Goal: Task Accomplishment & Management: Complete application form

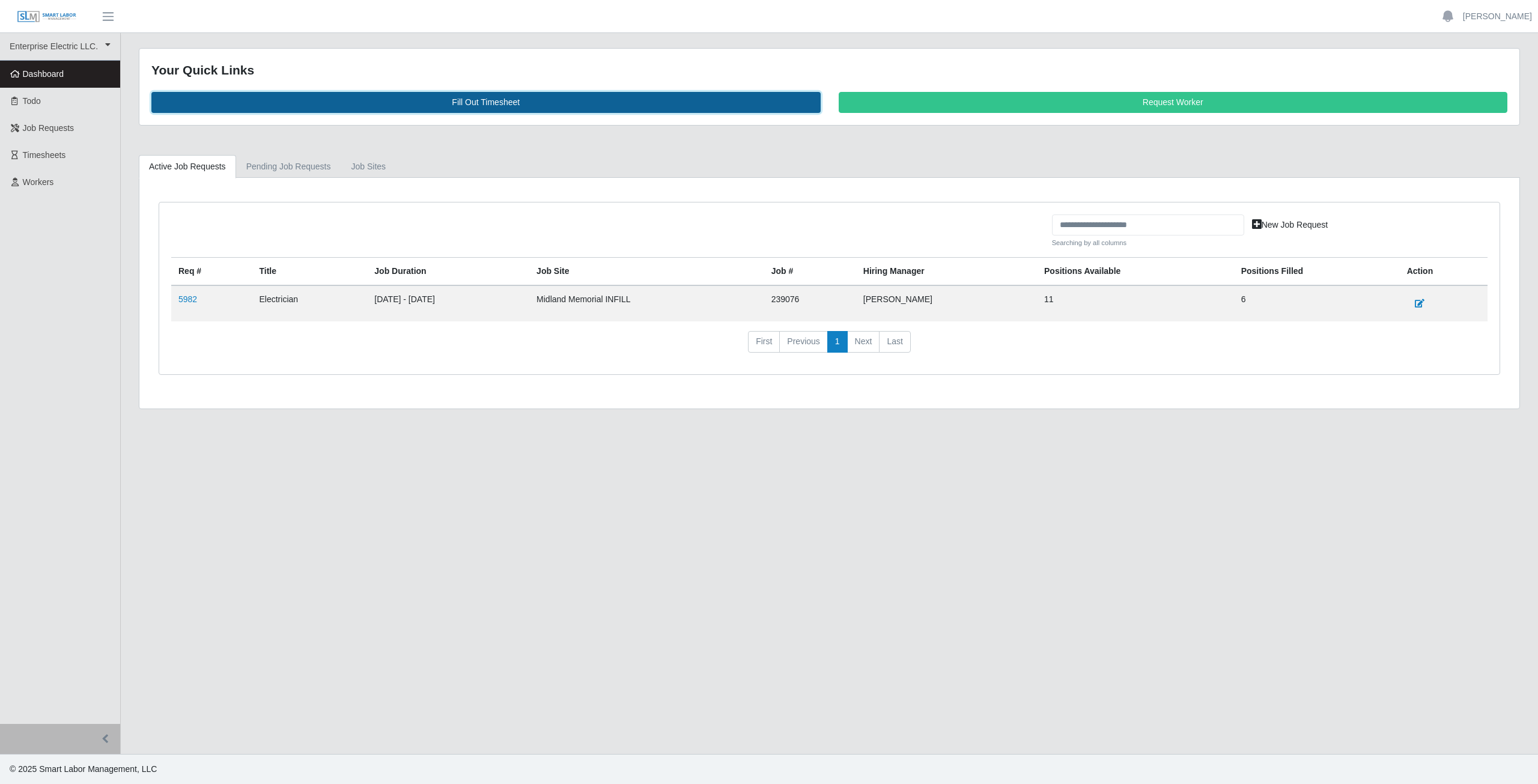
click at [484, 105] on link "Fill Out Timesheet" at bounding box center [486, 102] width 669 height 21
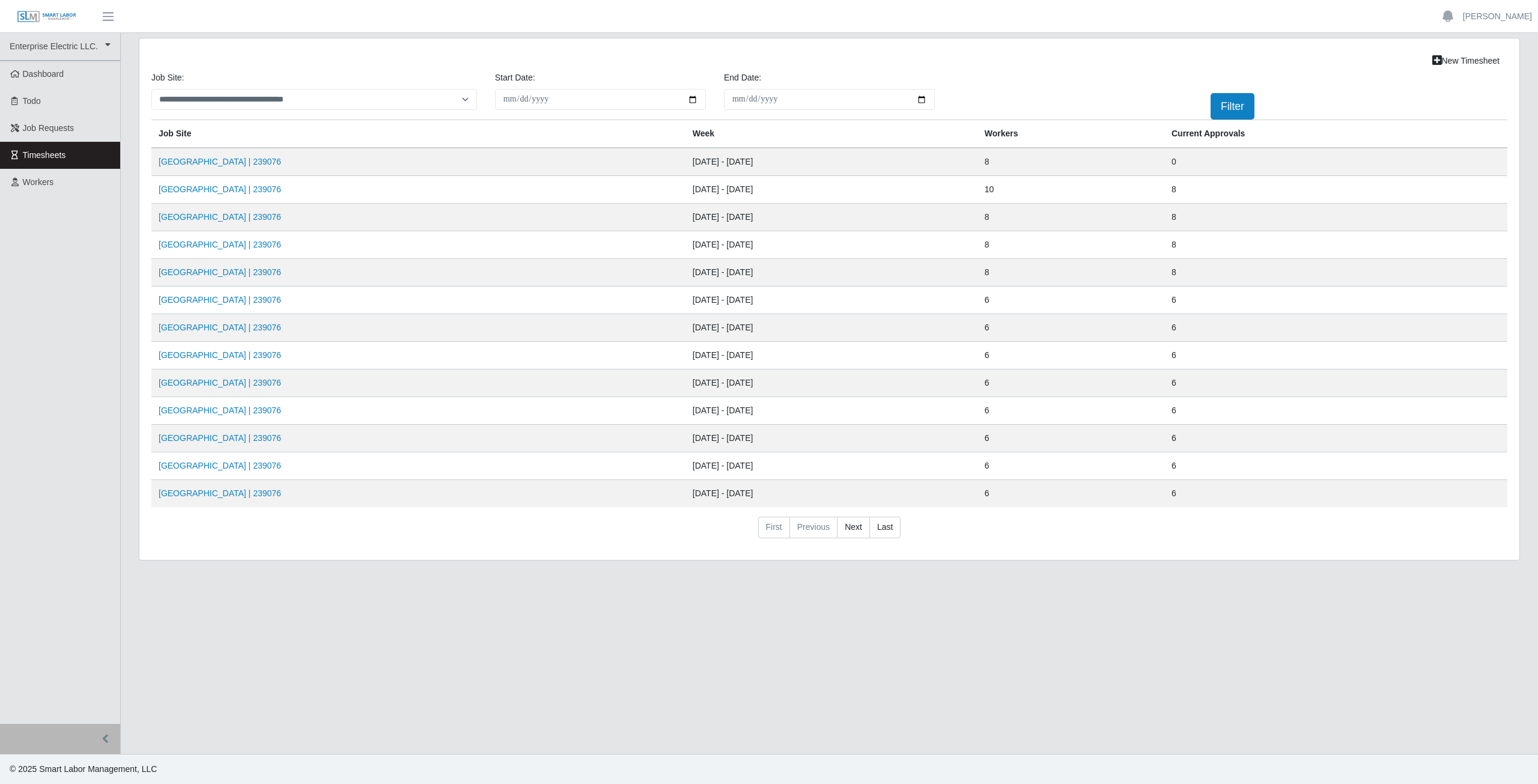
drag, startPoint x: 56, startPoint y: 275, endPoint x: 59, endPoint y: 389, distance: 114.0
click at [59, 389] on ul "Enterprise Electric LLC. Enterprise Electric LLC. Dashboard Todo Job Requests T…" at bounding box center [60, 378] width 120 height 691
click at [221, 192] on link "Midland Memorial INFILL | 239076" at bounding box center [220, 189] width 123 height 10
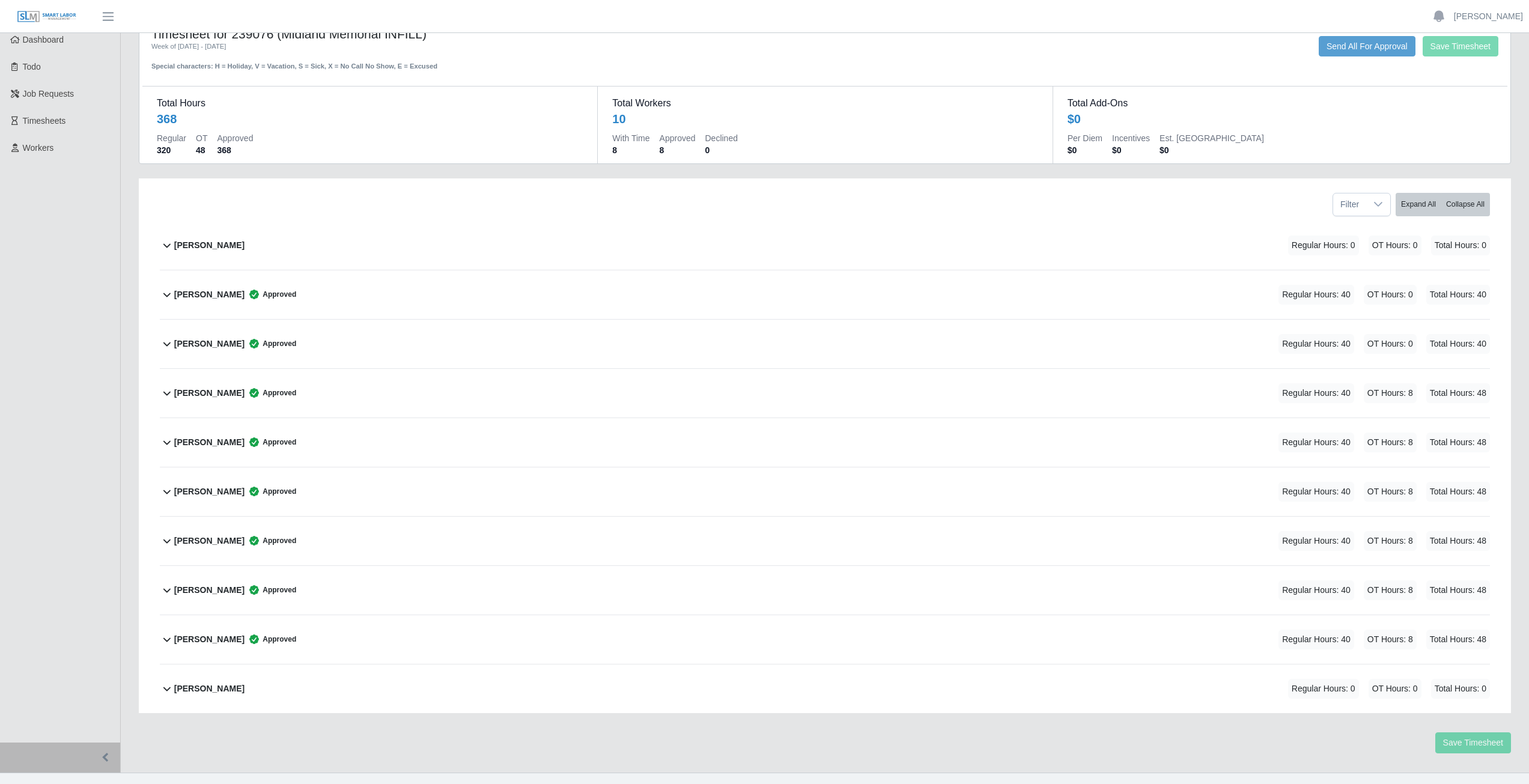
scroll to position [53, 0]
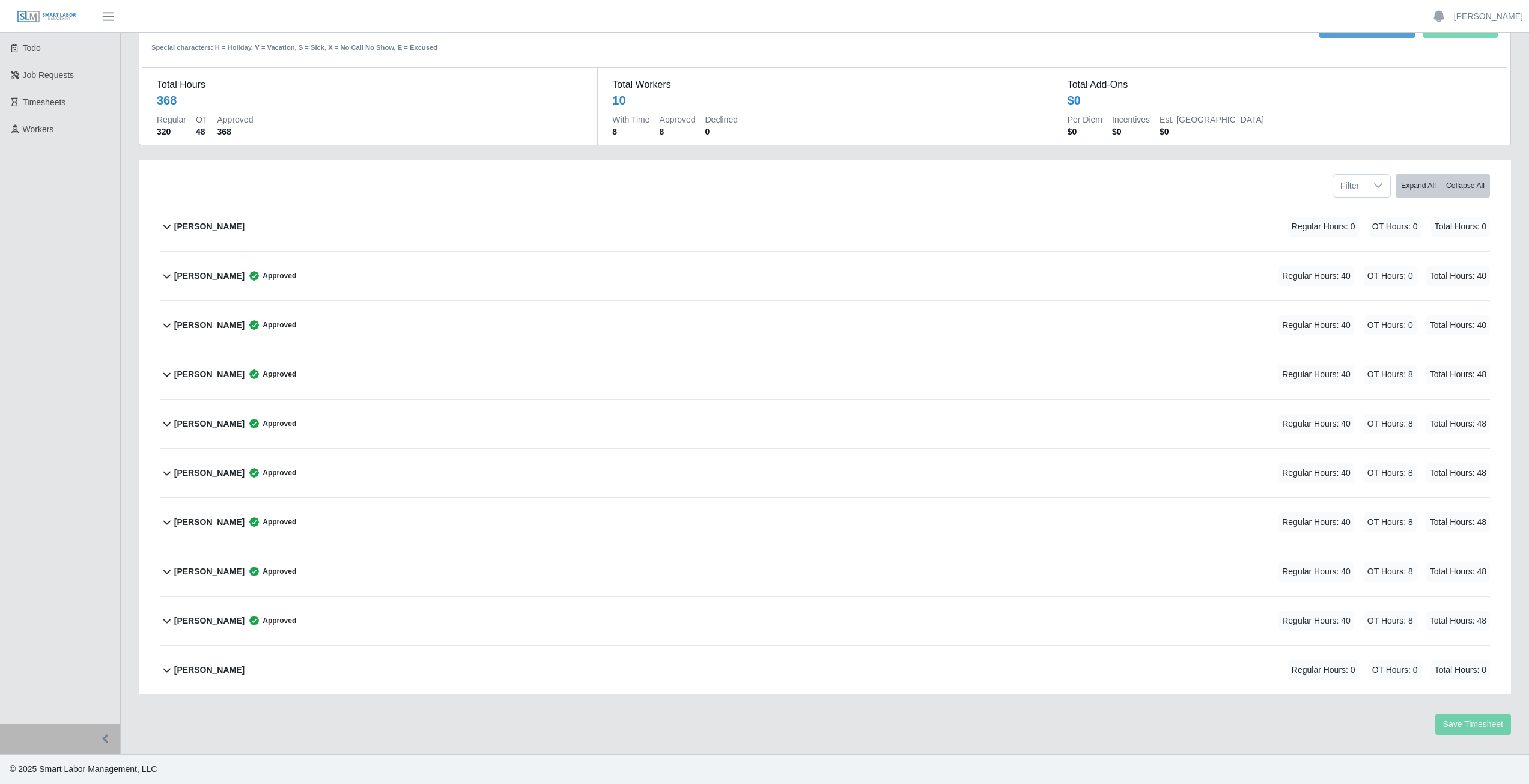
click at [169, 228] on icon at bounding box center [167, 227] width 15 height 15
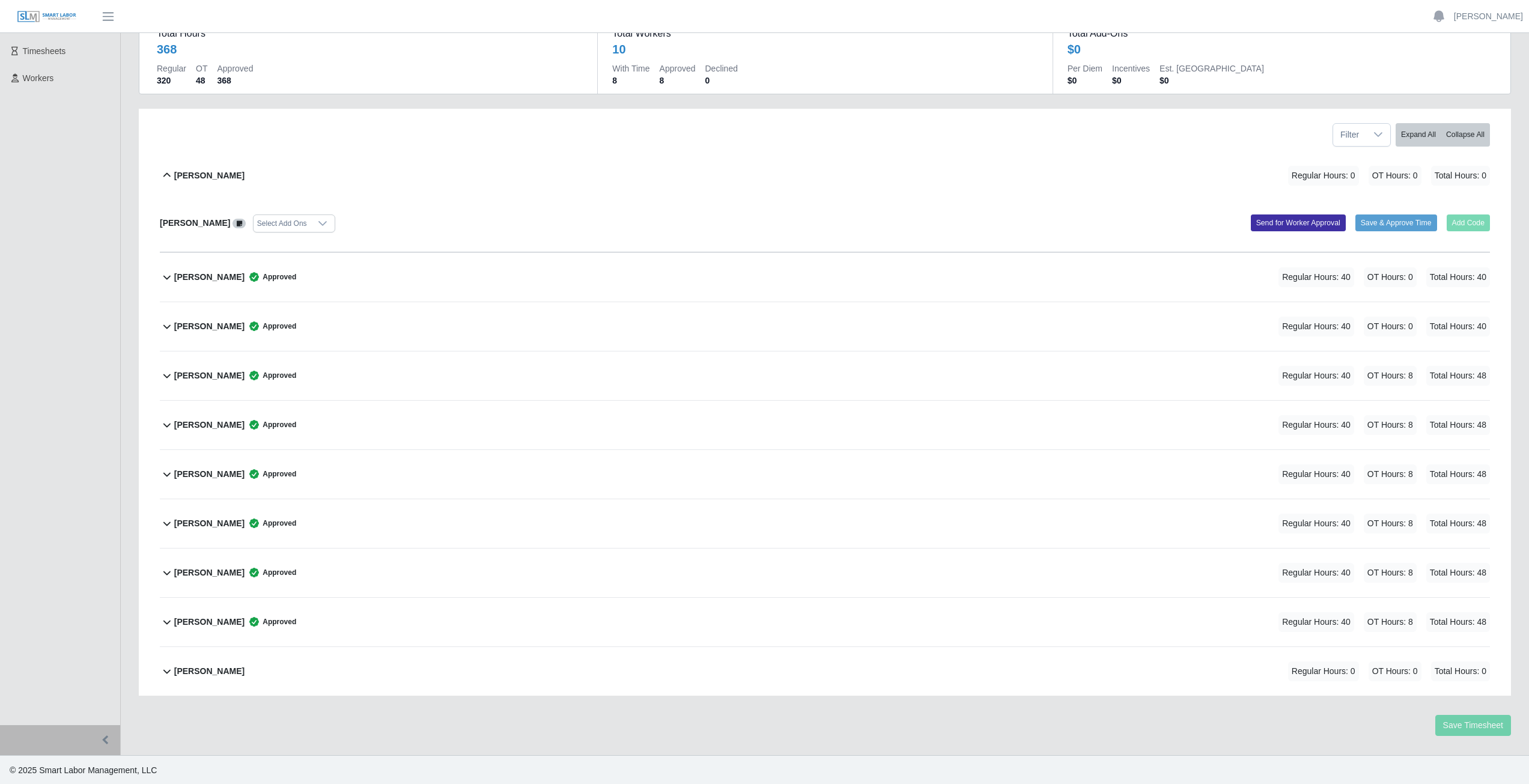
scroll to position [105, 0]
click at [164, 175] on icon at bounding box center [167, 174] width 15 height 15
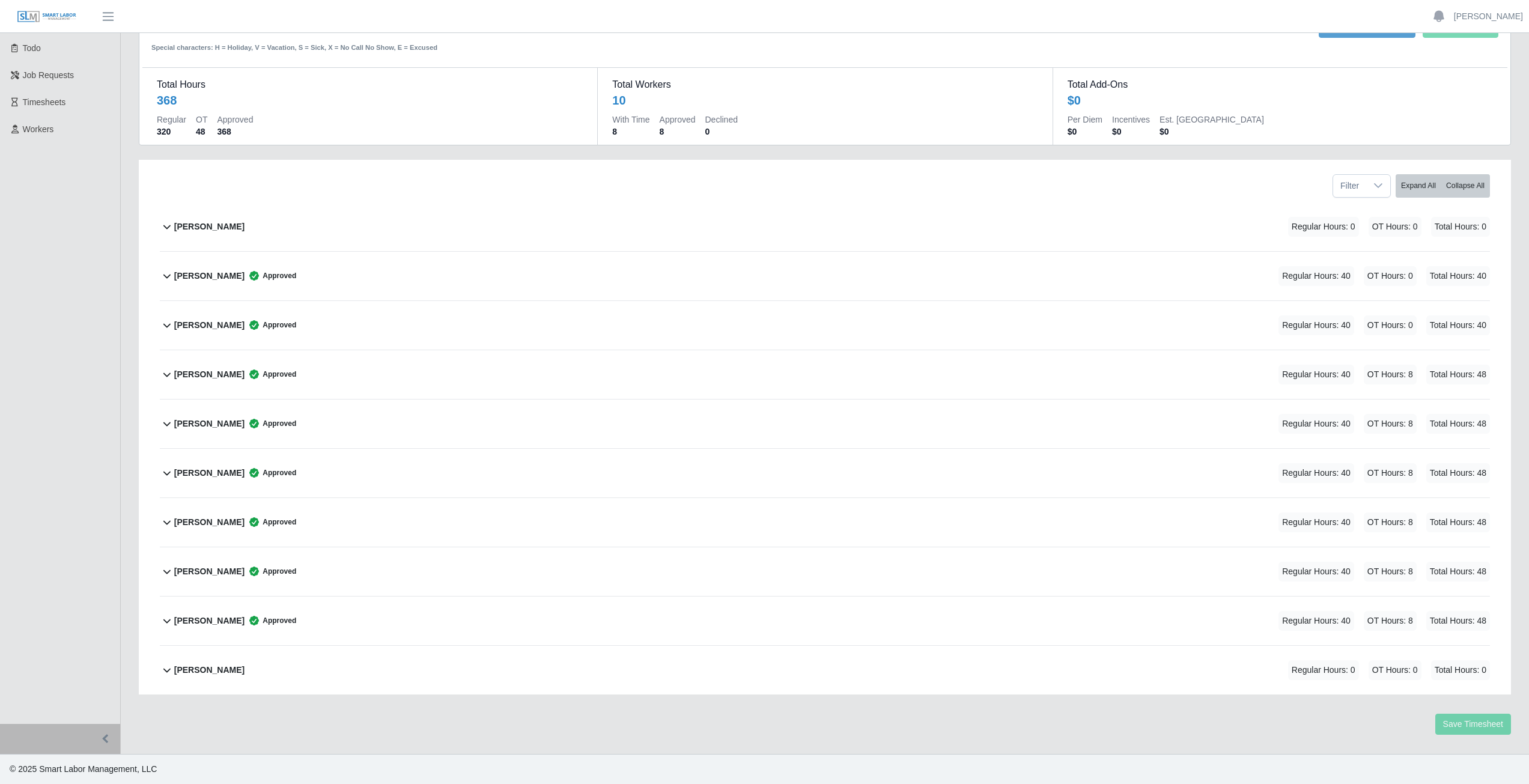
scroll to position [53, 0]
click at [165, 673] on icon at bounding box center [167, 670] width 15 height 15
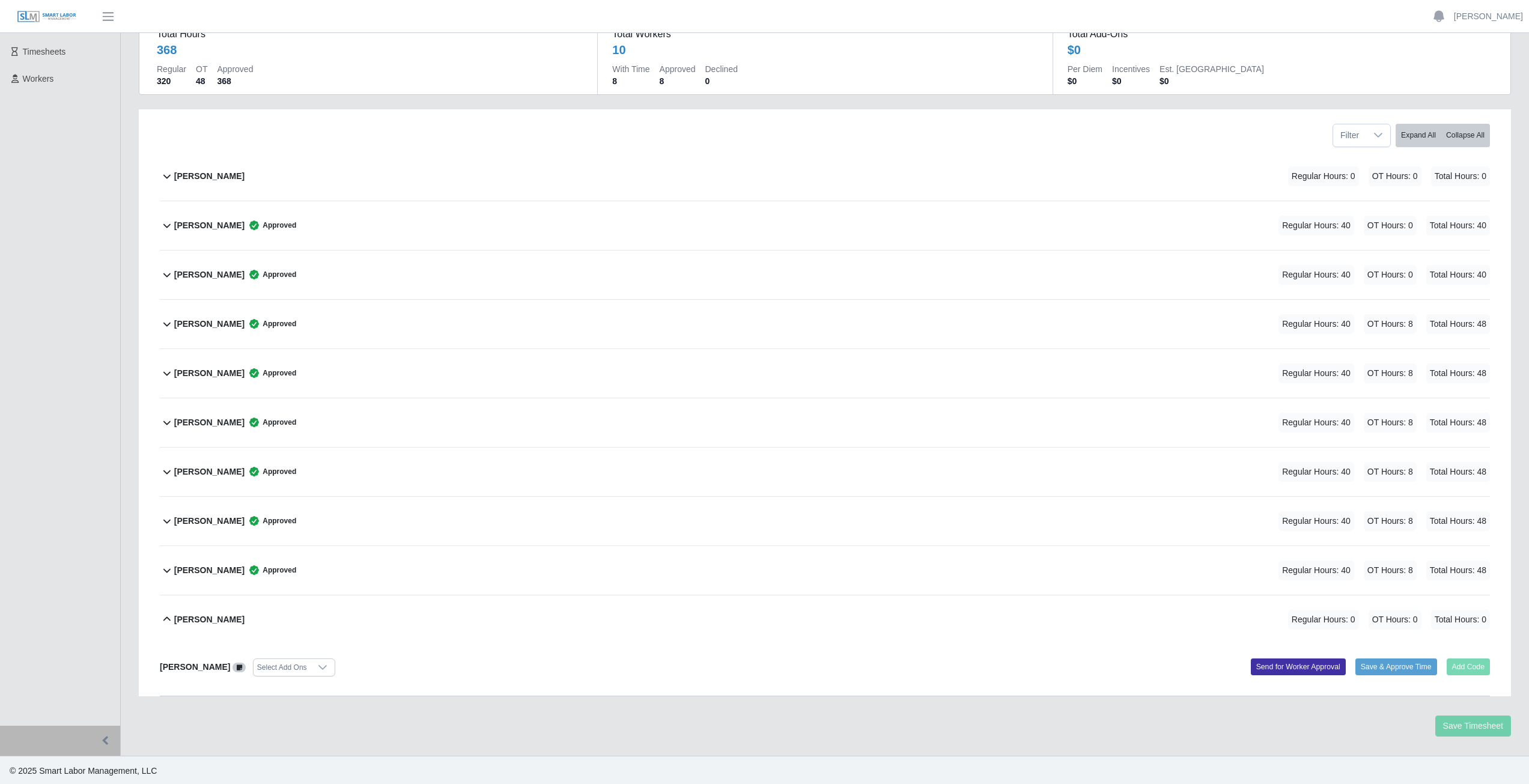
scroll to position [105, 0]
click at [168, 612] on icon at bounding box center [167, 617] width 15 height 15
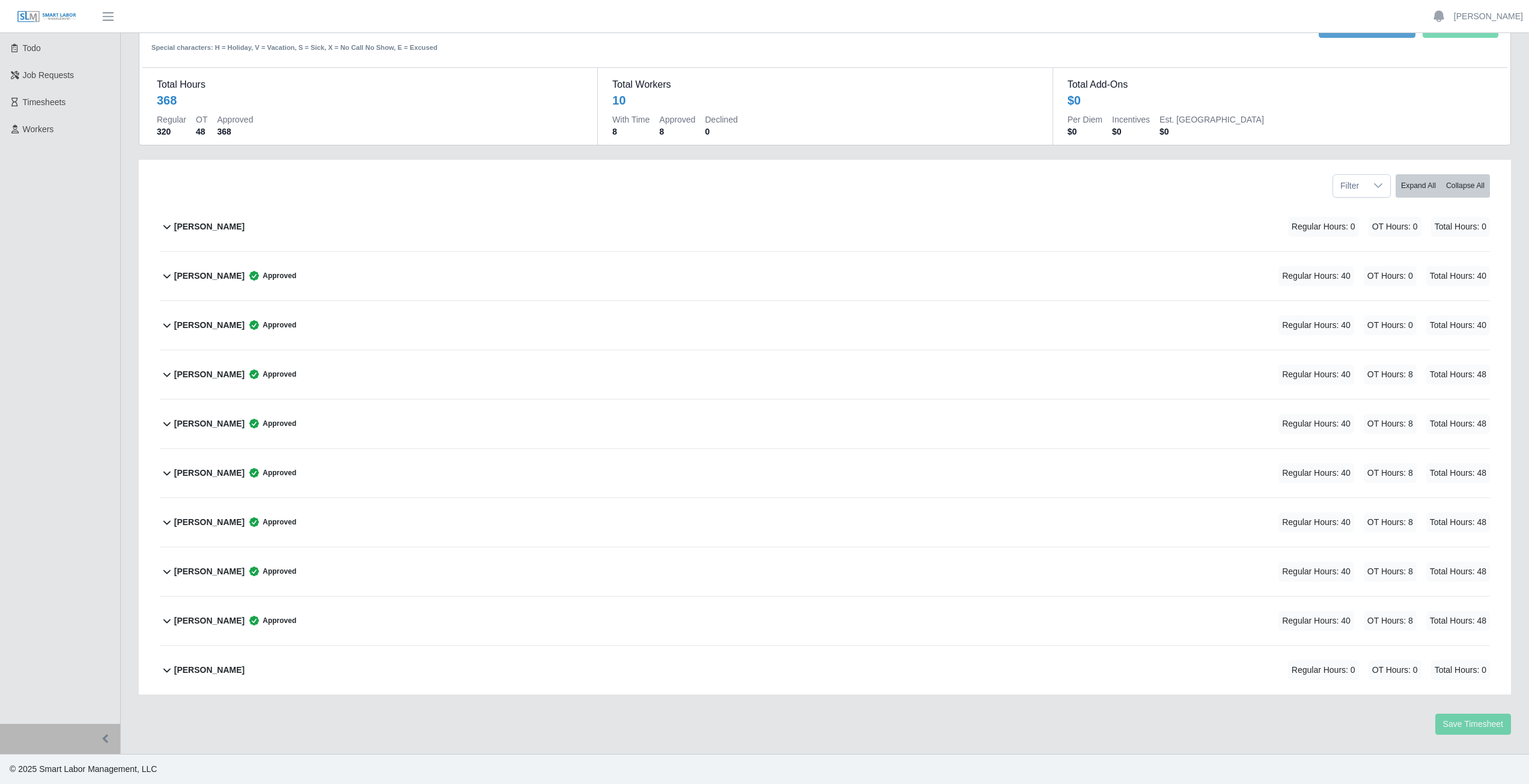
scroll to position [53, 0]
click at [1503, 18] on link "[PERSON_NAME]" at bounding box center [1488, 16] width 69 height 13
click at [1458, 89] on link "Logout" at bounding box center [1474, 83] width 108 height 25
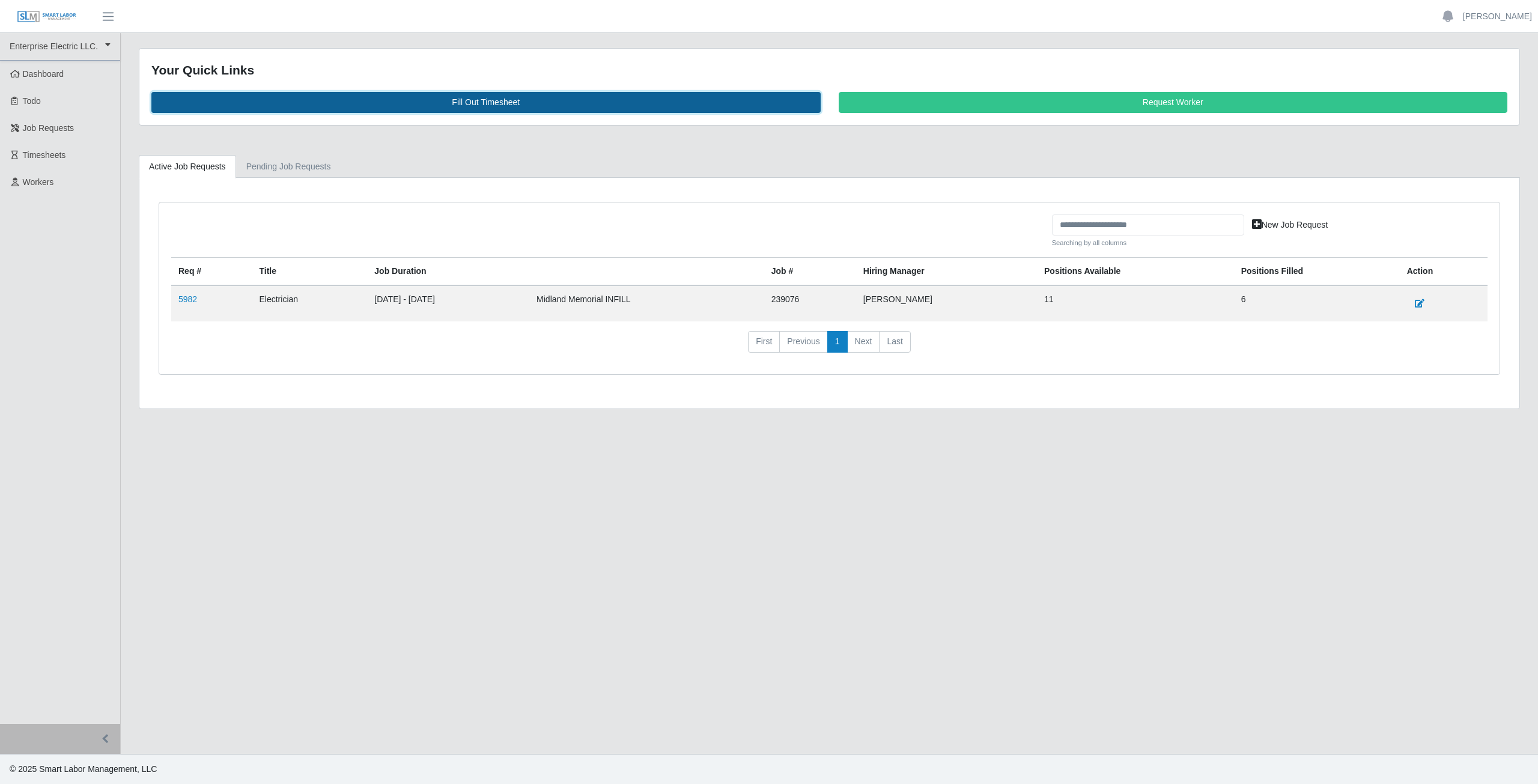
click at [492, 105] on link "Fill Out Timesheet" at bounding box center [486, 102] width 669 height 21
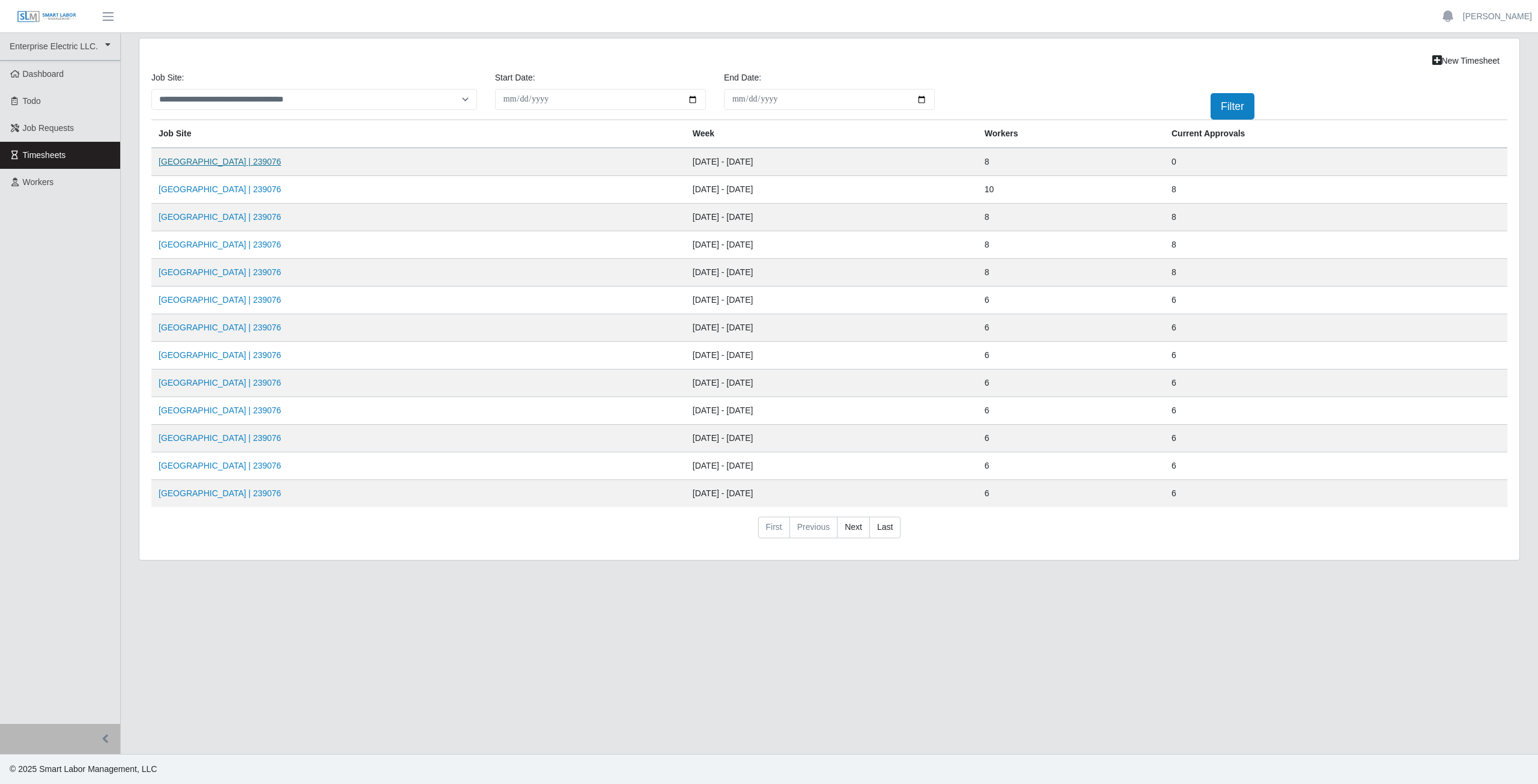
click at [218, 158] on link "[GEOGRAPHIC_DATA] | 239076" at bounding box center [220, 162] width 123 height 10
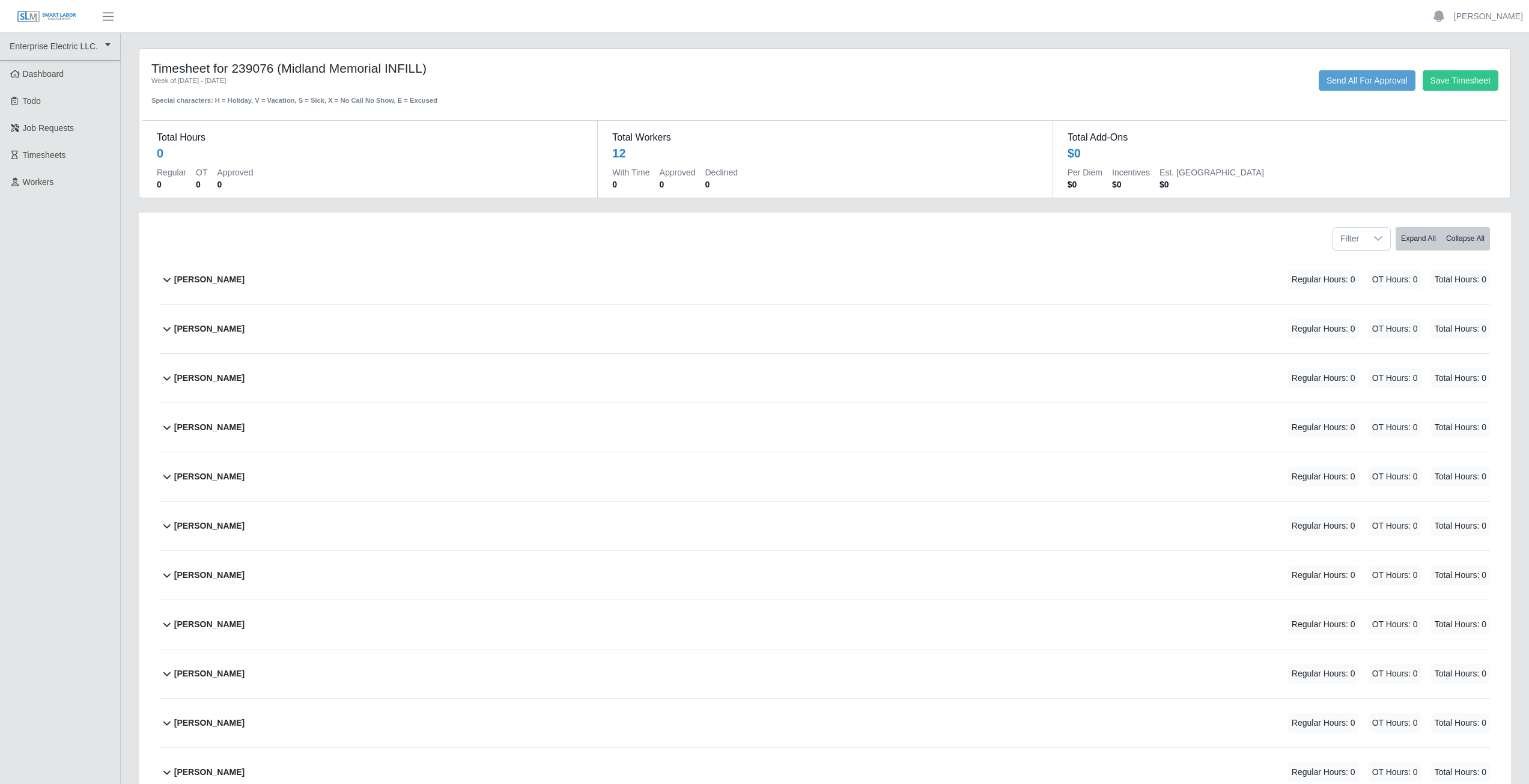
click at [167, 278] on icon at bounding box center [167, 280] width 15 height 15
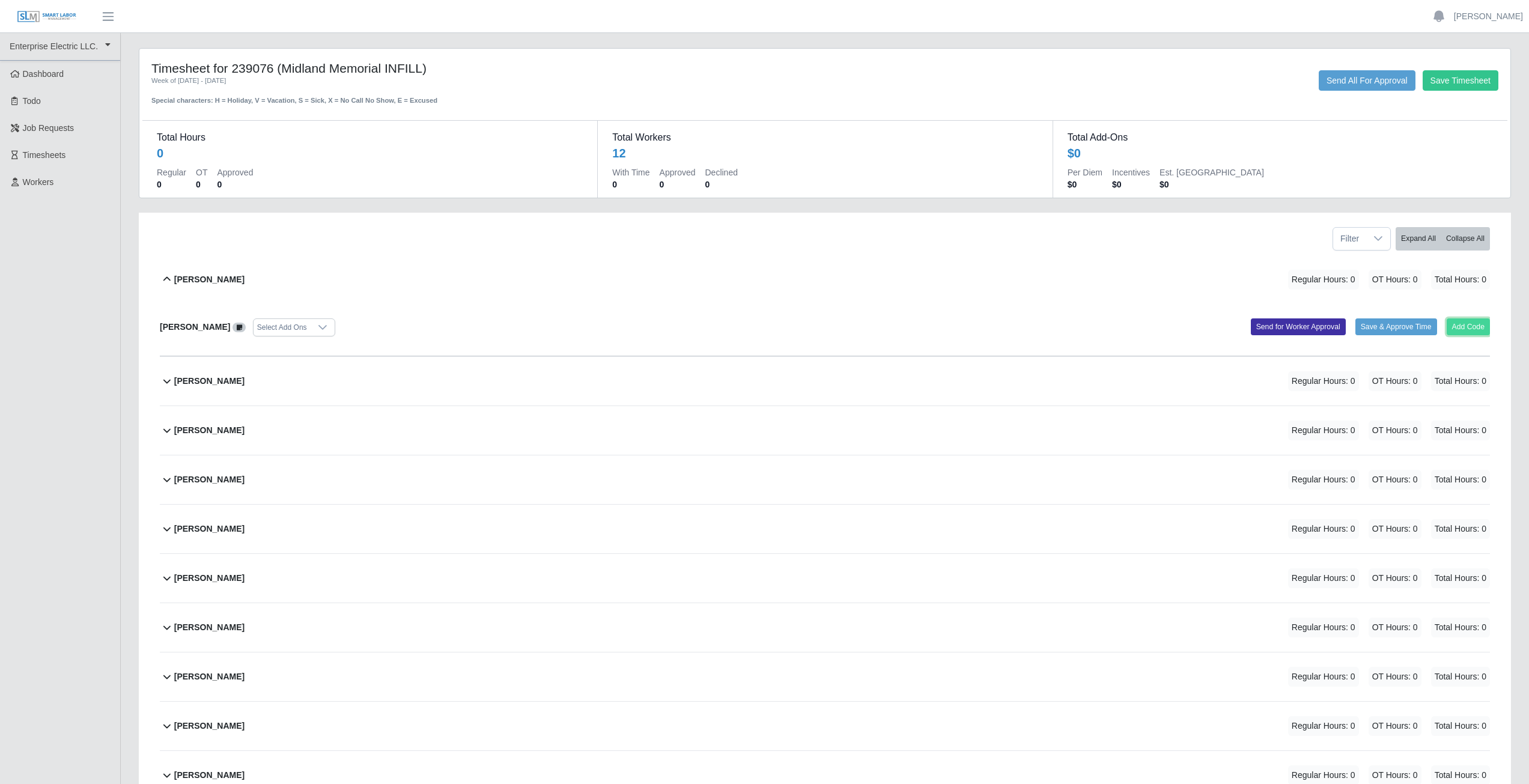
click at [1472, 327] on button "Add Code" at bounding box center [1469, 327] width 44 height 17
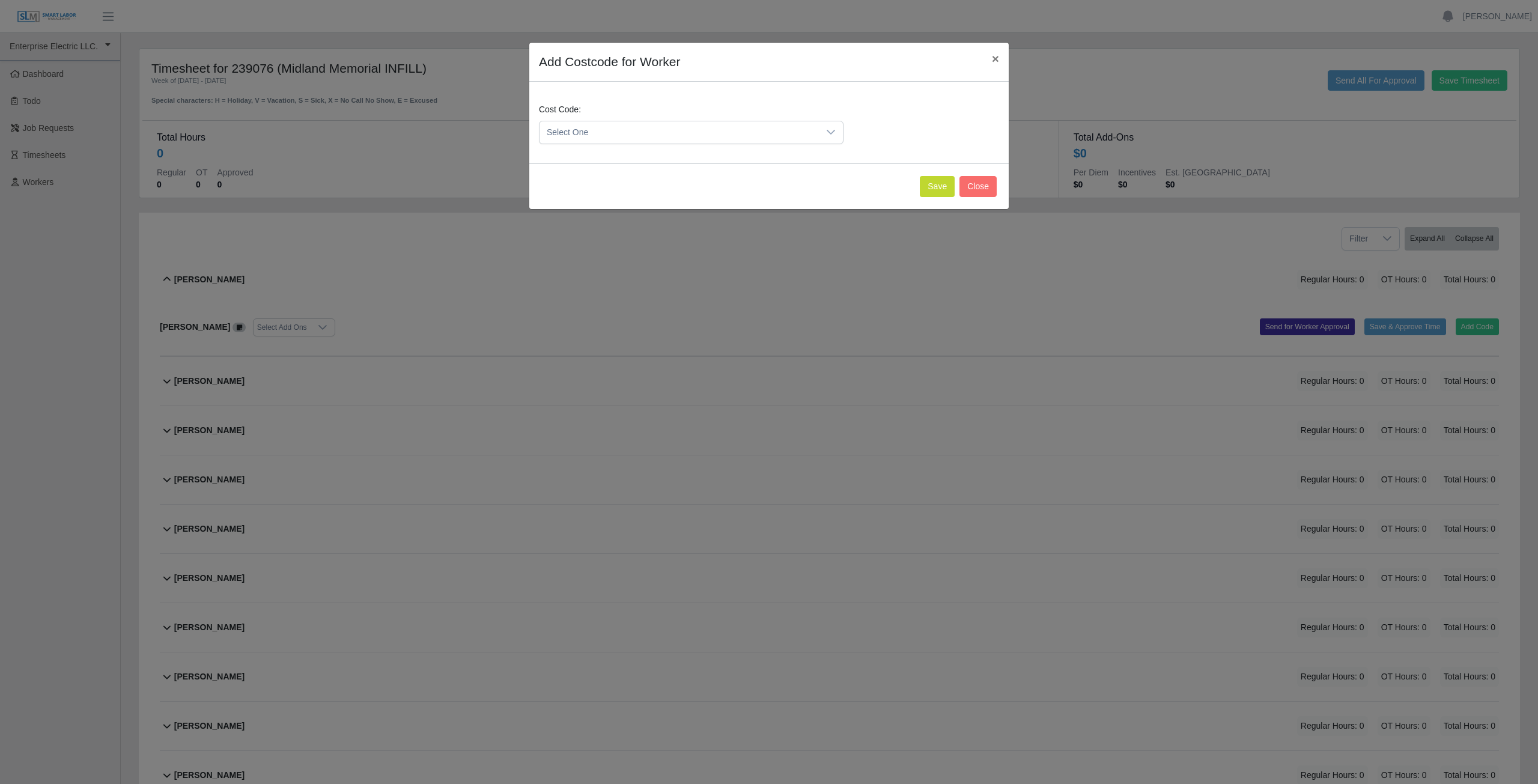
click at [613, 128] on span "Select One" at bounding box center [679, 132] width 279 height 22
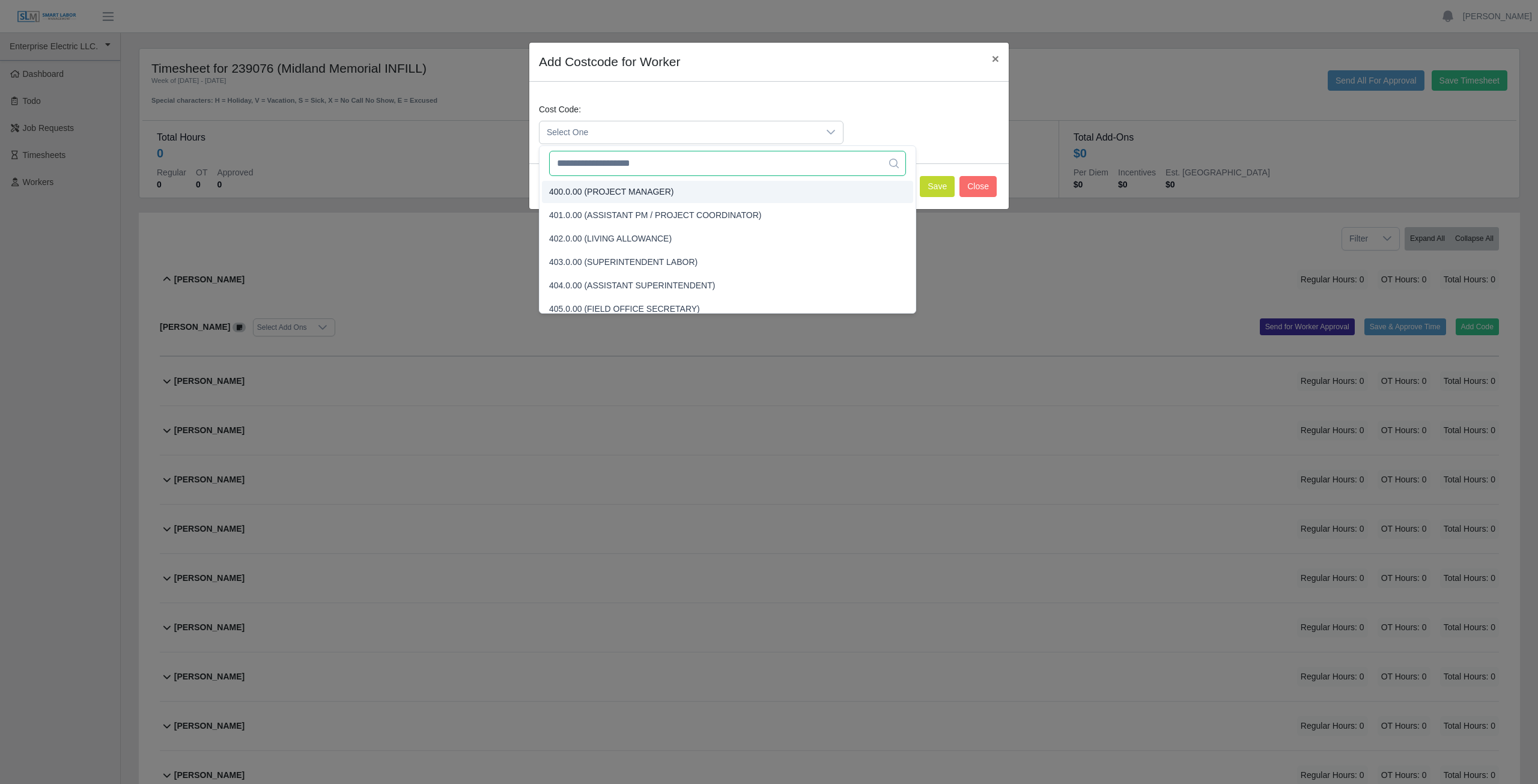
click at [597, 165] on input "text" at bounding box center [727, 163] width 357 height 25
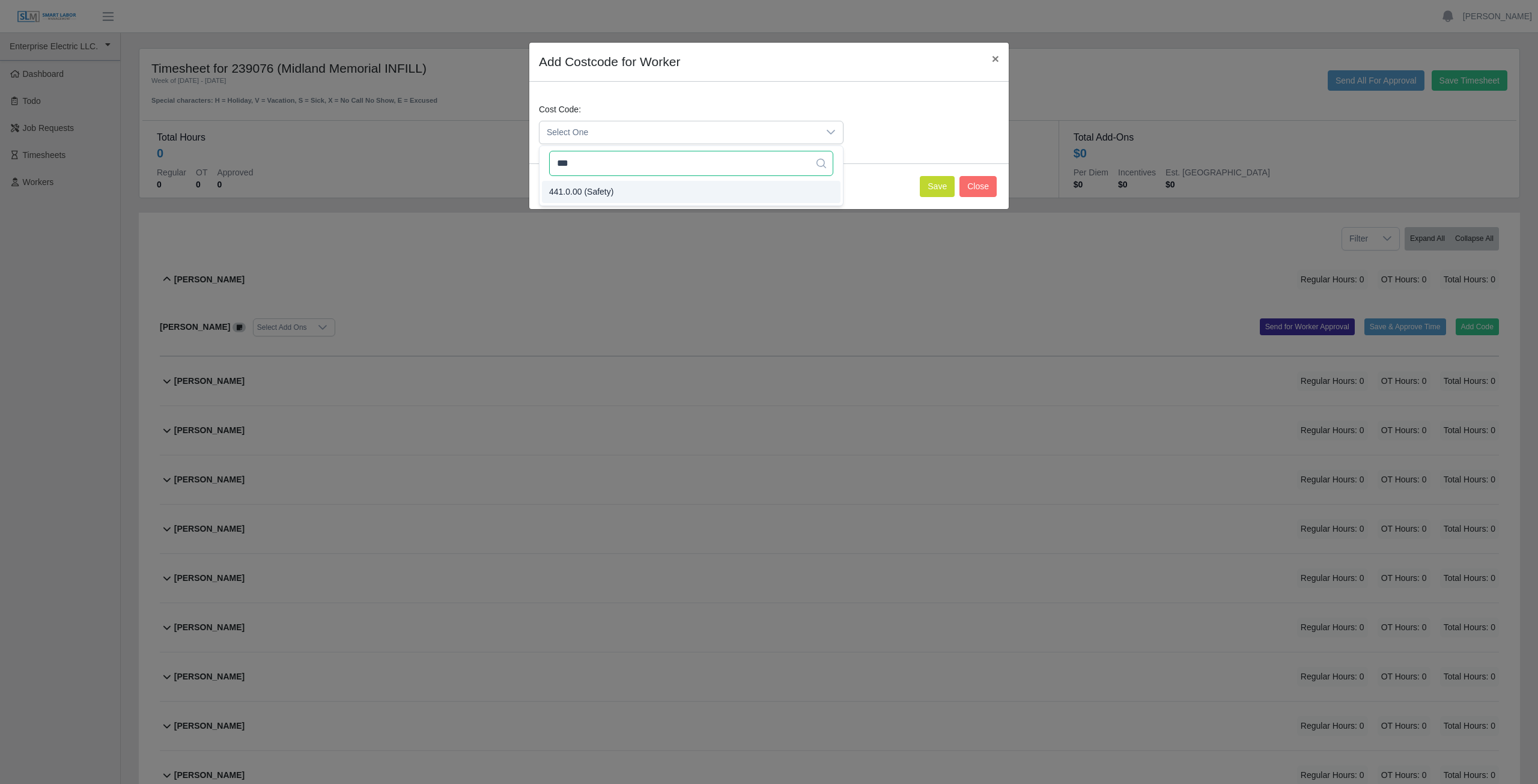
type input "***"
click at [936, 186] on button "Save" at bounding box center [937, 186] width 35 height 21
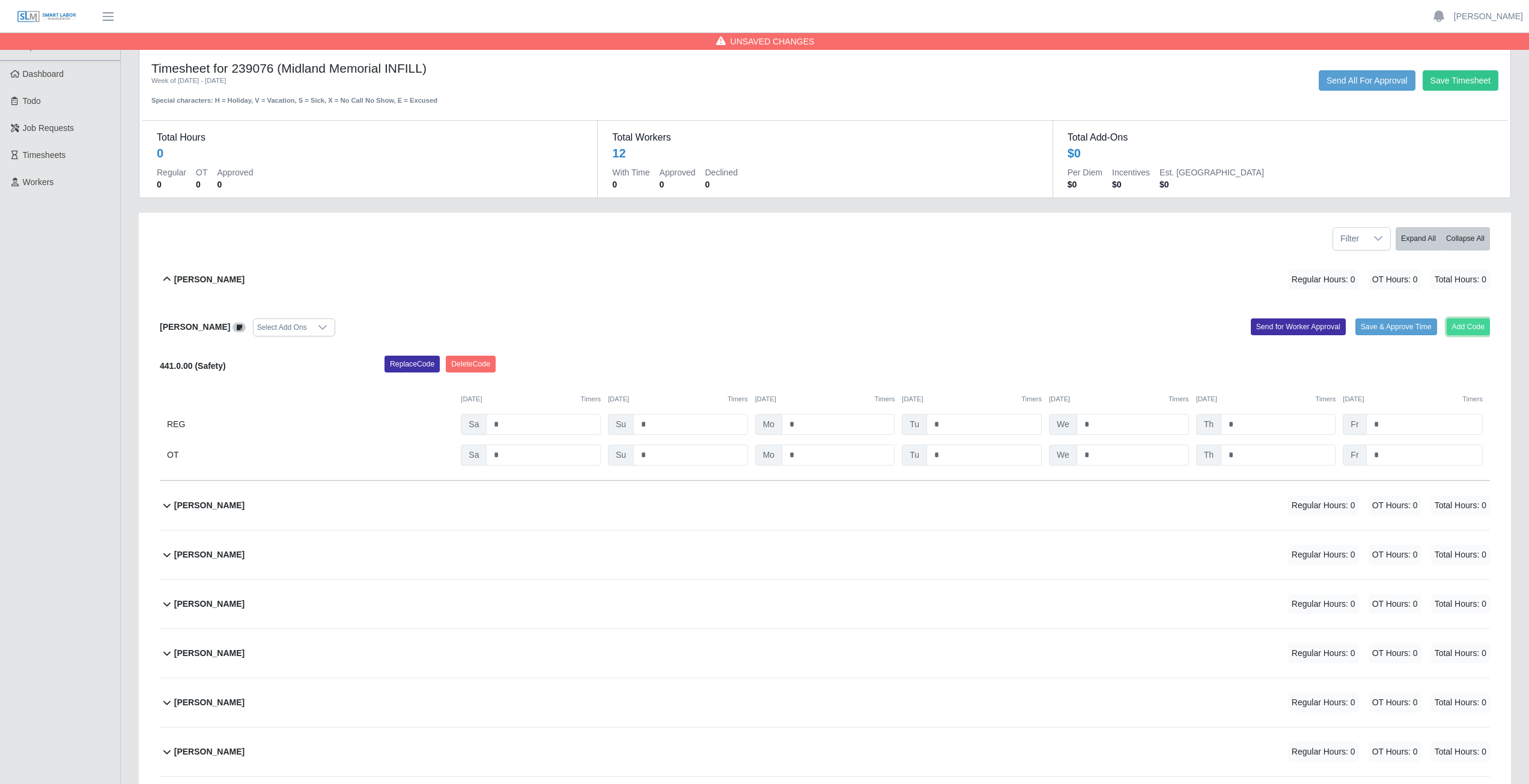
drag, startPoint x: 1470, startPoint y: 324, endPoint x: 1462, endPoint y: 320, distance: 8.9
click at [1462, 320] on button "Add Code" at bounding box center [1469, 327] width 44 height 17
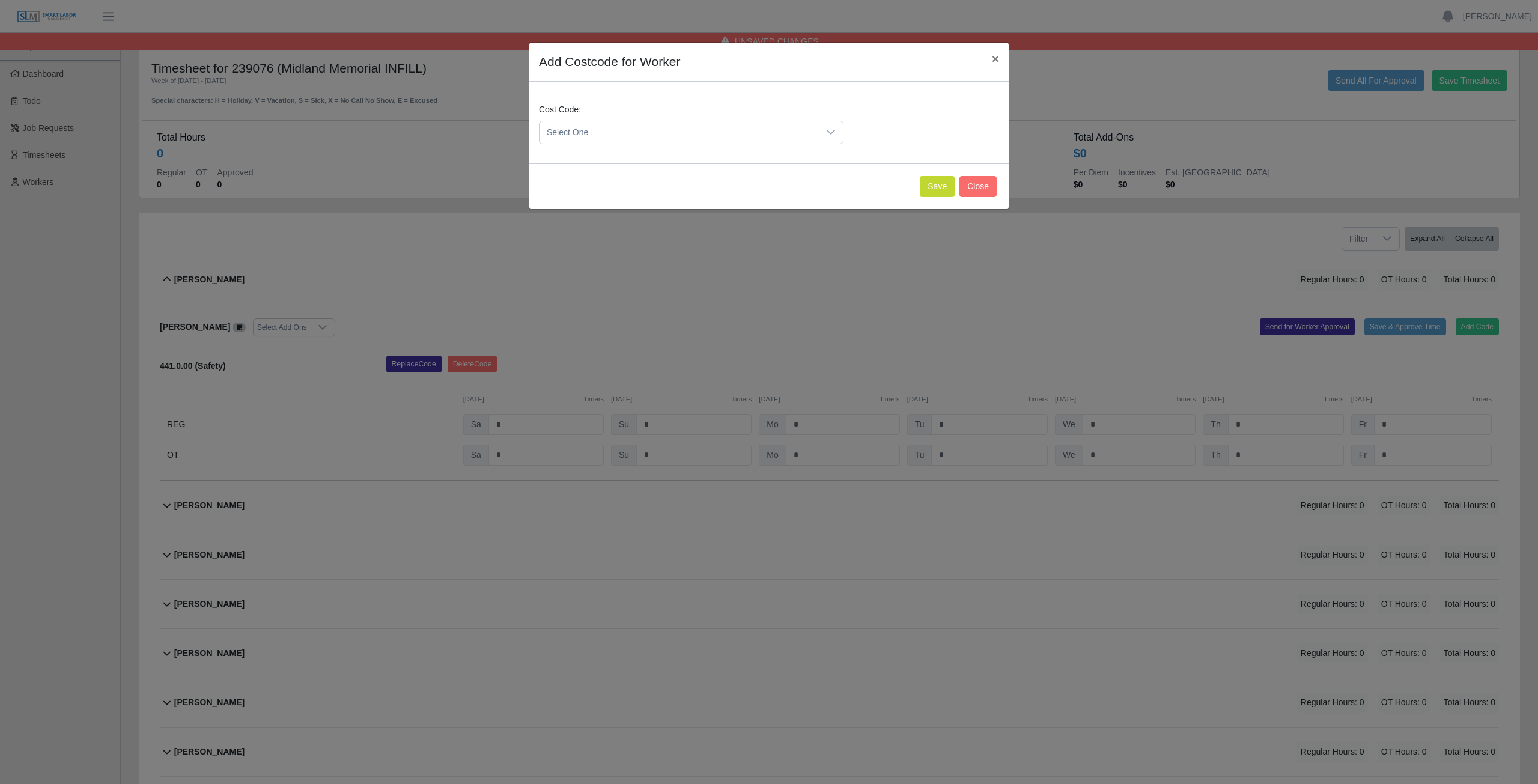
click at [618, 128] on span "Select One" at bounding box center [679, 132] width 279 height 22
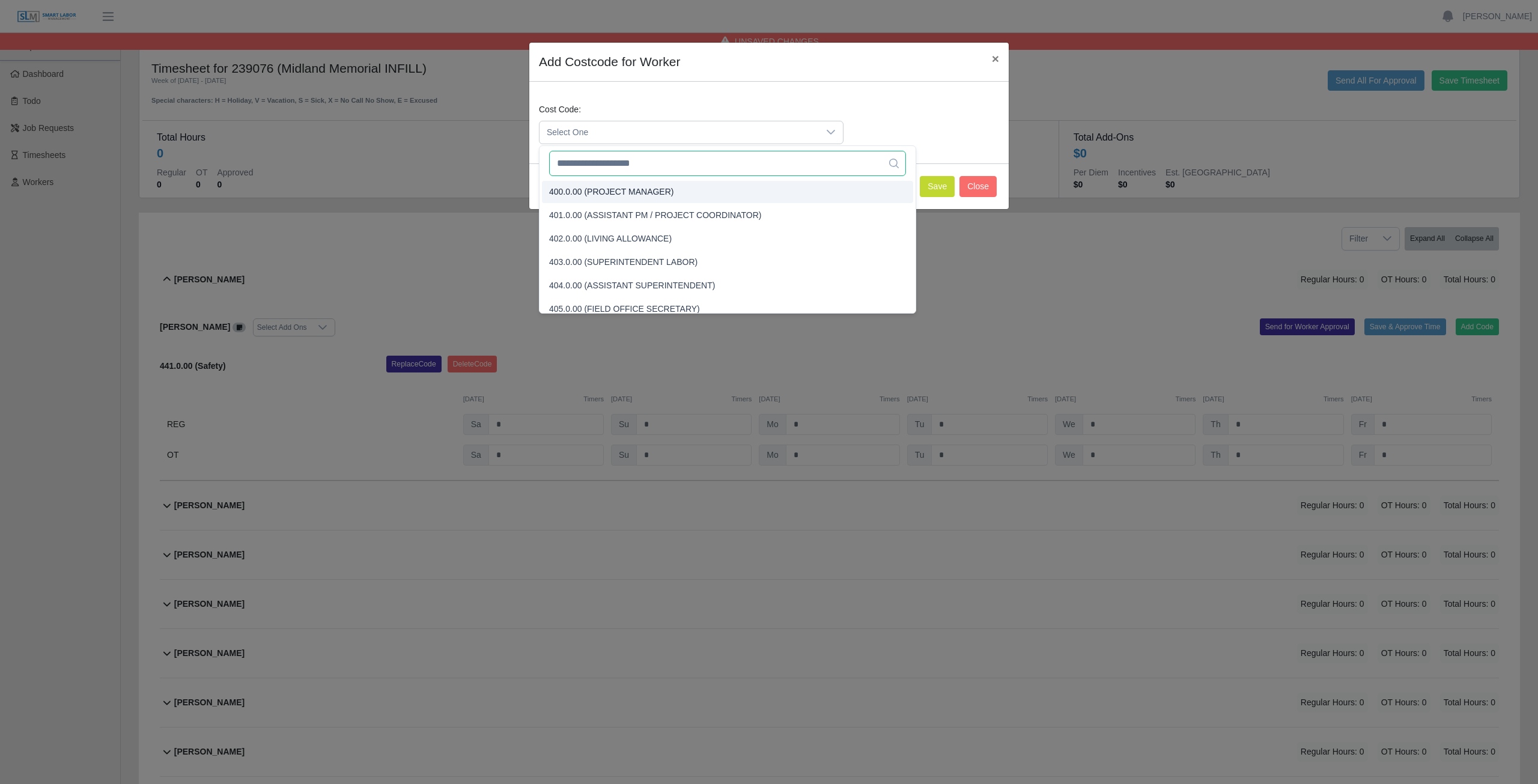
click at [563, 167] on input "text" at bounding box center [727, 163] width 357 height 25
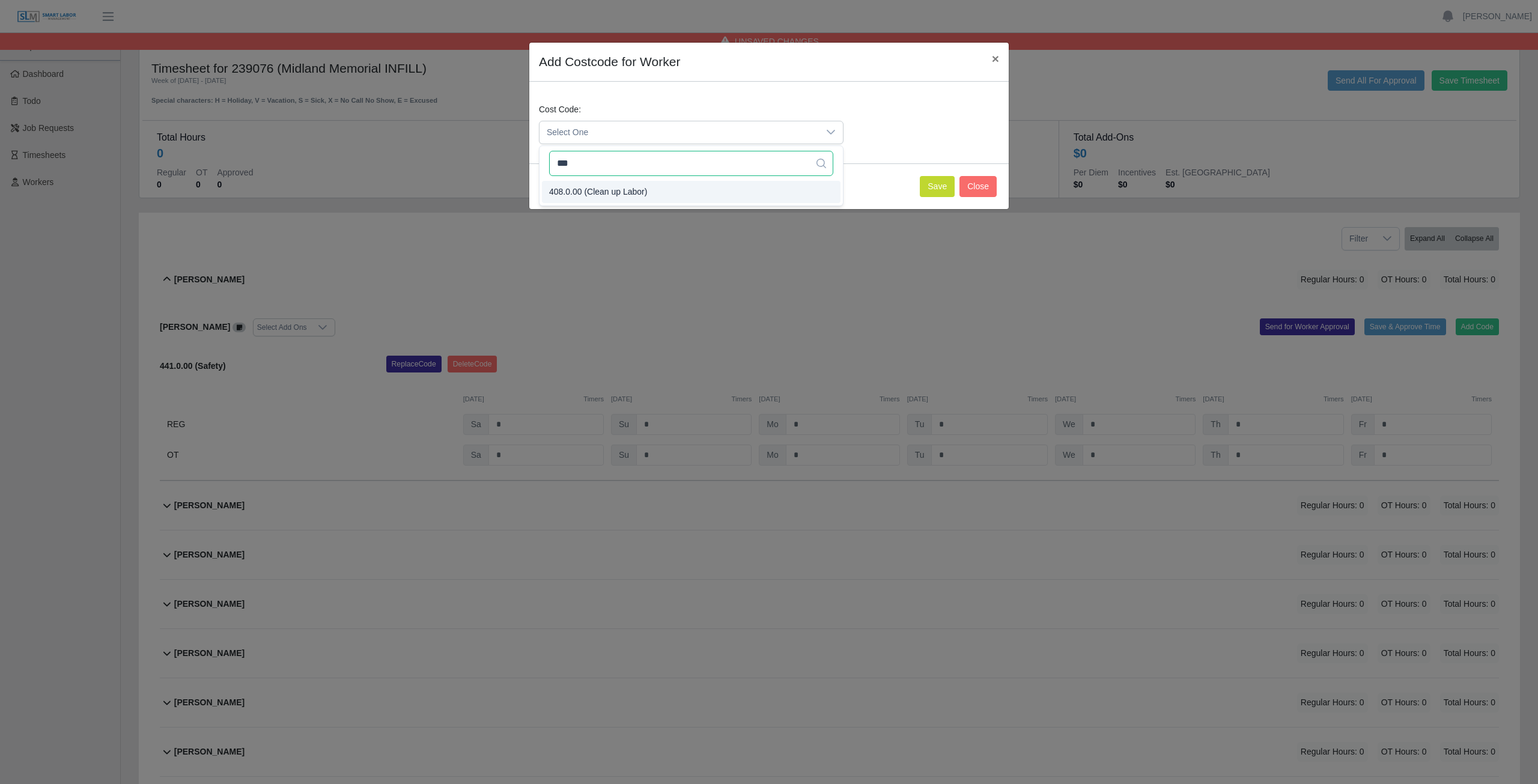
type input "***"
click at [930, 185] on button "Save" at bounding box center [937, 186] width 35 height 21
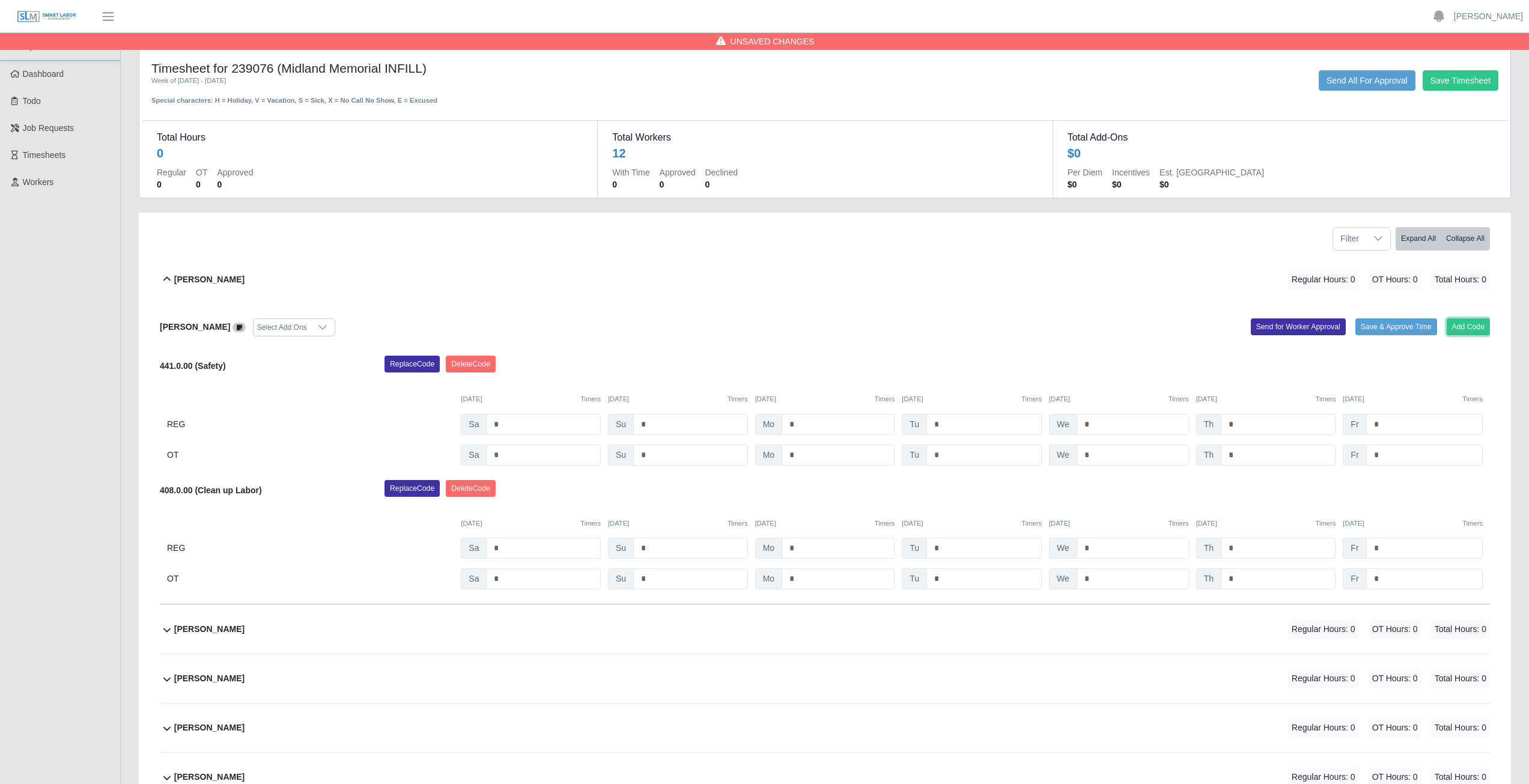
drag, startPoint x: 1477, startPoint y: 320, endPoint x: 1483, endPoint y: 339, distance: 19.9
click at [1483, 339] on div "[PERSON_NAME] Select Add Ons Add Code Save & Approve Time Send for Worker Appro…" at bounding box center [825, 454] width 1330 height 301
click at [1477, 325] on button "Add Code" at bounding box center [1469, 327] width 44 height 17
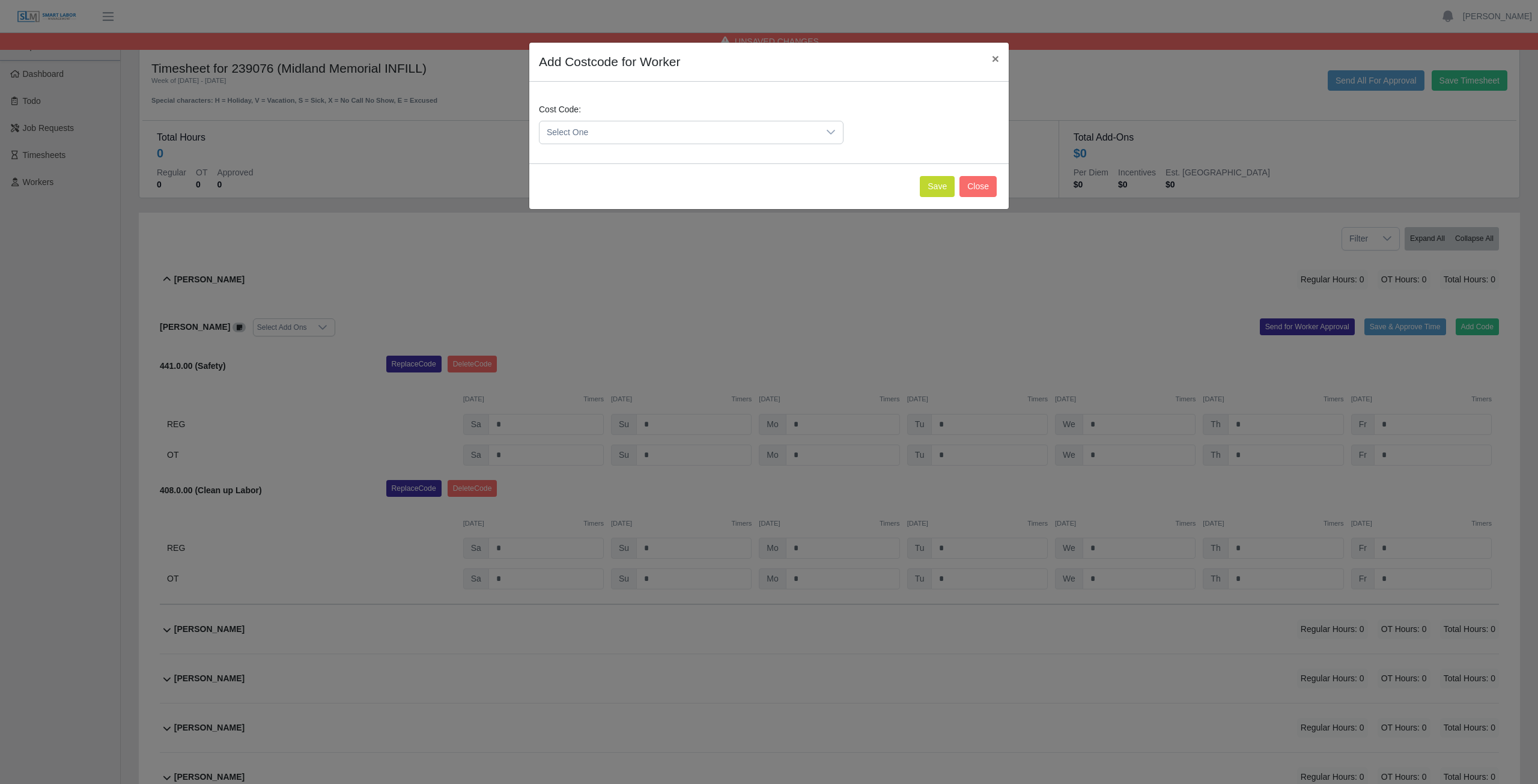
click at [597, 134] on span "Select One" at bounding box center [679, 132] width 279 height 22
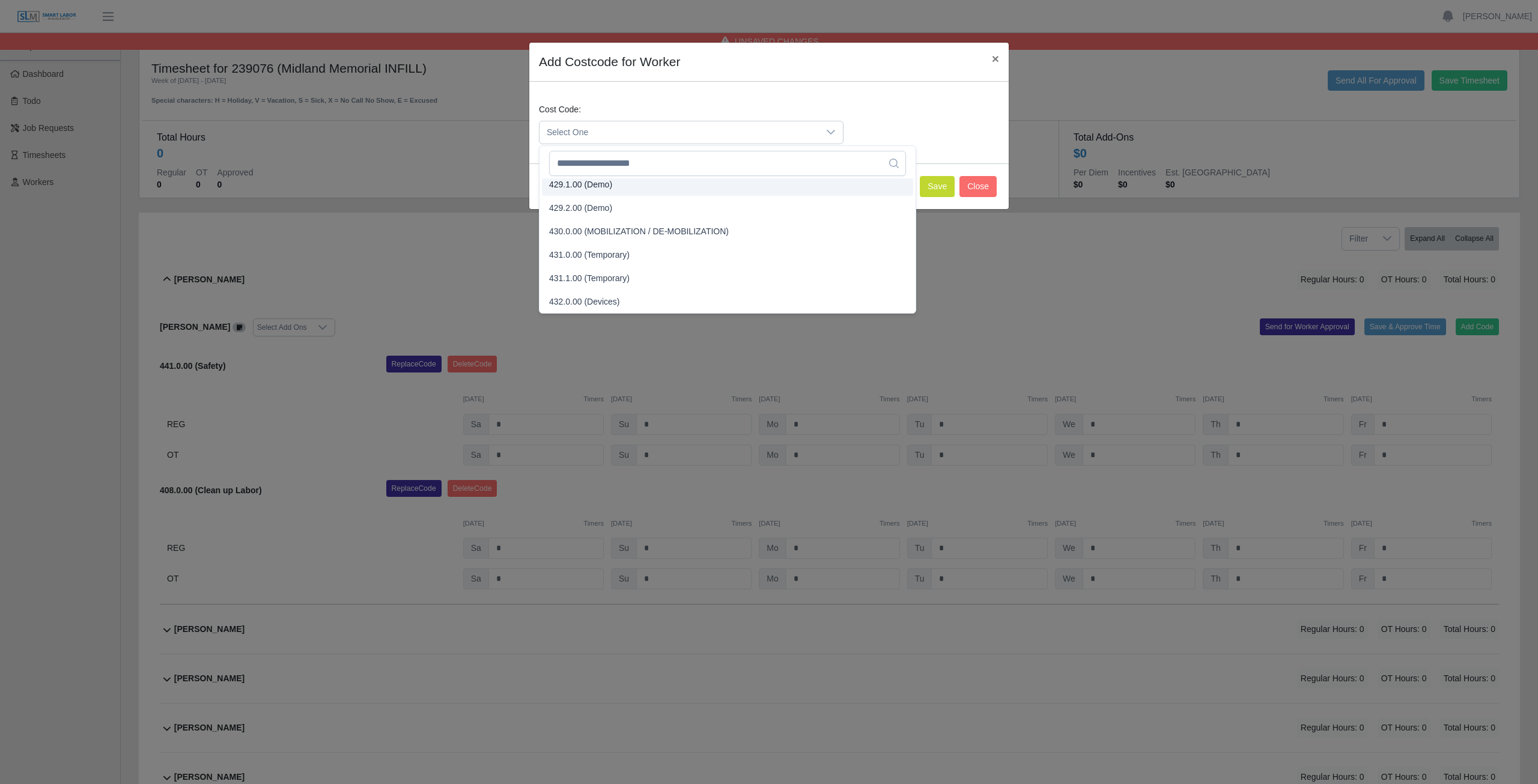
scroll to position [1174, 0]
click at [595, 162] on input "text" at bounding box center [727, 163] width 357 height 25
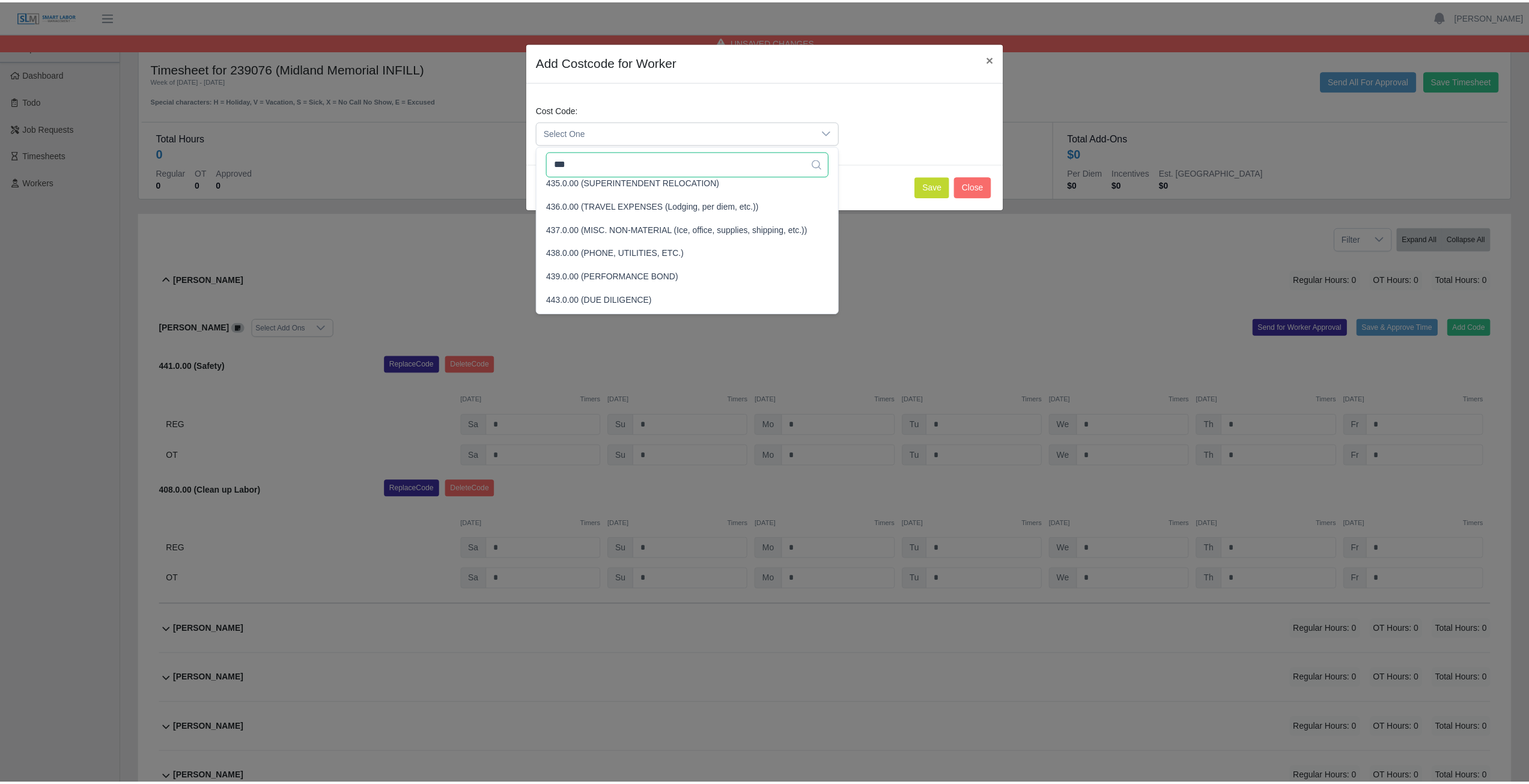
scroll to position [0, 0]
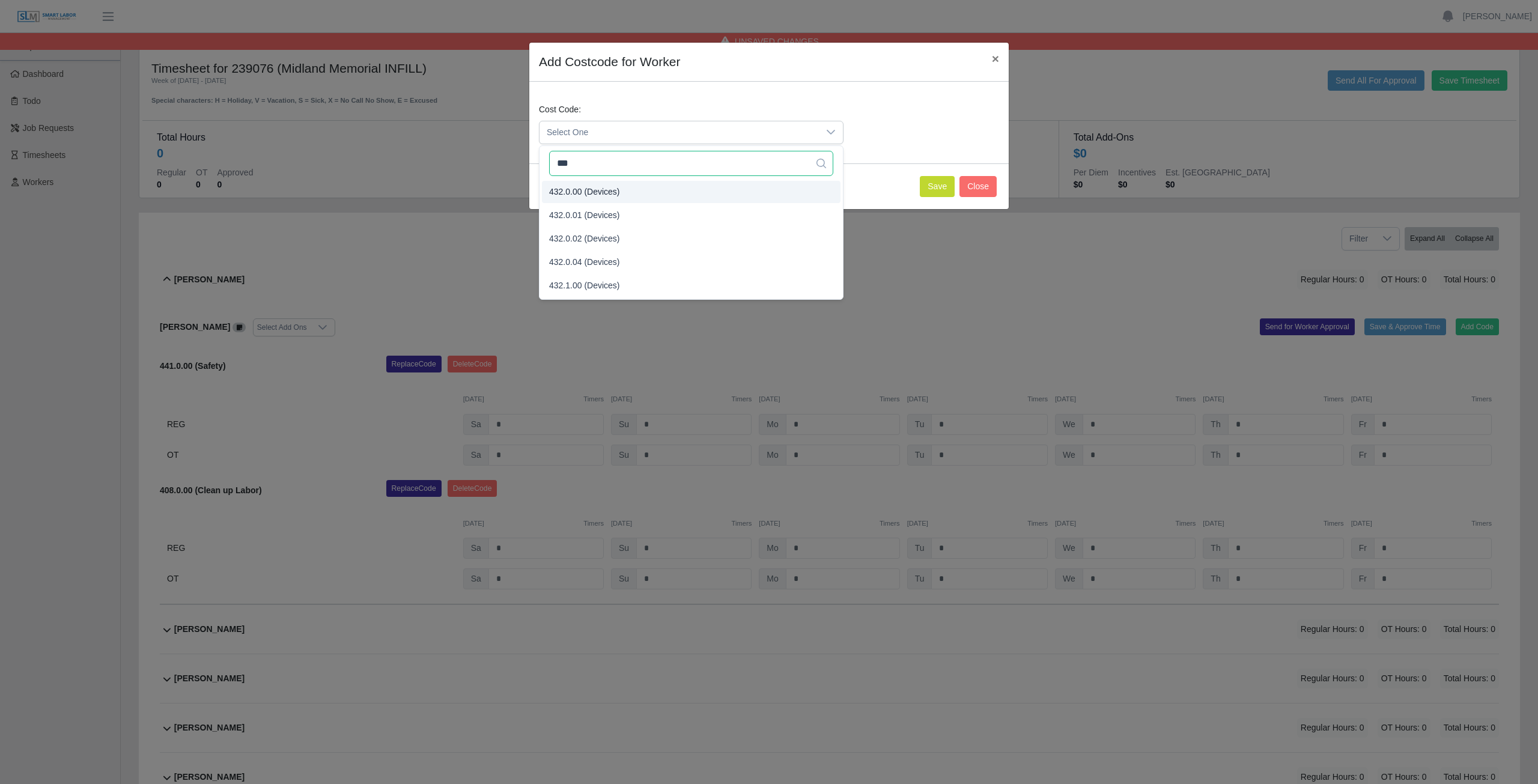
type input "***"
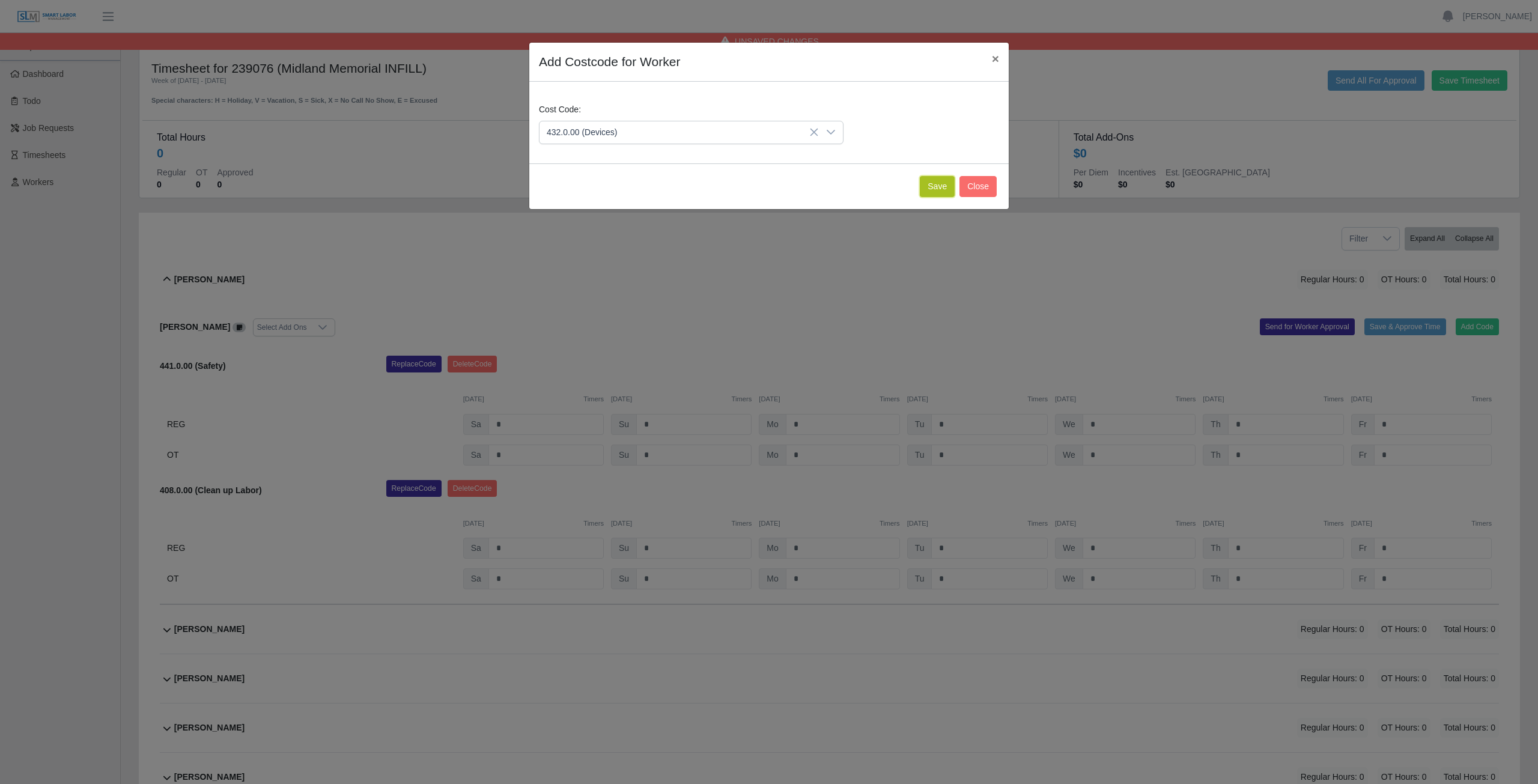
click at [932, 188] on button "Save" at bounding box center [937, 186] width 35 height 21
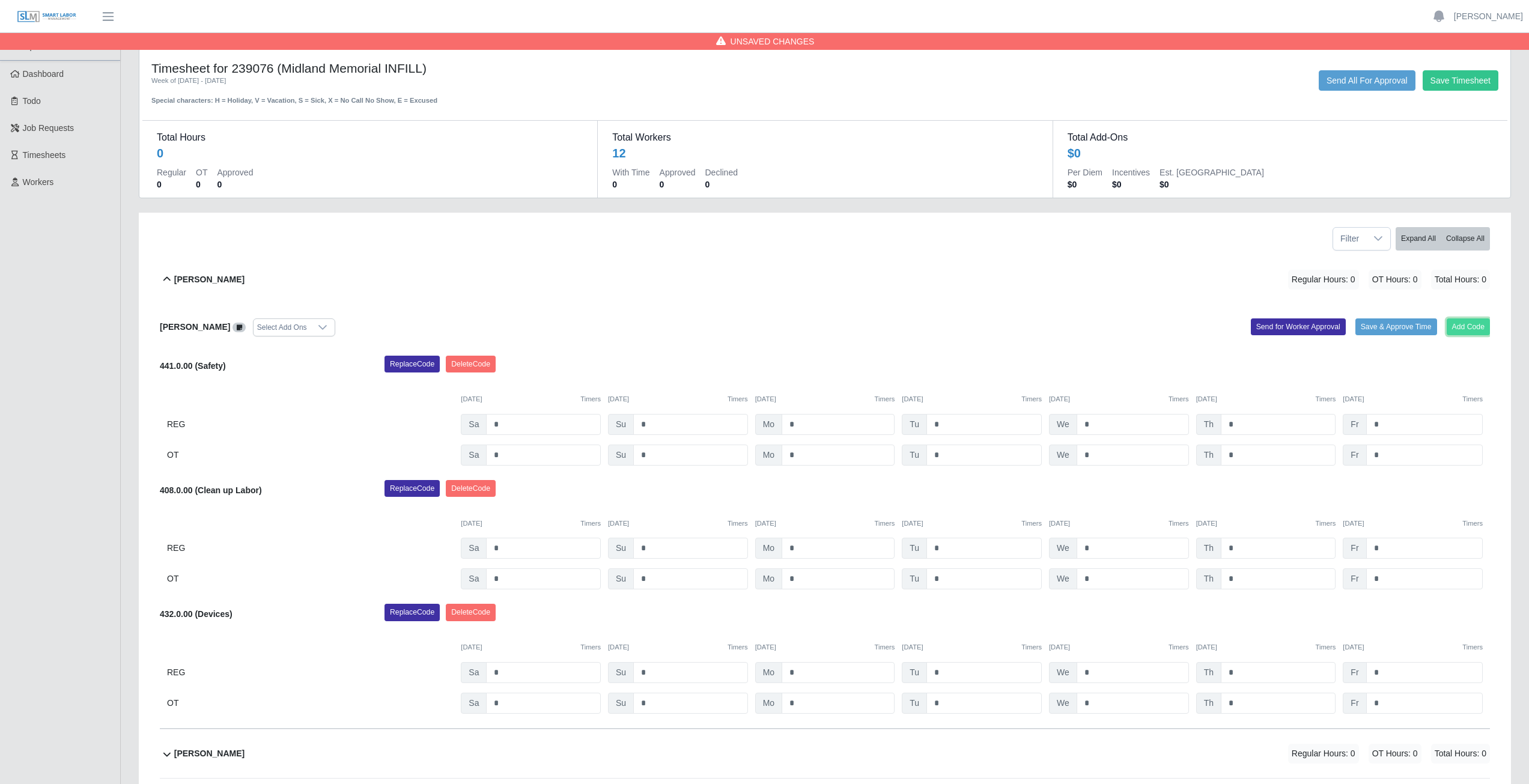
click at [1477, 328] on button "Add Code" at bounding box center [1469, 327] width 44 height 17
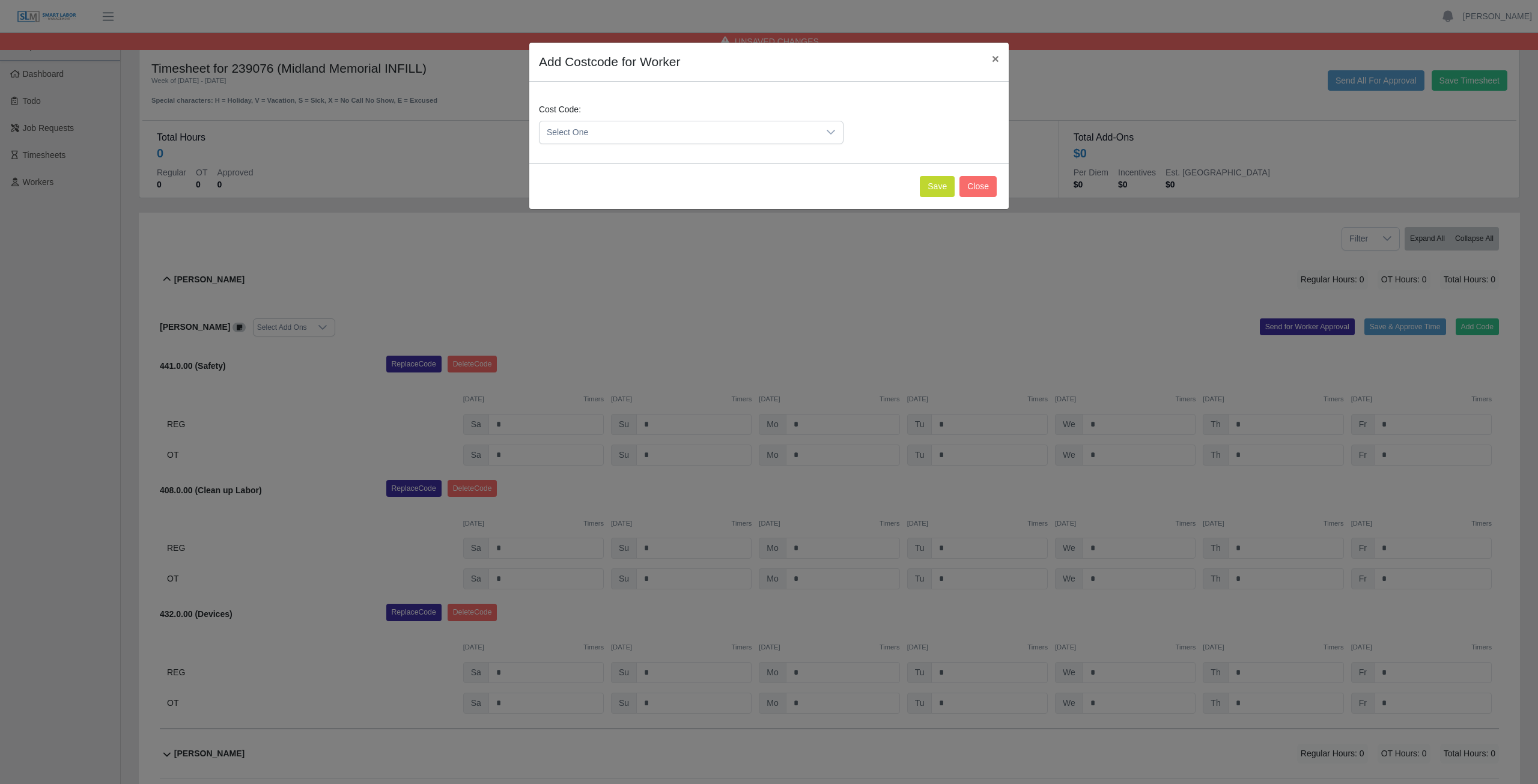
click at [608, 132] on span "Select One" at bounding box center [679, 132] width 279 height 22
click at [981, 187] on button "Close" at bounding box center [978, 186] width 37 height 21
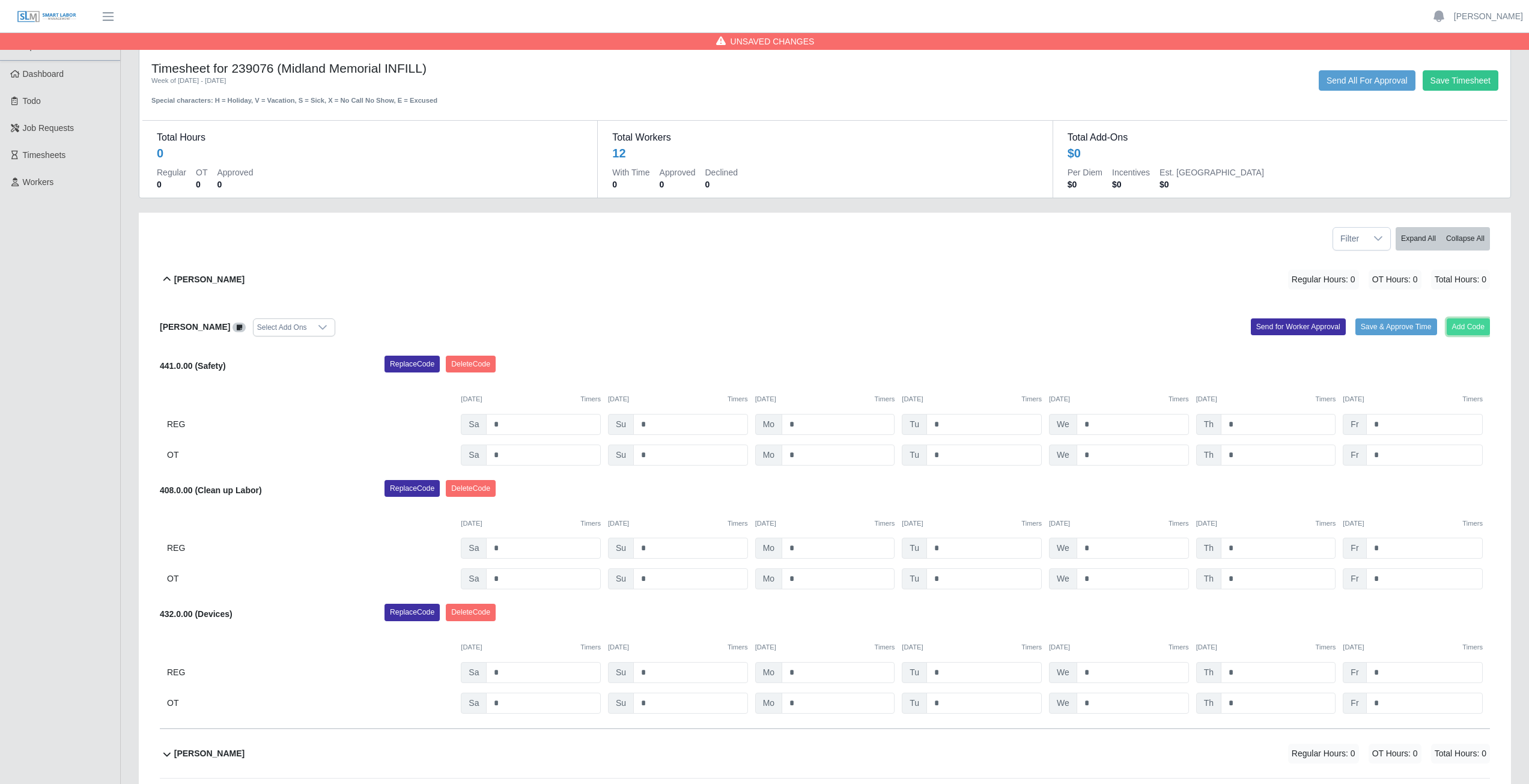
click at [1461, 330] on button "Add Code" at bounding box center [1469, 327] width 44 height 17
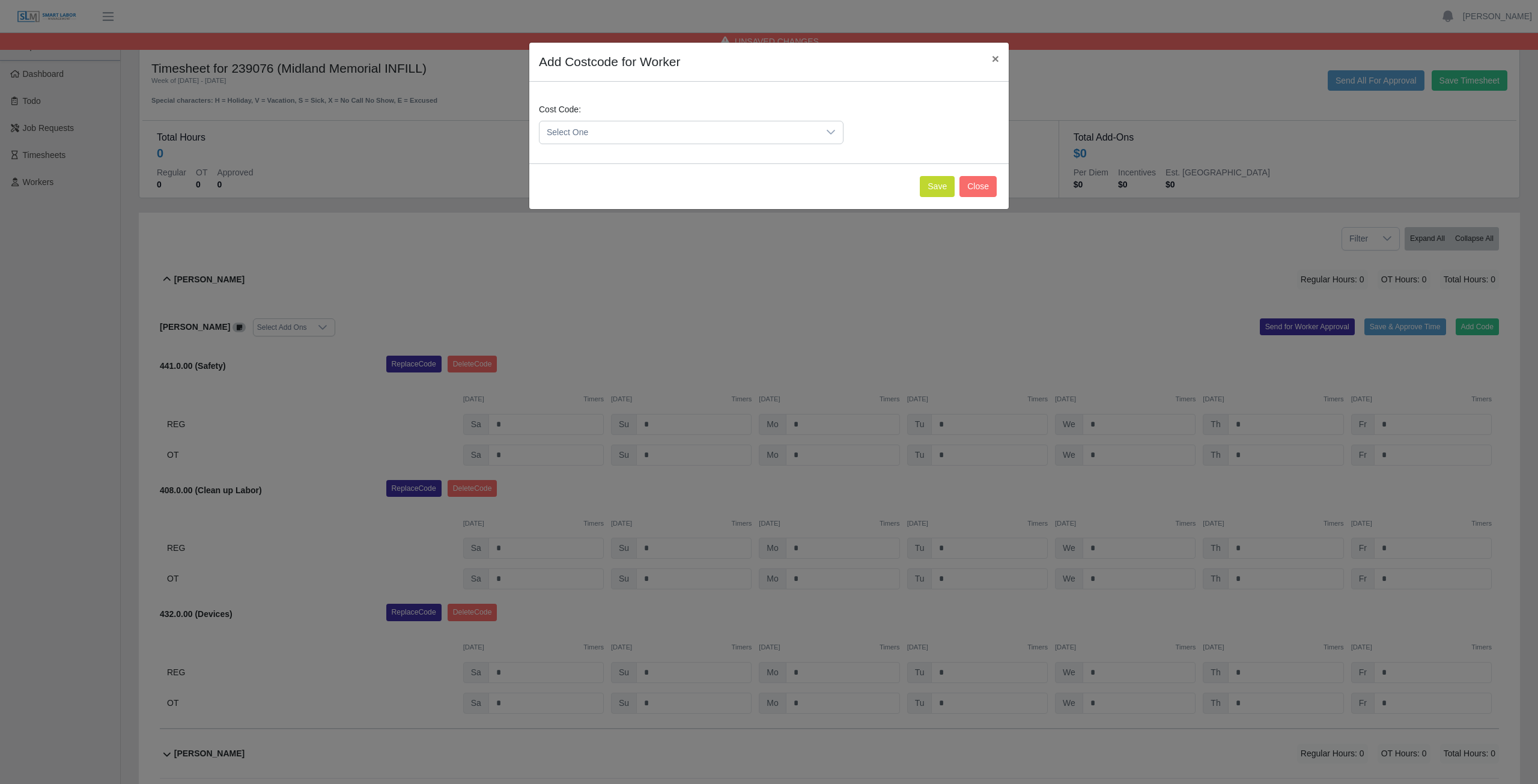
click at [605, 131] on span "Select One" at bounding box center [679, 132] width 279 height 22
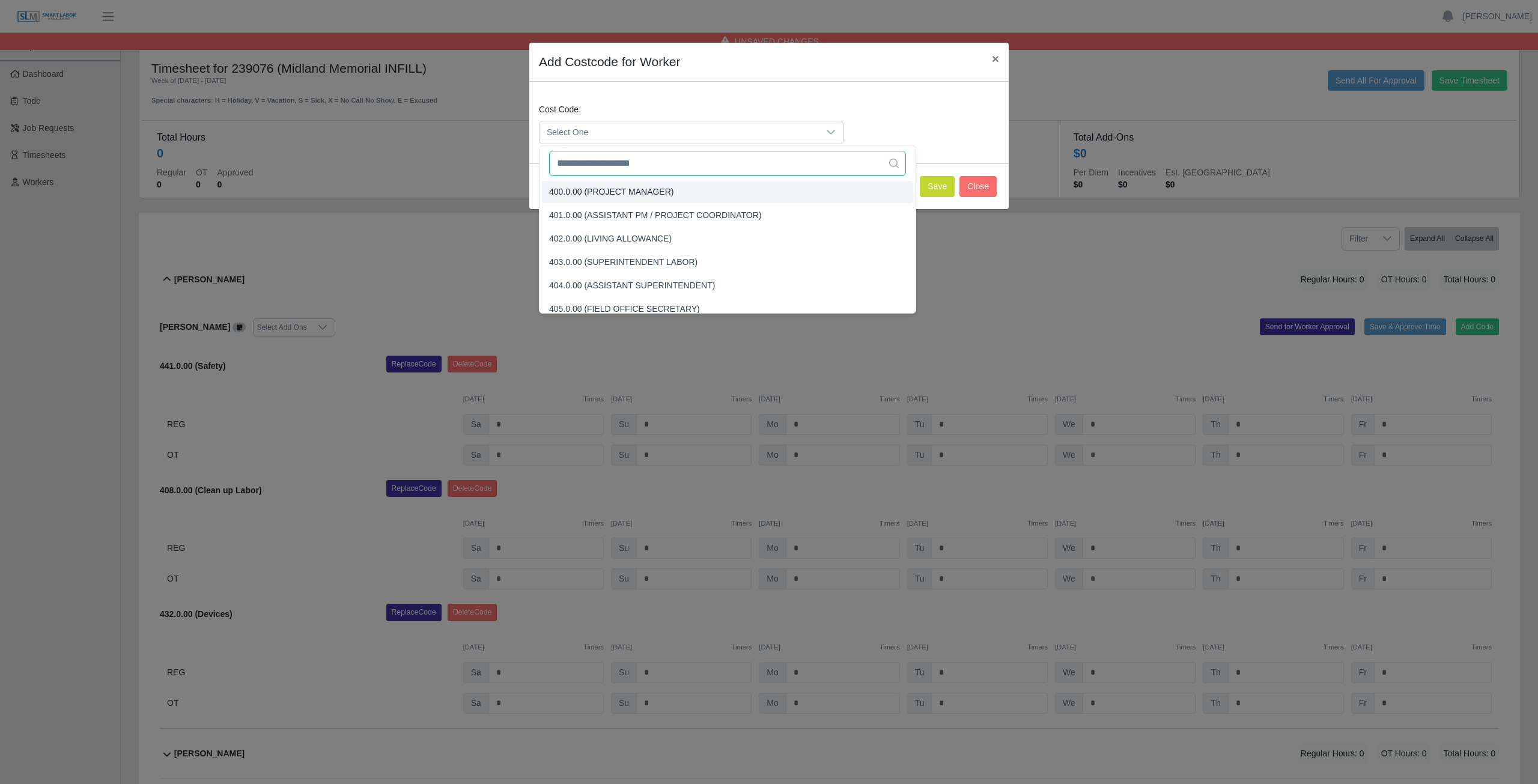
click at [603, 167] on input "text" at bounding box center [727, 163] width 357 height 25
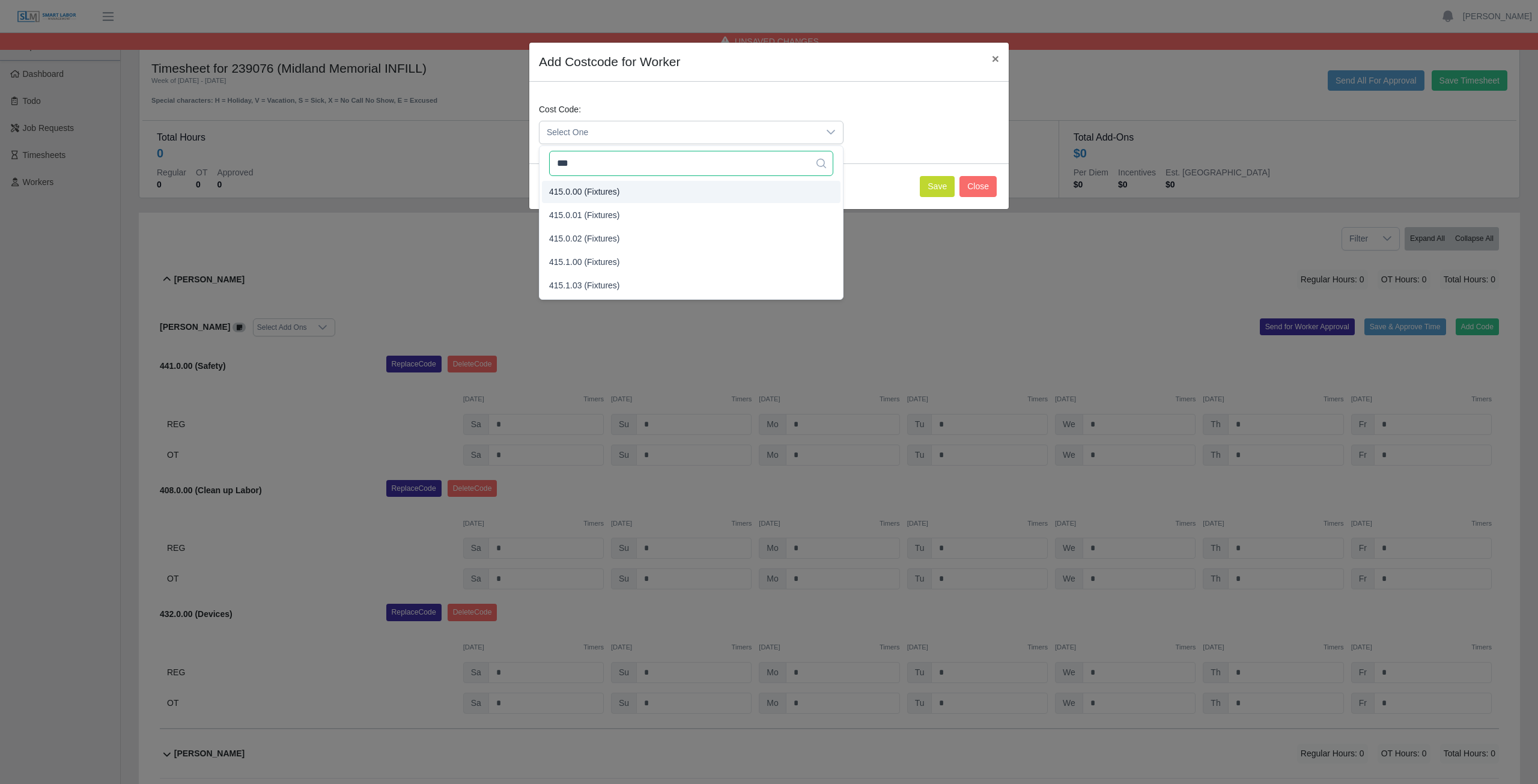
type input "***"
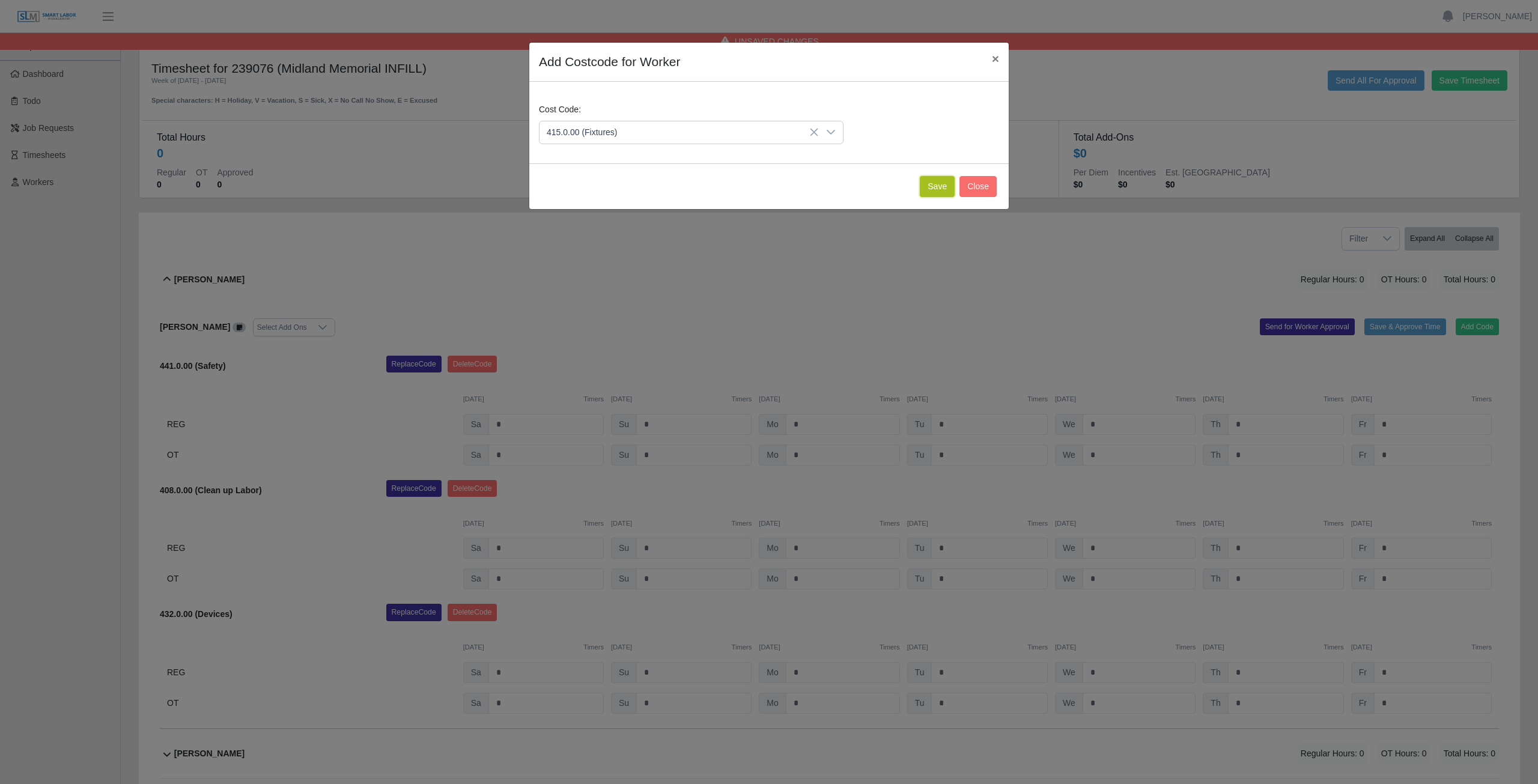
click at [939, 189] on button "Save" at bounding box center [937, 186] width 35 height 21
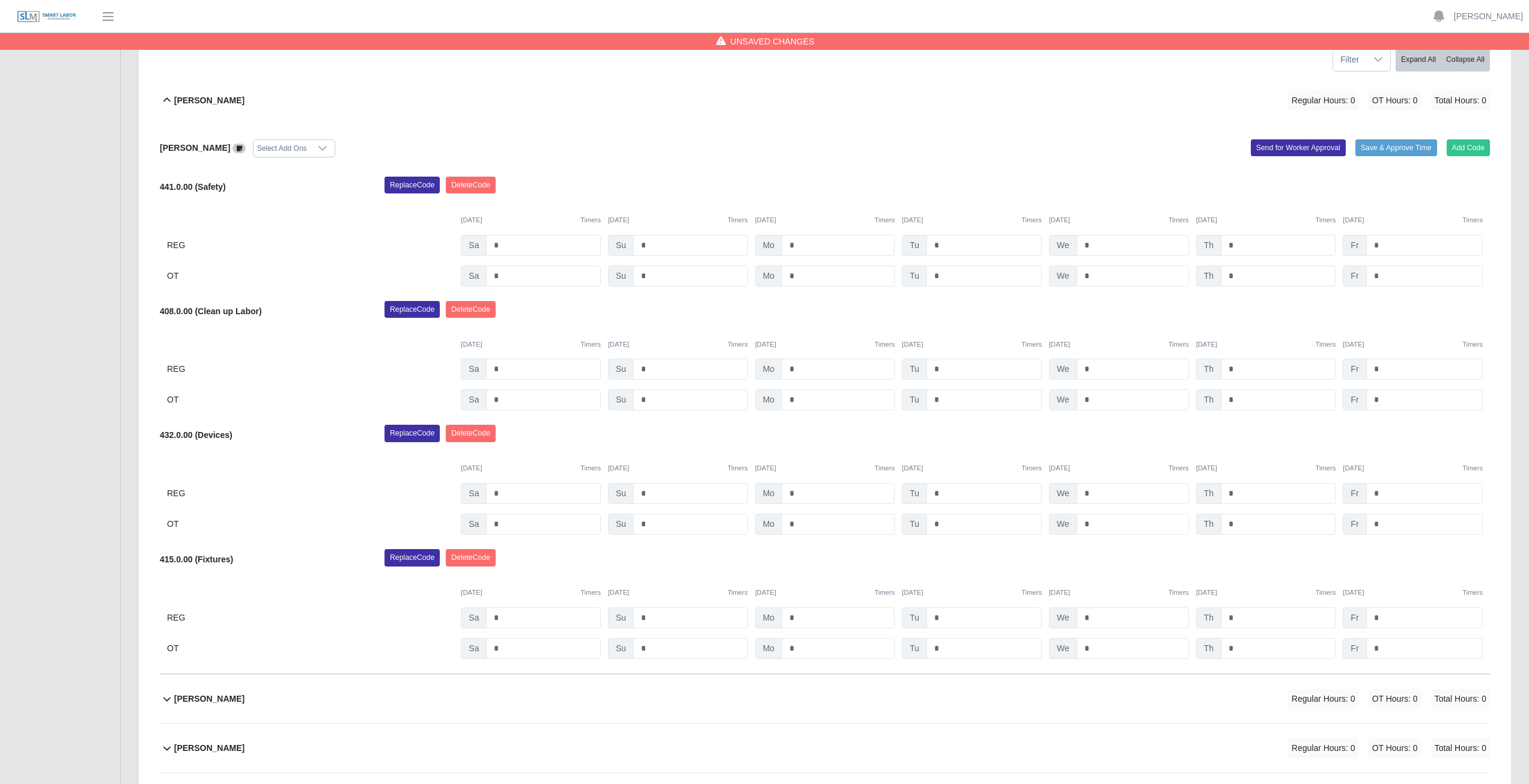
scroll to position [180, 0]
click at [796, 245] on input "*" at bounding box center [838, 244] width 113 height 21
type input "*"
click at [942, 245] on input "*" at bounding box center [984, 244] width 115 height 21
type input "*"
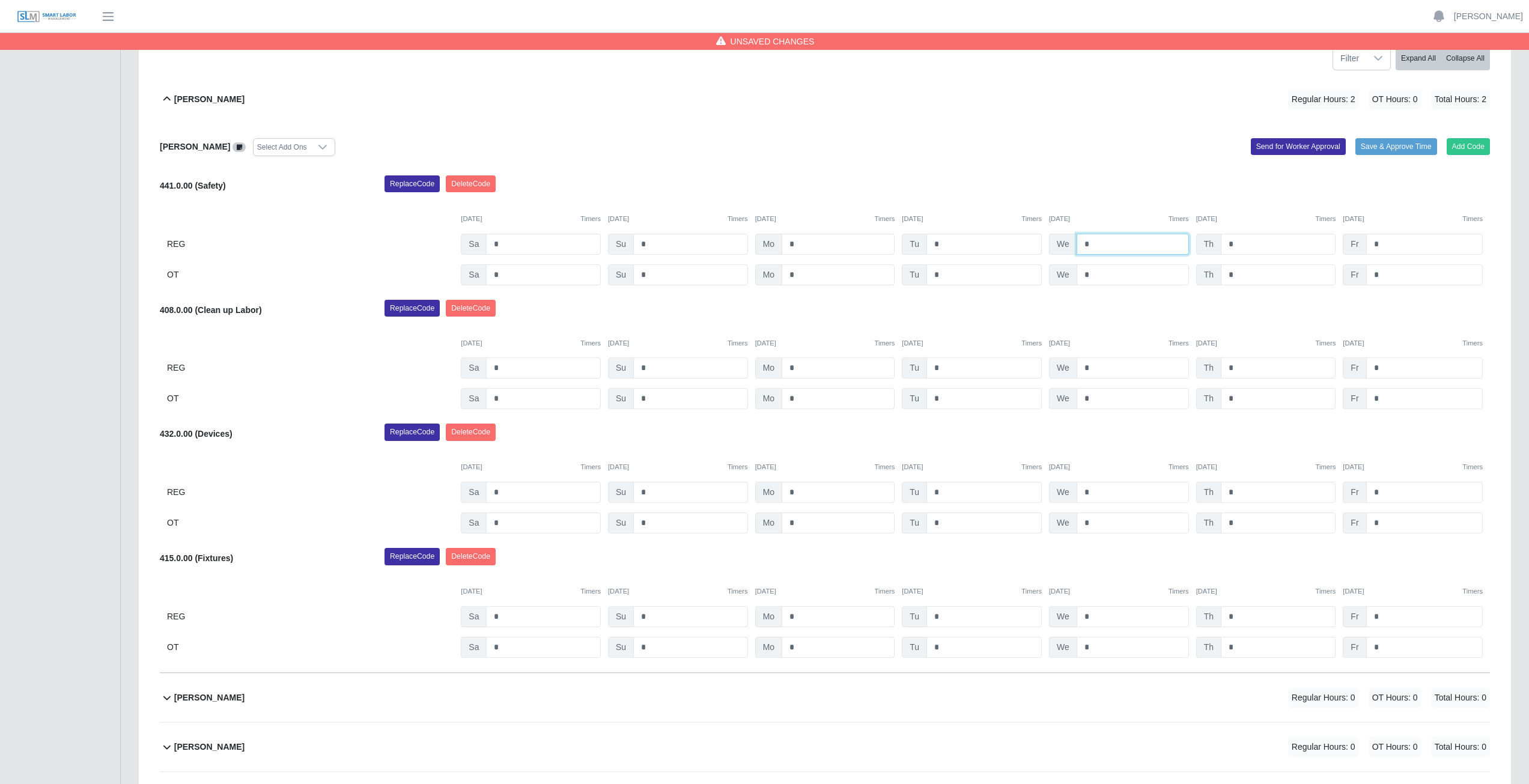
click at [1092, 245] on input "*" at bounding box center [1133, 244] width 112 height 21
type input "*"
click at [1234, 243] on input "*" at bounding box center [1279, 244] width 115 height 21
type input "*"
click at [1385, 245] on input "*" at bounding box center [1425, 244] width 117 height 21
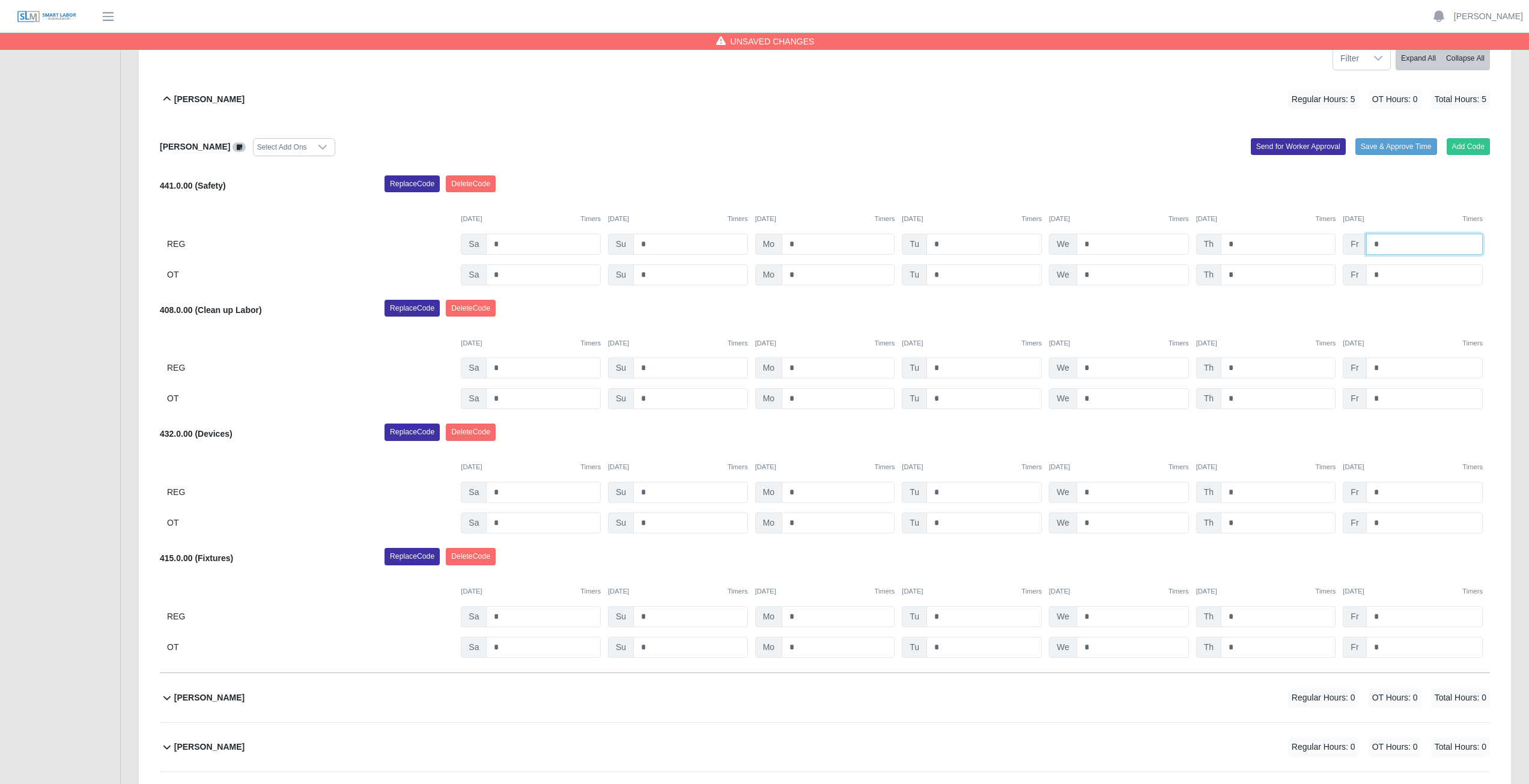
type input "*"
click at [799, 369] on input "*" at bounding box center [838, 368] width 113 height 21
type input "*"
click at [943, 367] on input "*" at bounding box center [984, 368] width 115 height 21
type input "*"
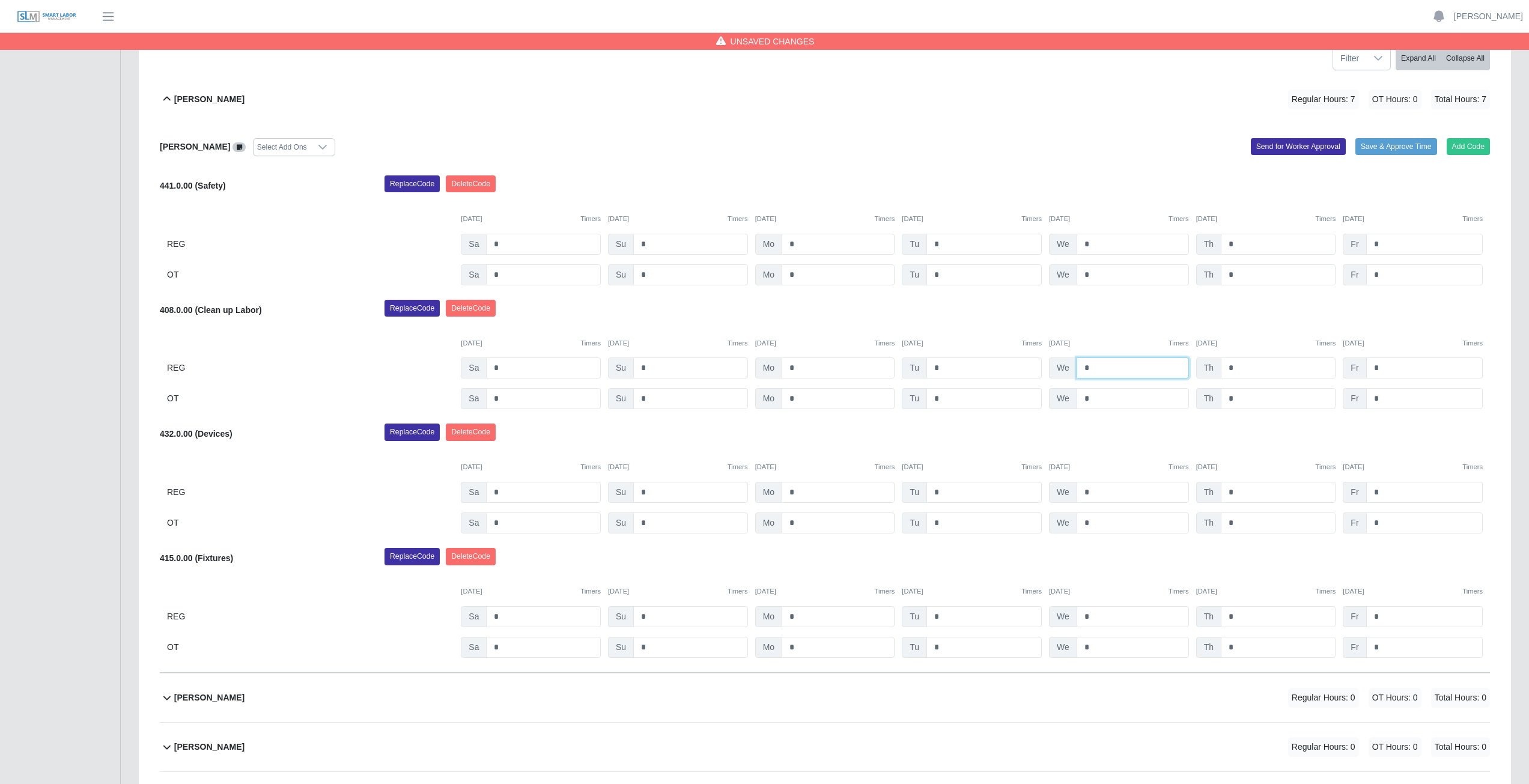
click at [1089, 368] on input "*" at bounding box center [1133, 368] width 112 height 21
type input "*"
drag, startPoint x: 1240, startPoint y: 367, endPoint x: 1214, endPoint y: 350, distance: 31.1
click at [1239, 366] on input "*" at bounding box center [1279, 368] width 115 height 21
type input "*"
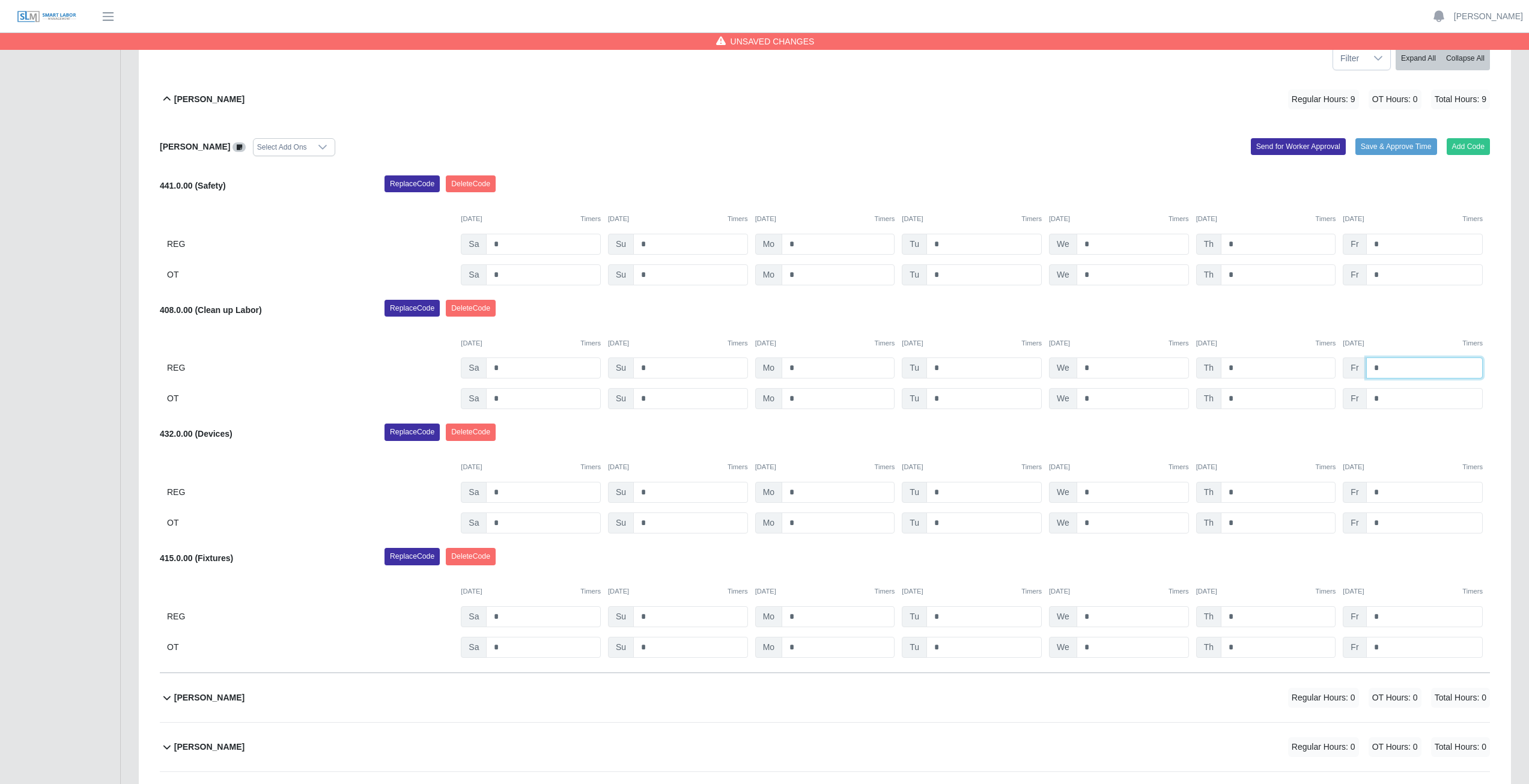
click at [1386, 372] on input "*" at bounding box center [1425, 368] width 117 height 21
type input "*"
click at [1289, 313] on div "Replace Code [GEOGRAPHIC_DATA] Code" at bounding box center [937, 311] width 1123 height 24
click at [800, 495] on input "*" at bounding box center [838, 492] width 113 height 21
type input "*"
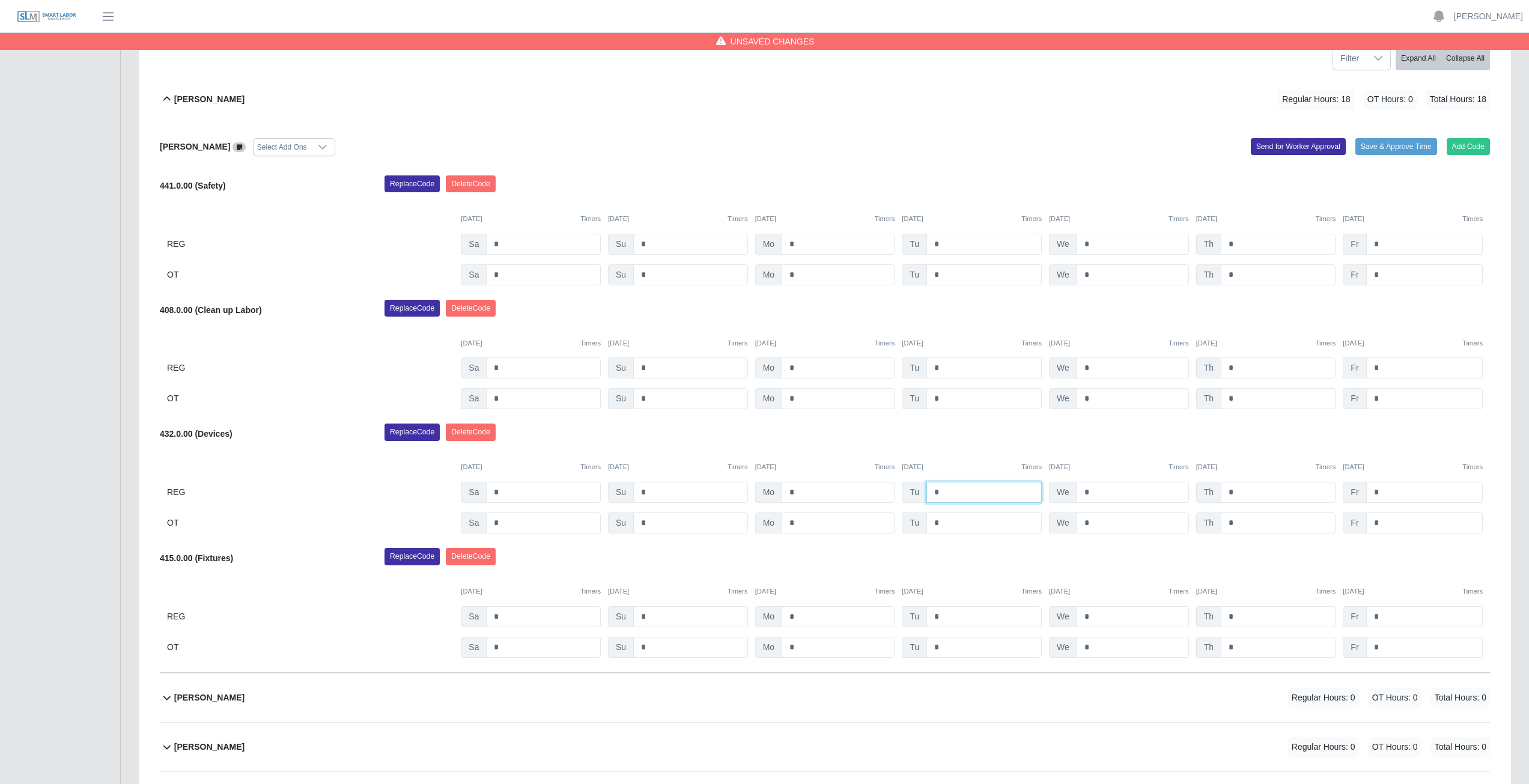
click at [947, 491] on input "*" at bounding box center [984, 492] width 115 height 21
type input "*"
click at [1095, 494] on input "*" at bounding box center [1133, 492] width 112 height 21
type input "*"
click at [1240, 495] on input "*" at bounding box center [1279, 492] width 115 height 21
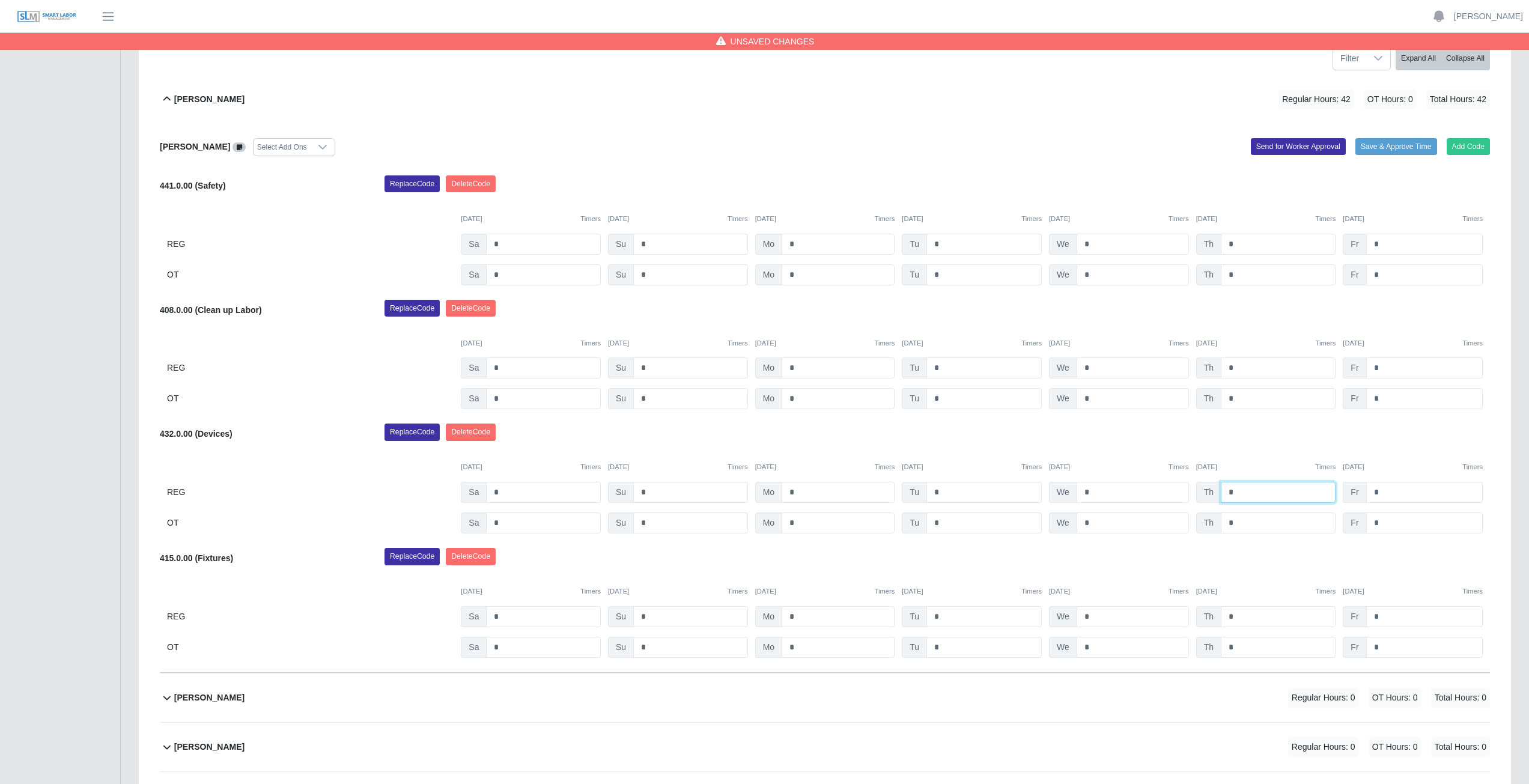
type input "*"
click at [1383, 493] on input "*" at bounding box center [1425, 492] width 117 height 21
type input "*"
click at [165, 98] on icon at bounding box center [167, 99] width 15 height 15
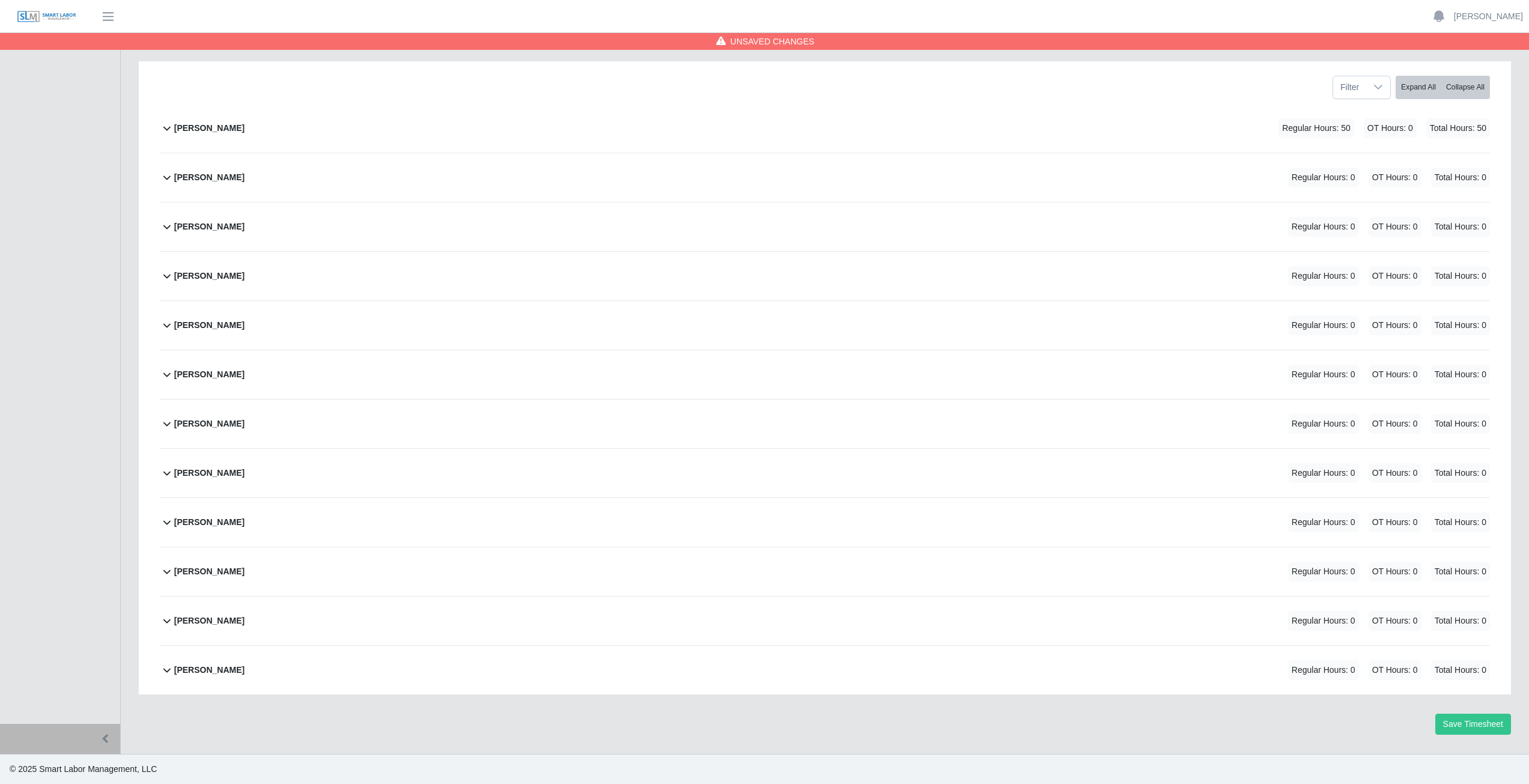
scroll to position [151, 0]
click at [165, 280] on icon at bounding box center [167, 276] width 15 height 15
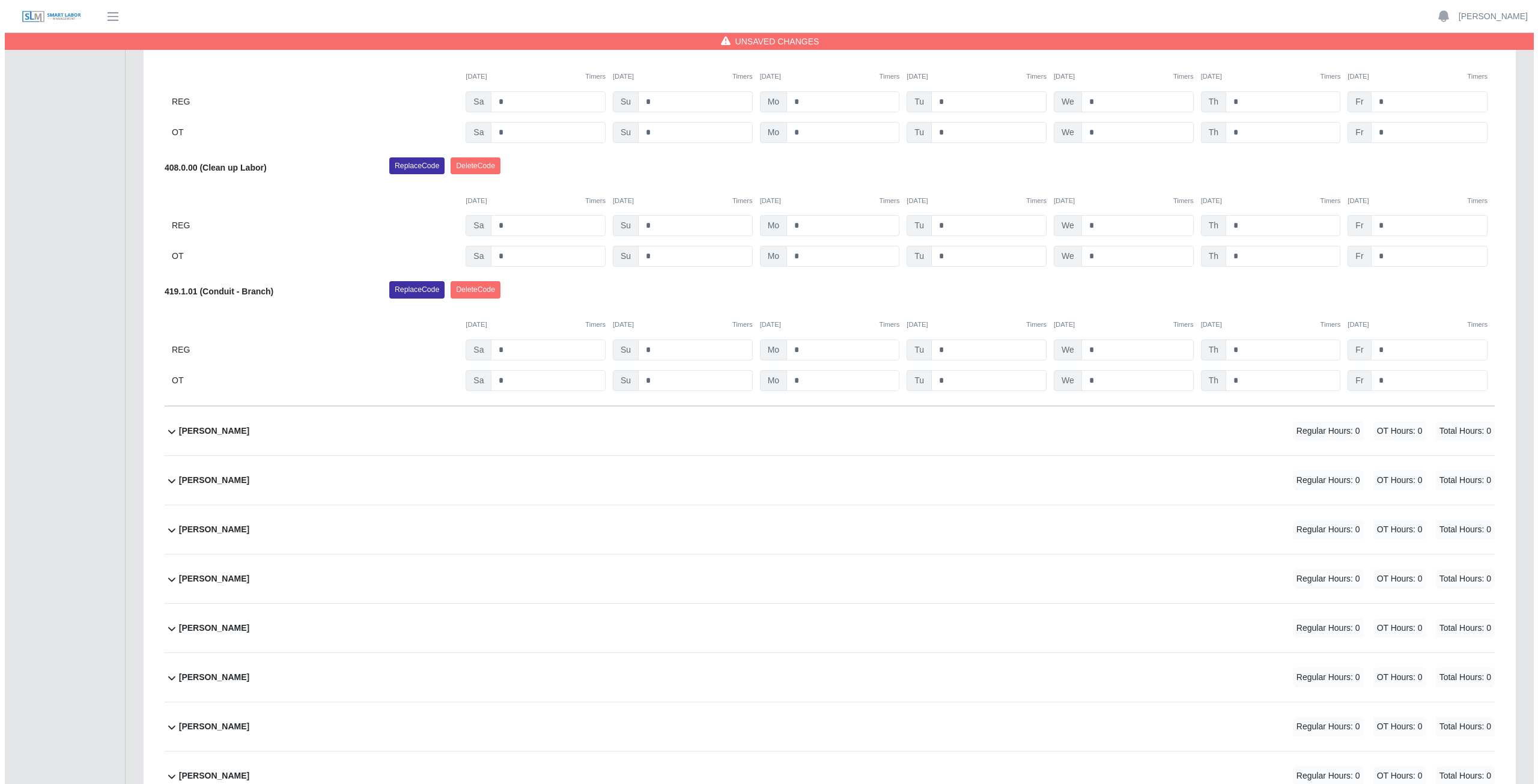
scroll to position [275, 0]
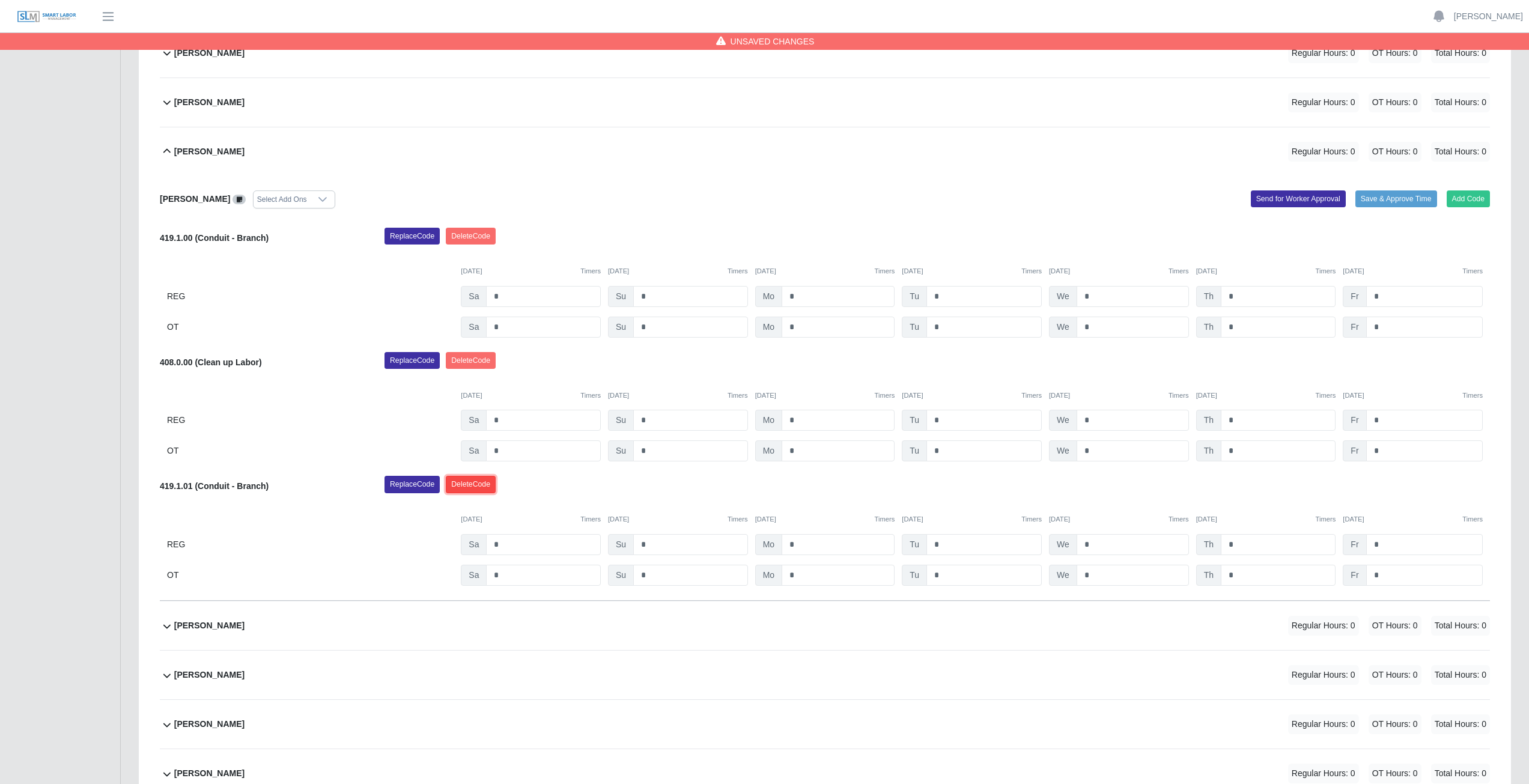
drag, startPoint x: 471, startPoint y: 484, endPoint x: 825, endPoint y: 75, distance: 540.9
click at [472, 484] on button "Delete Code" at bounding box center [471, 484] width 50 height 17
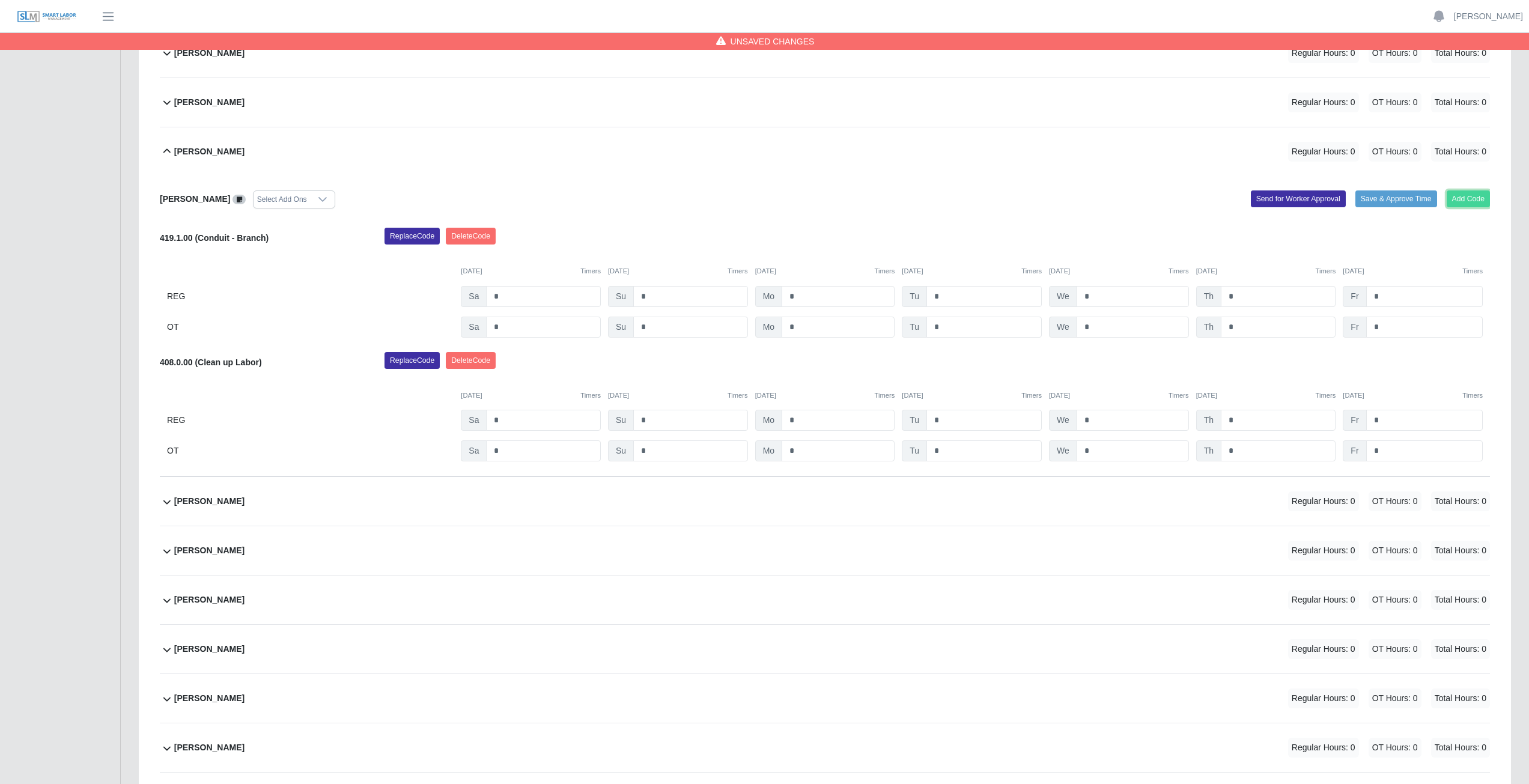
click at [1476, 196] on button "Add Code" at bounding box center [1469, 199] width 44 height 17
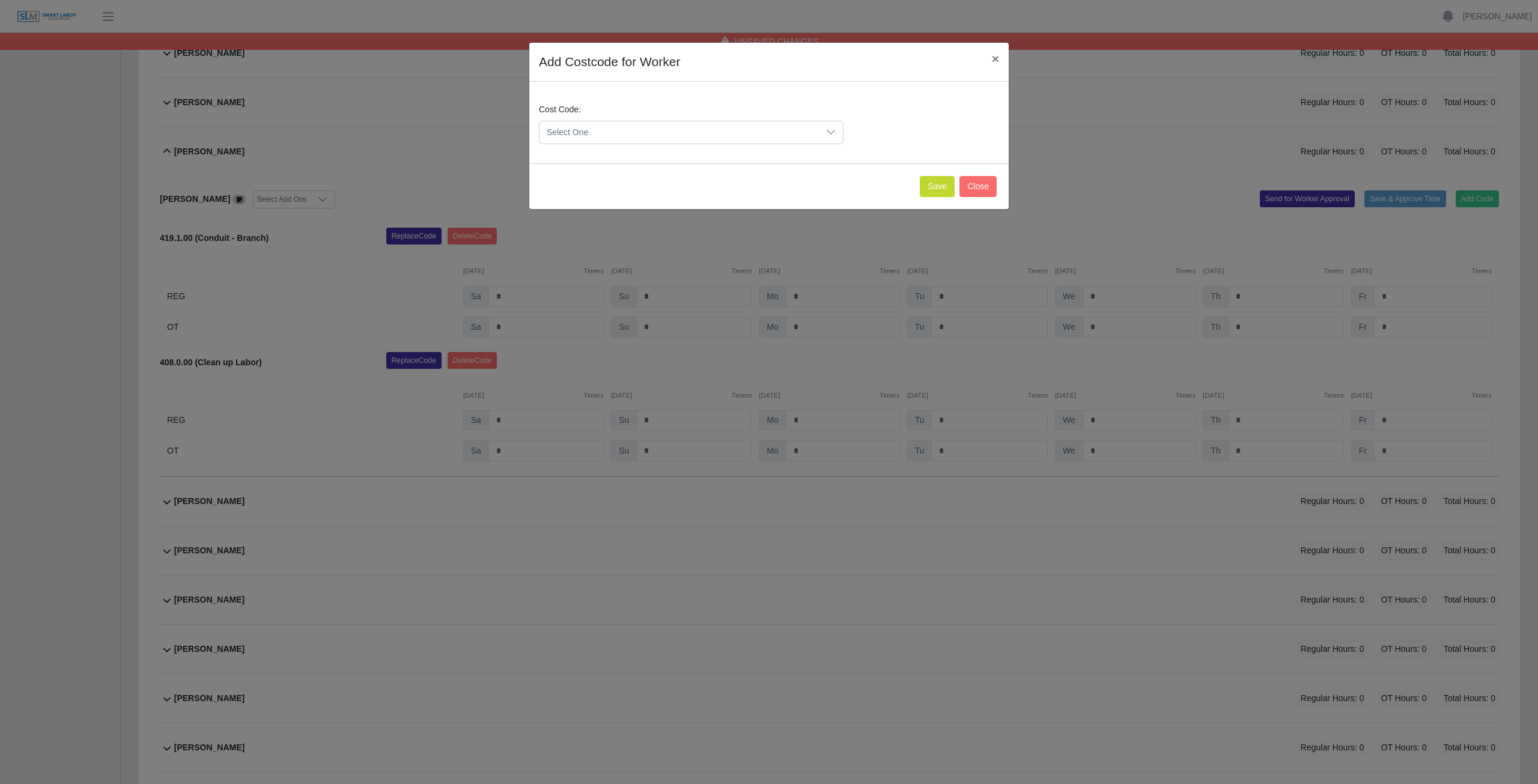
click at [631, 128] on span "Select One" at bounding box center [679, 132] width 279 height 22
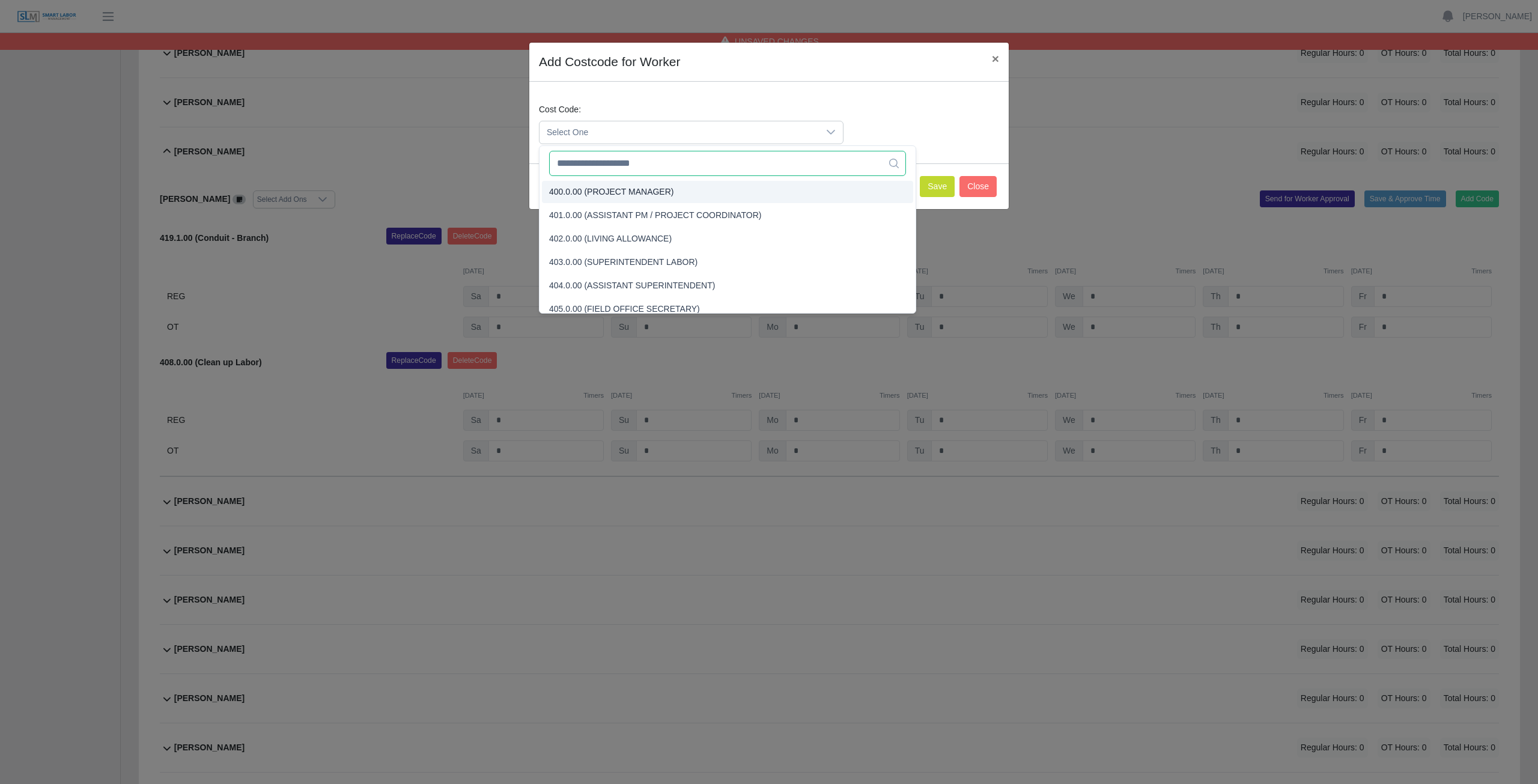
click at [610, 165] on input "text" at bounding box center [727, 163] width 357 height 25
click at [573, 165] on input "text" at bounding box center [727, 163] width 357 height 25
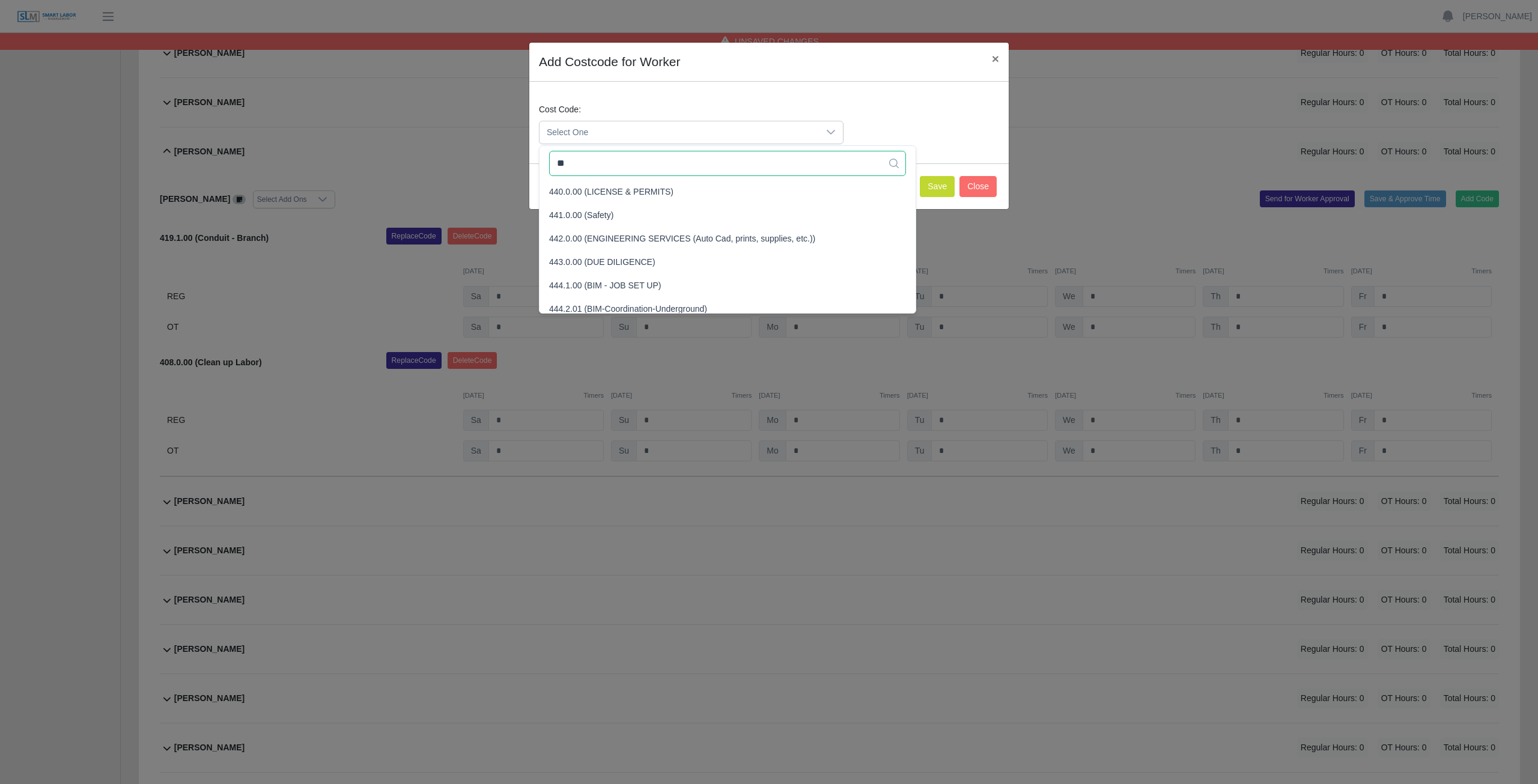
type input "*"
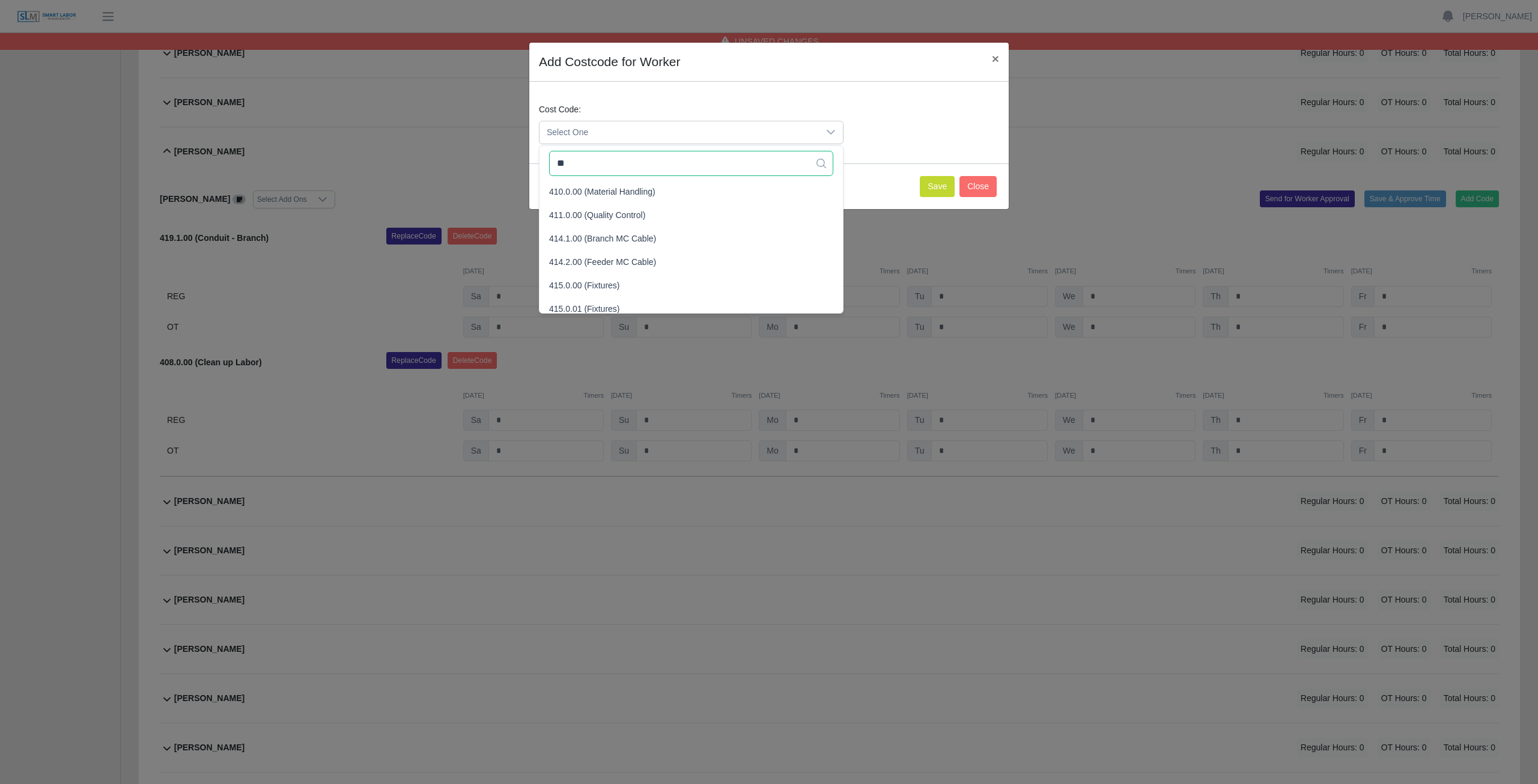
type input "*"
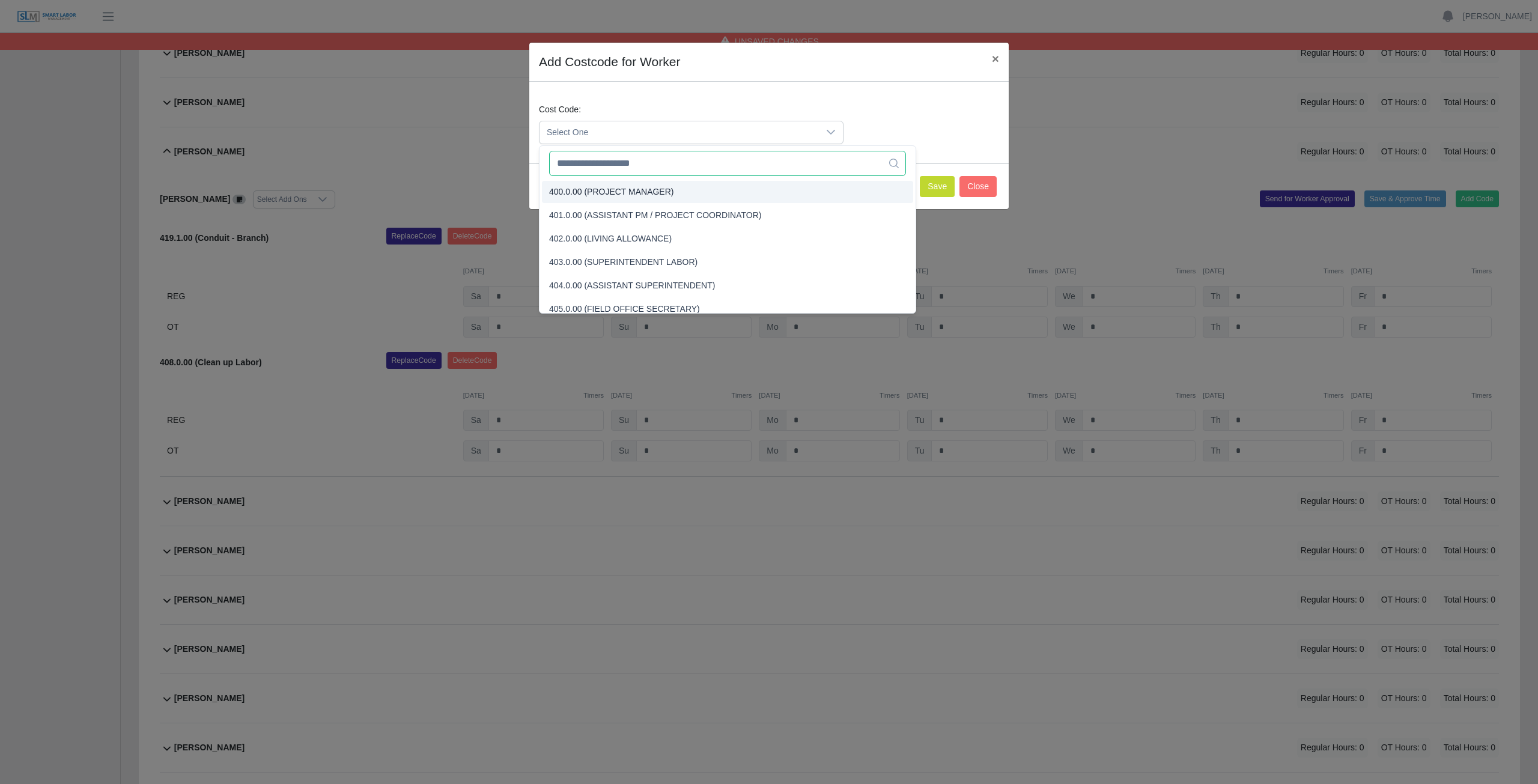
click at [596, 178] on div "133 results are available 400.0.00 (PROJECT MANAGER) 401.0.00 (ASSISTANT PM / P…" at bounding box center [727, 229] width 377 height 168
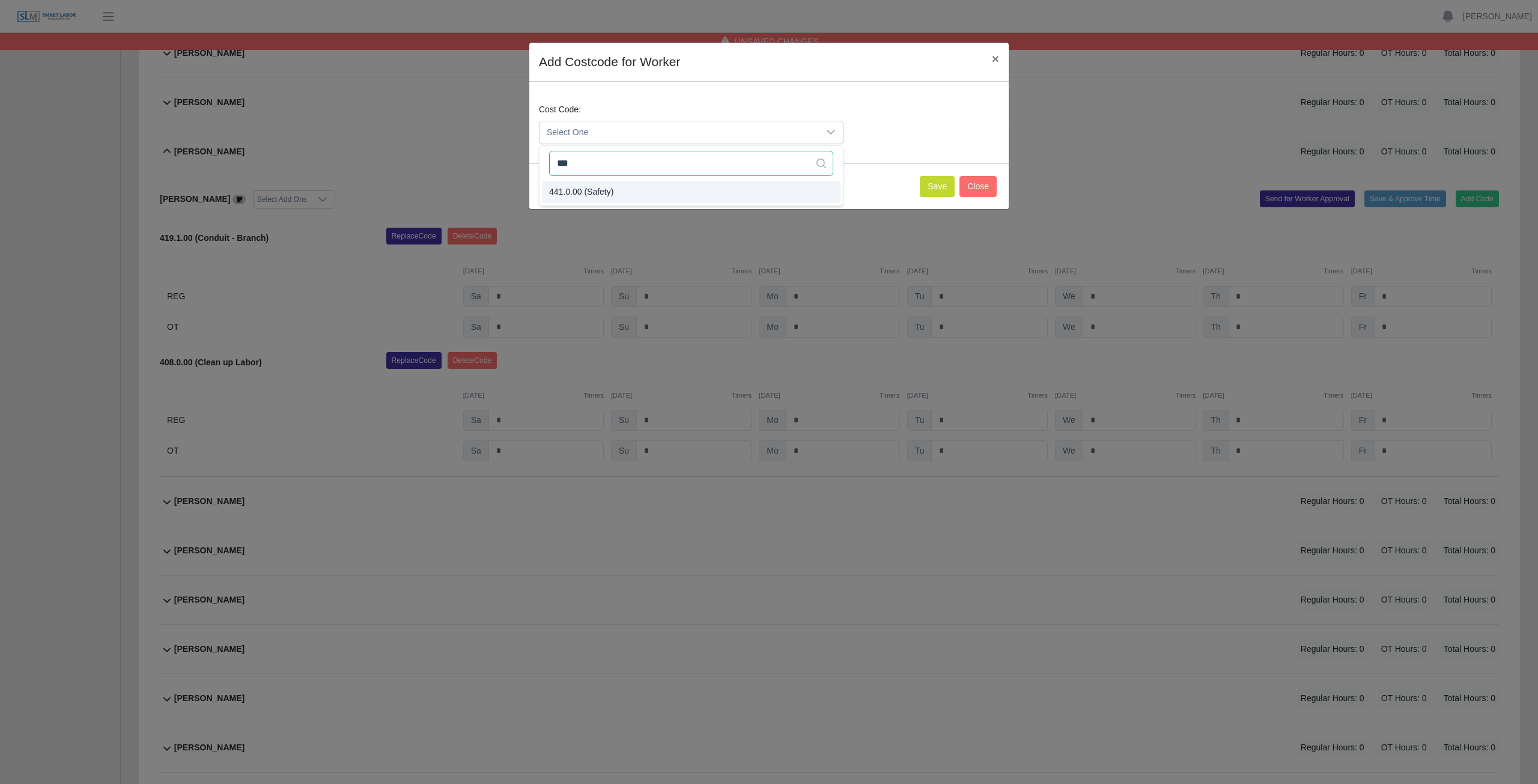
type input "***"
click at [931, 184] on button "Save" at bounding box center [937, 186] width 35 height 21
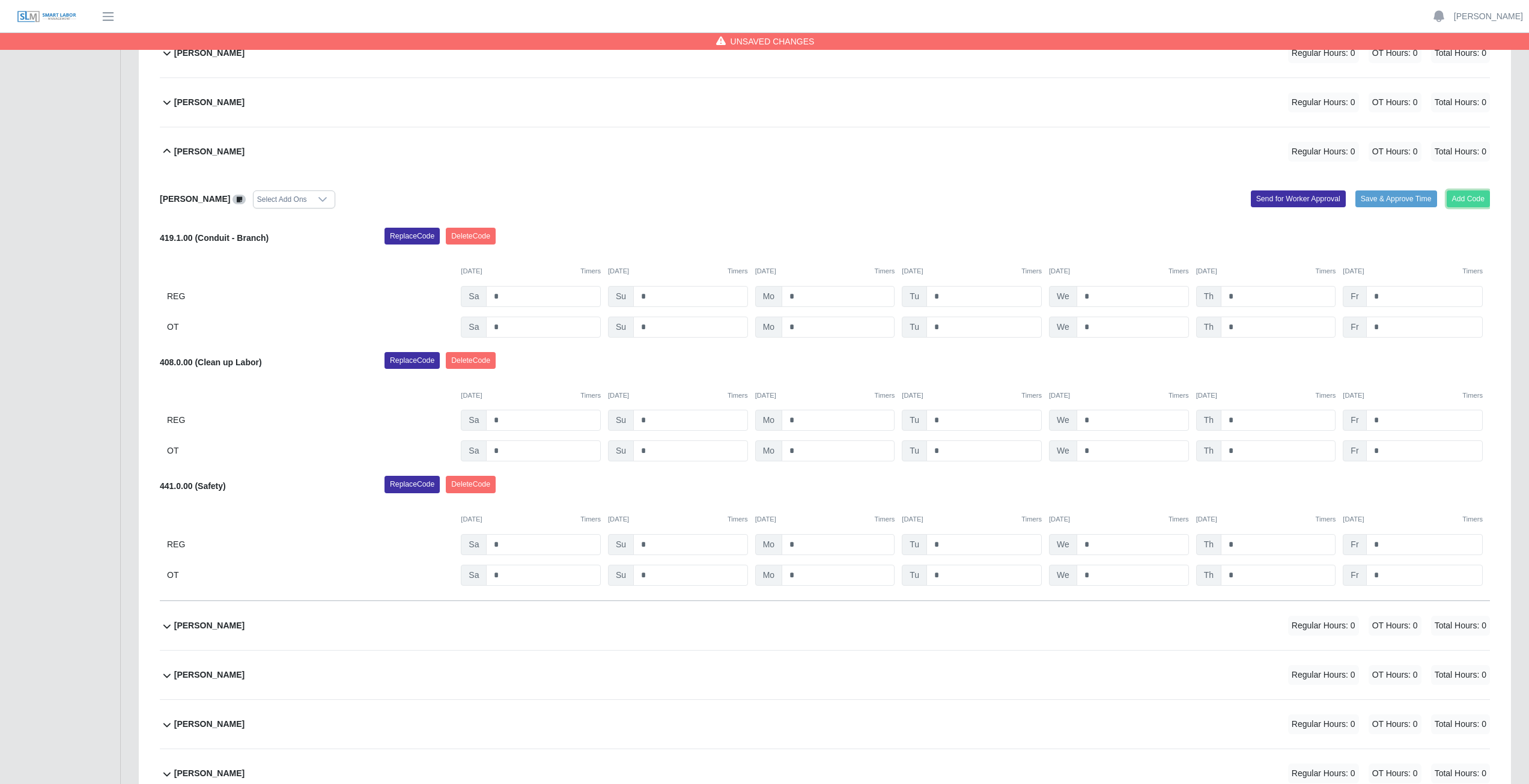
click at [1463, 201] on button "Add Code" at bounding box center [1469, 199] width 44 height 17
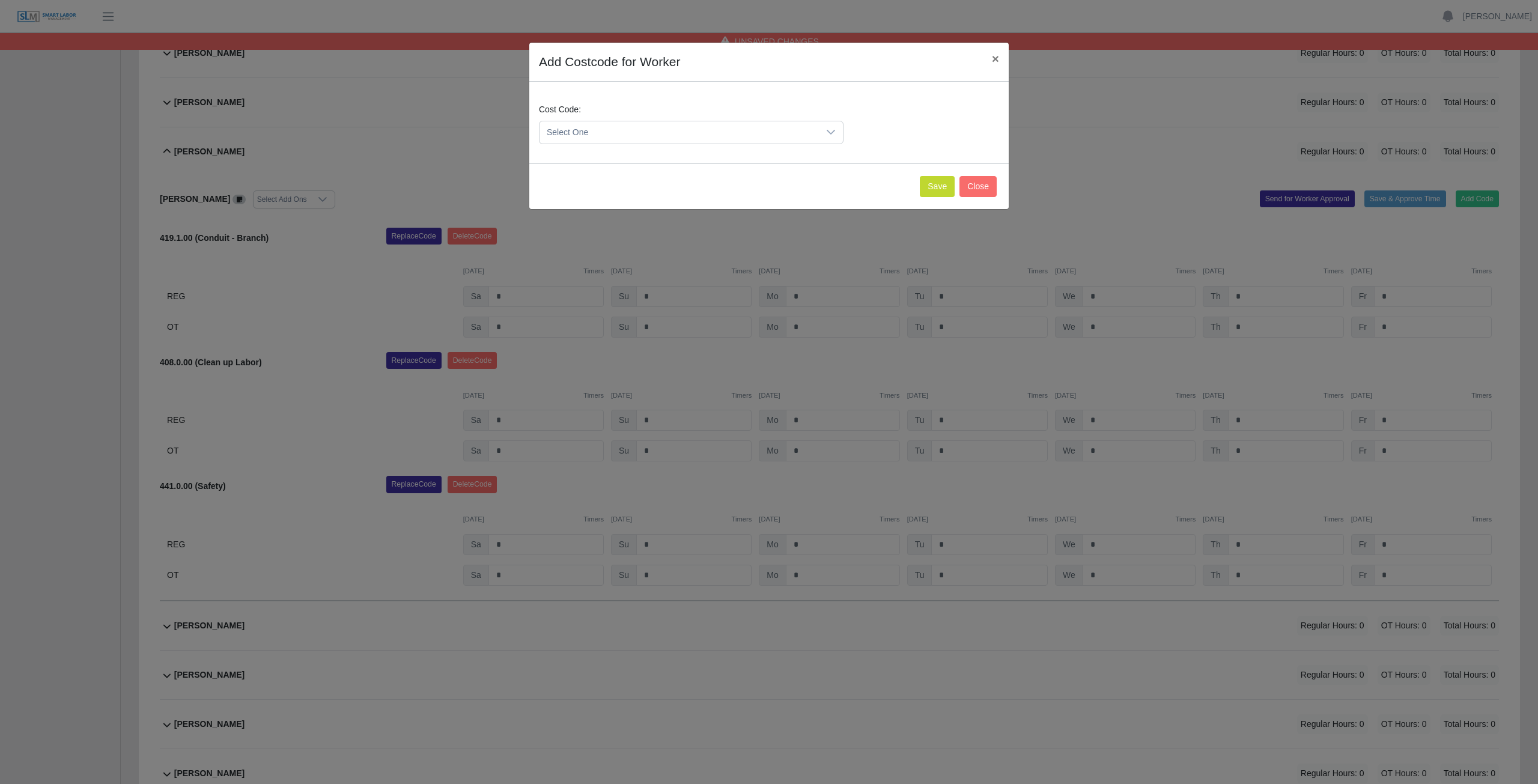
click at [605, 134] on span "Select One" at bounding box center [679, 132] width 279 height 22
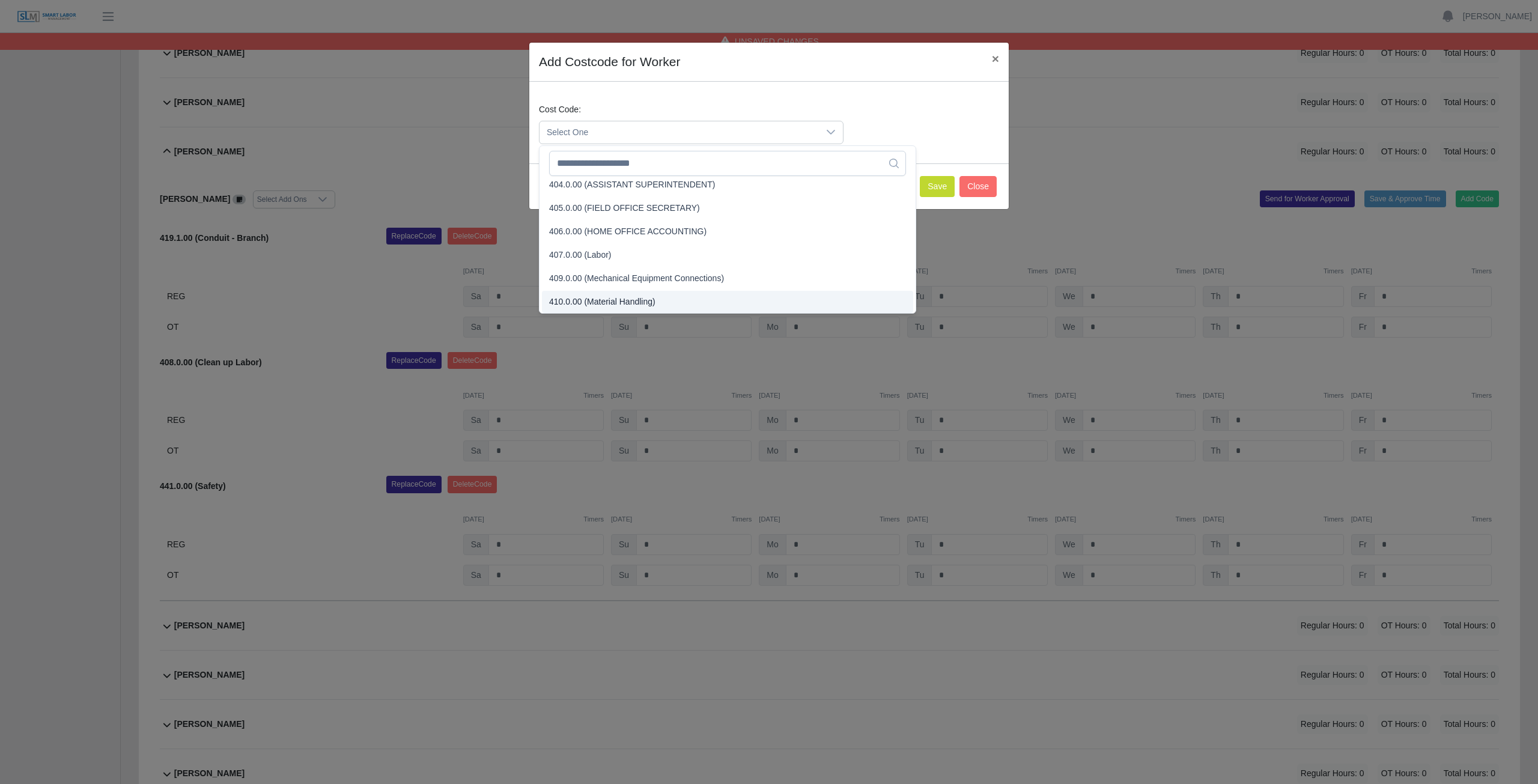
scroll to position [335, 0]
click at [611, 169] on input "text" at bounding box center [727, 163] width 357 height 25
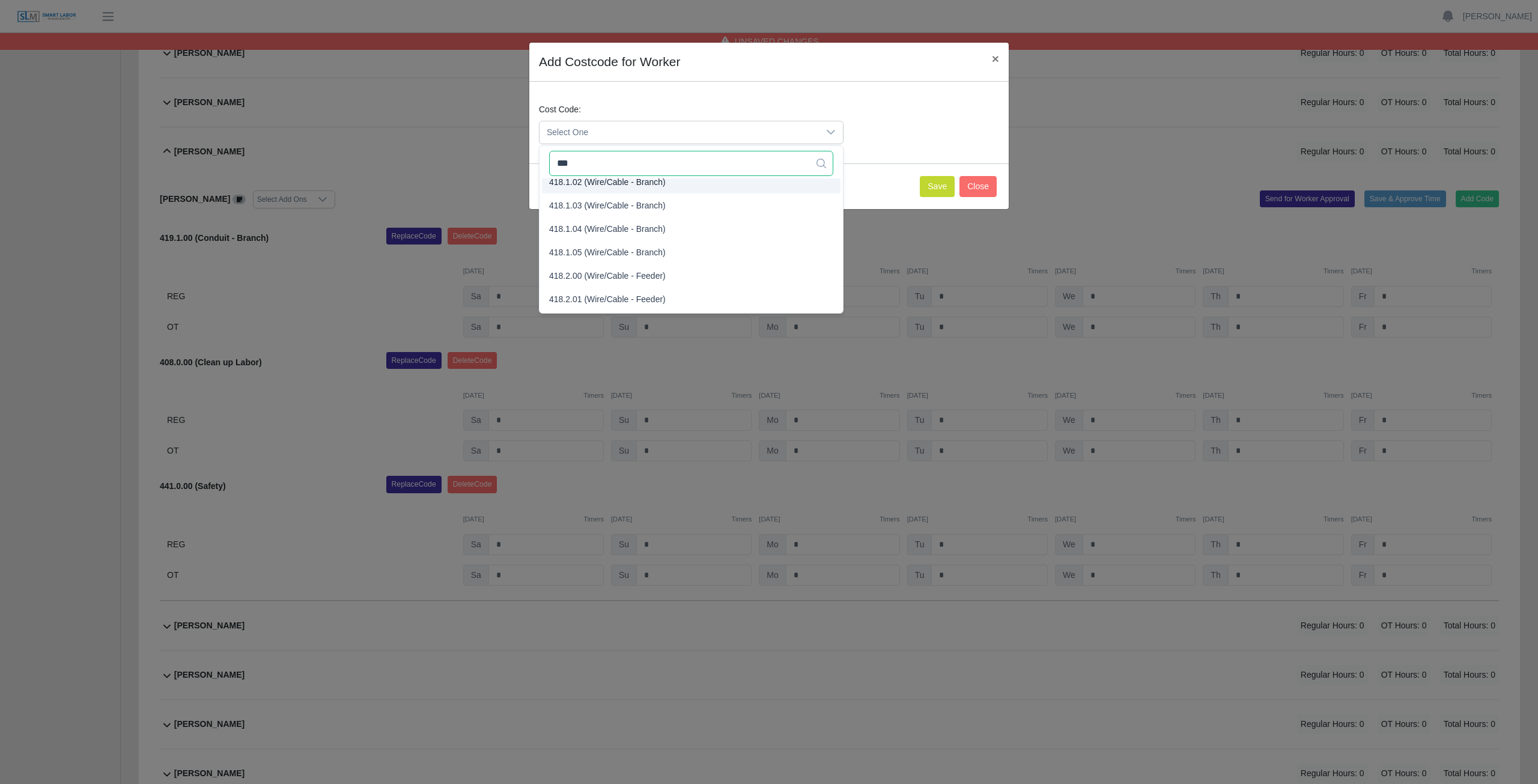
scroll to position [73, 0]
type input "*"
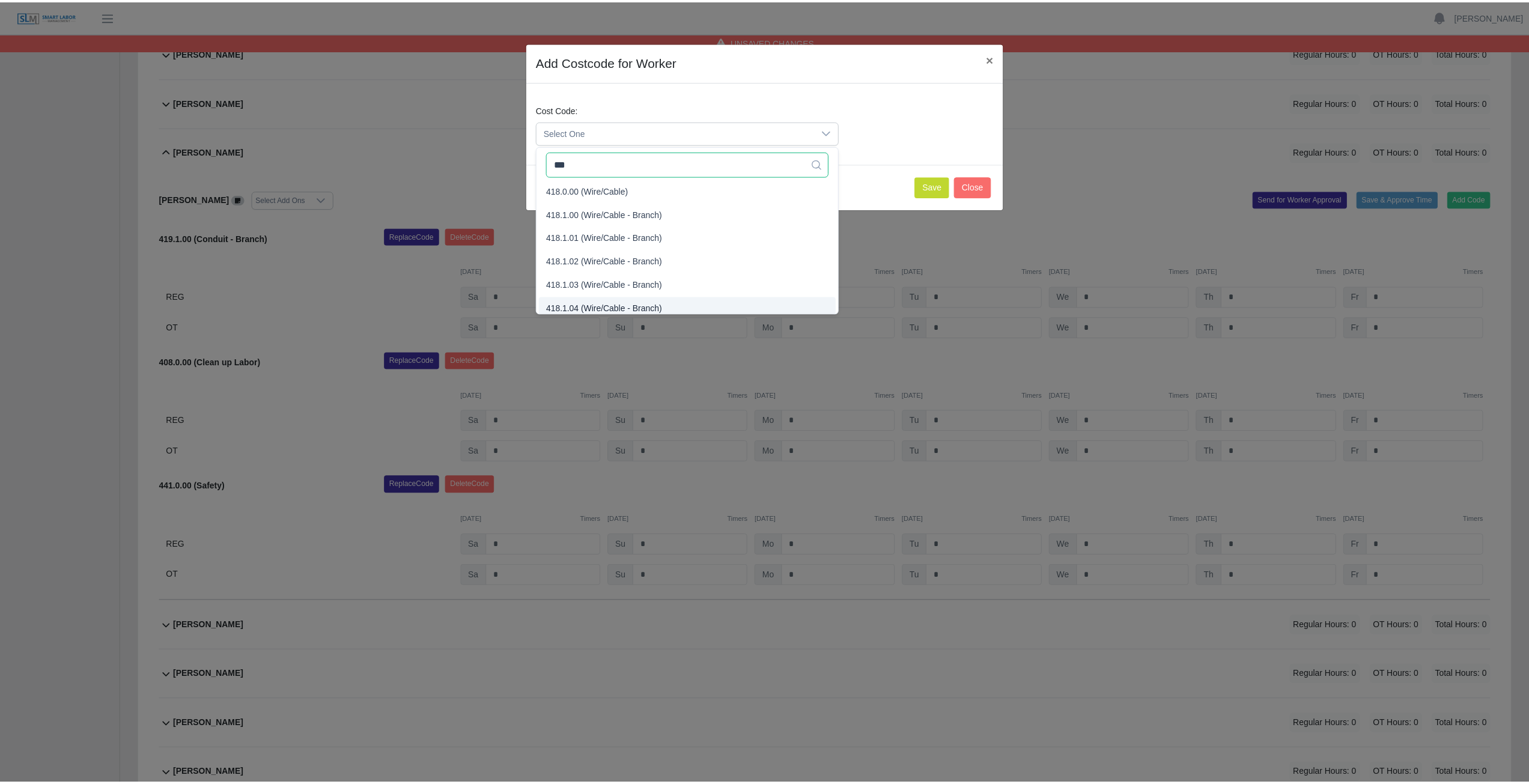
scroll to position [0, 0]
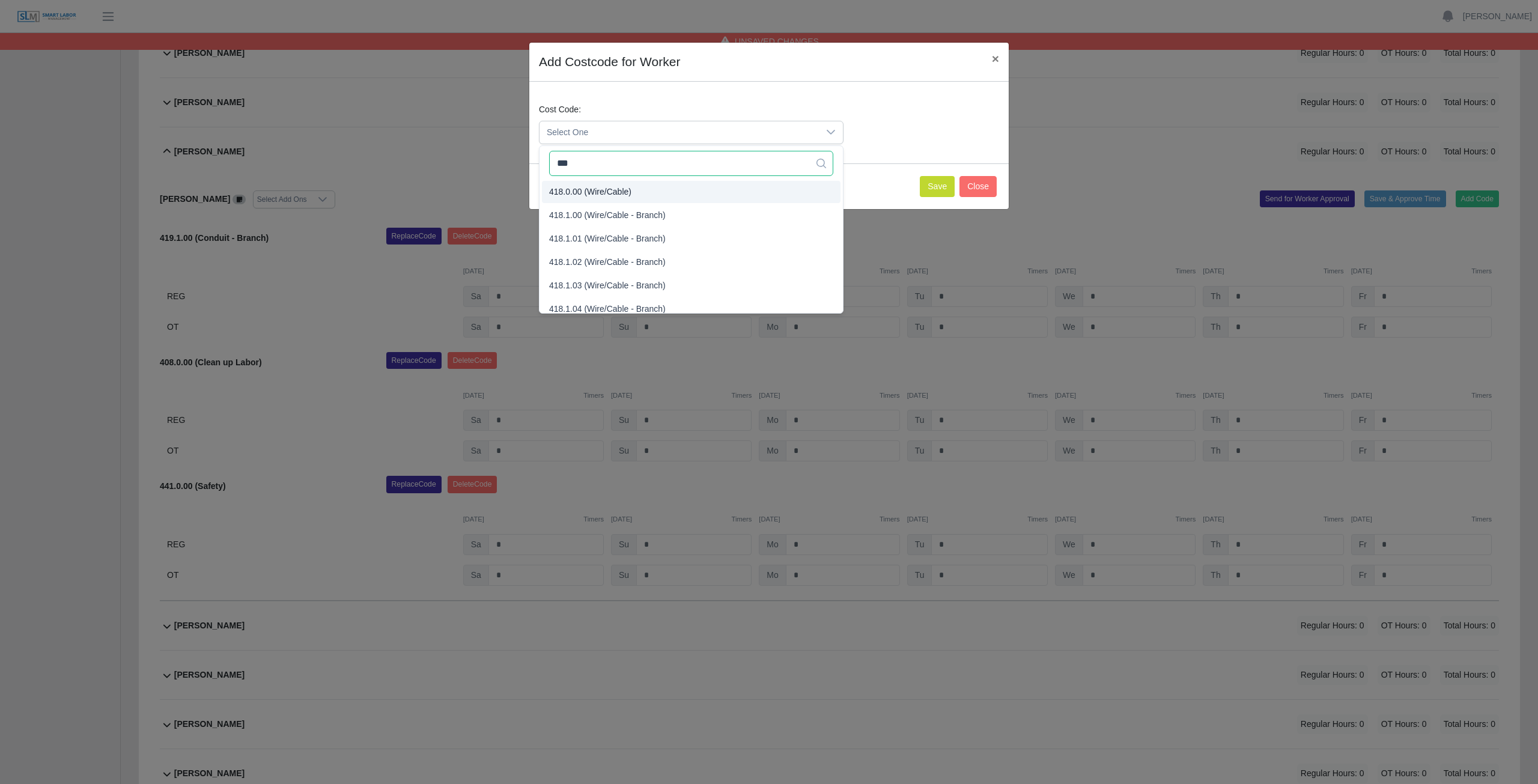
type input "***"
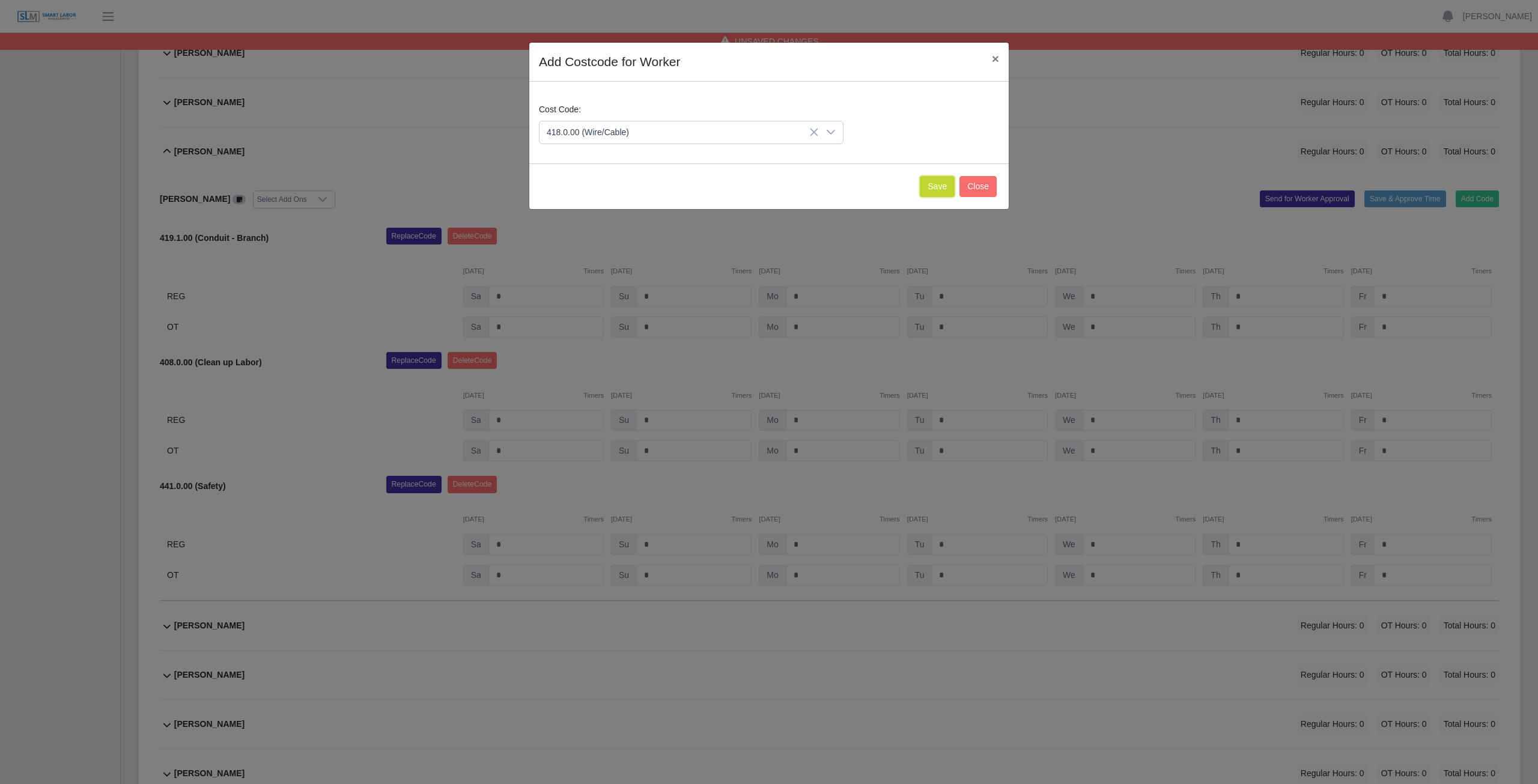
click at [941, 182] on button "Save" at bounding box center [937, 186] width 35 height 21
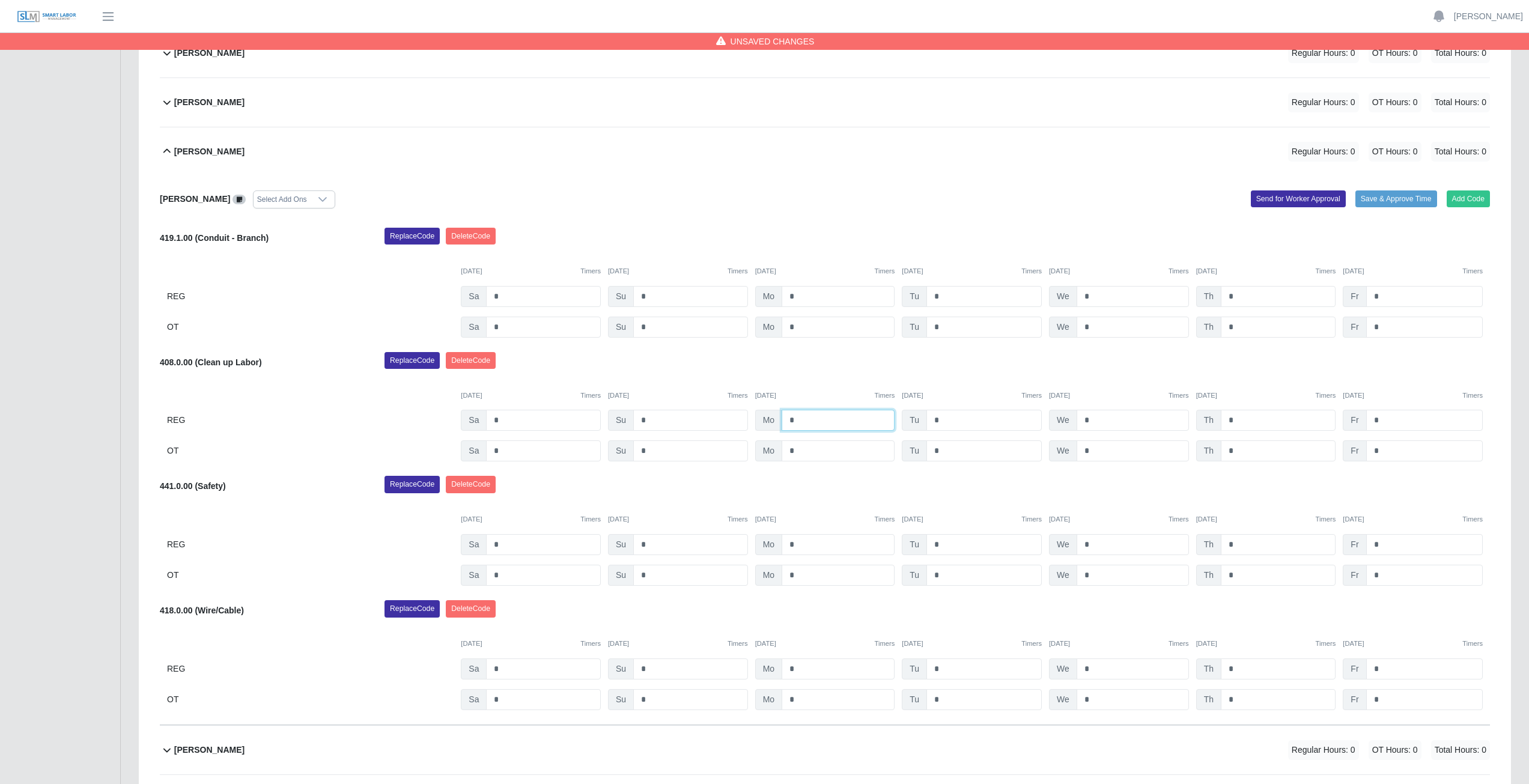
click at [801, 423] on input "*" at bounding box center [838, 420] width 113 height 21
type input "*"
click at [943, 419] on input "*" at bounding box center [984, 420] width 115 height 21
type input "*"
click at [1097, 419] on input "*" at bounding box center [1133, 420] width 112 height 21
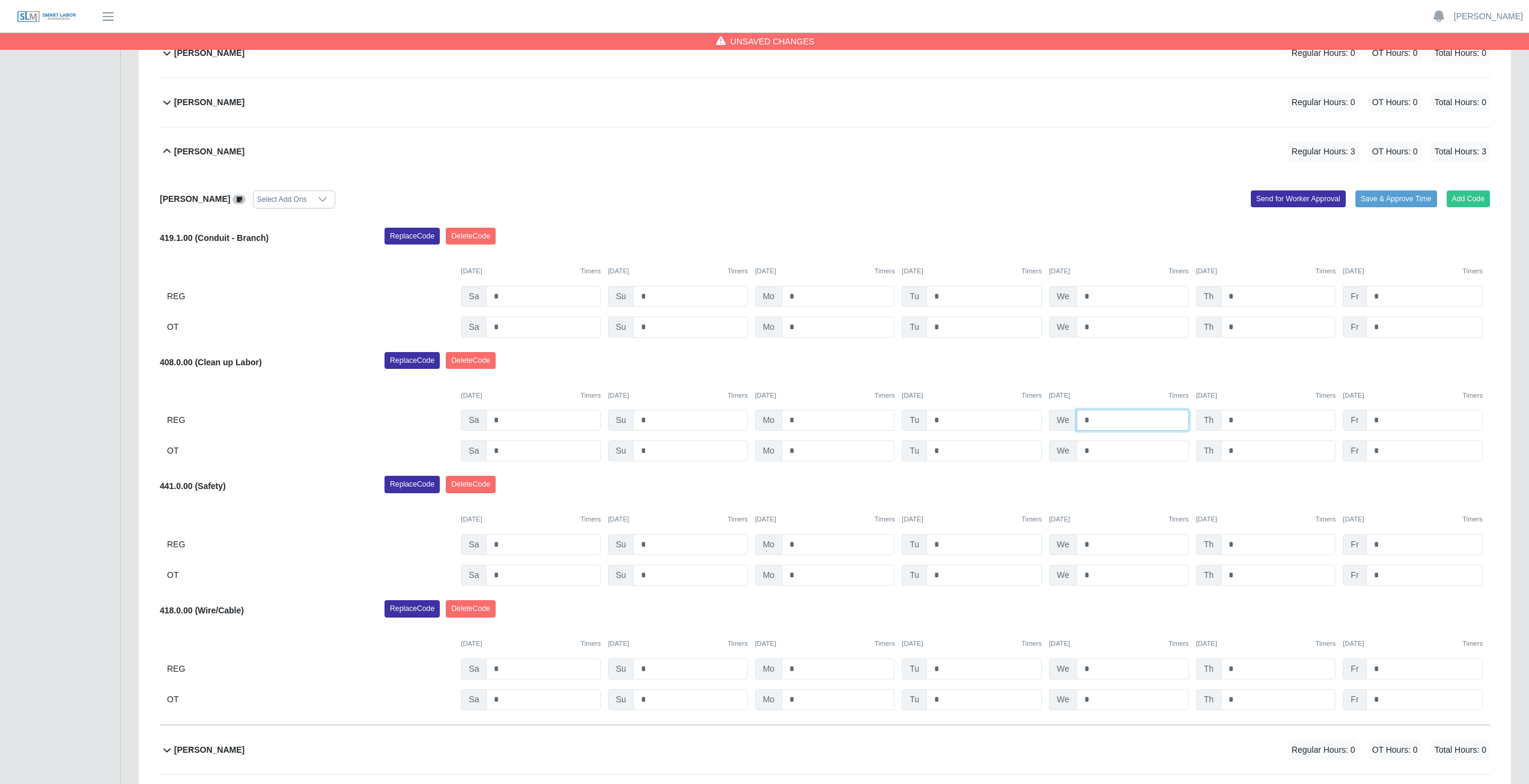
type input "*"
click at [1242, 410] on input "*" at bounding box center [1279, 420] width 115 height 21
type input "*"
click at [1383, 420] on input "*" at bounding box center [1425, 420] width 117 height 21
type input "*"
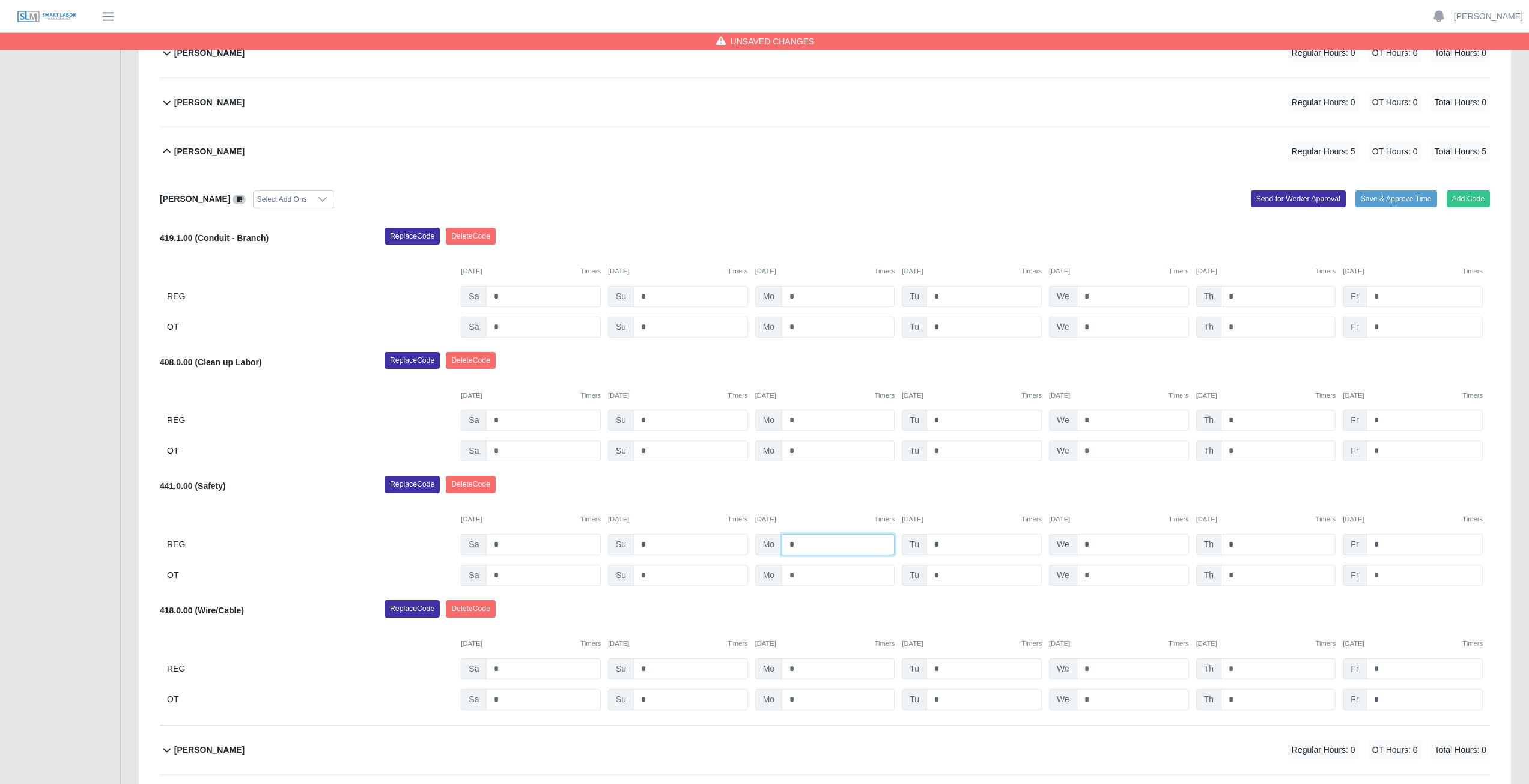
click at [801, 543] on input "*" at bounding box center [838, 544] width 113 height 21
type input "*"
click at [942, 543] on input "*" at bounding box center [984, 544] width 115 height 21
type input "*"
click at [1091, 543] on input "*" at bounding box center [1133, 544] width 112 height 21
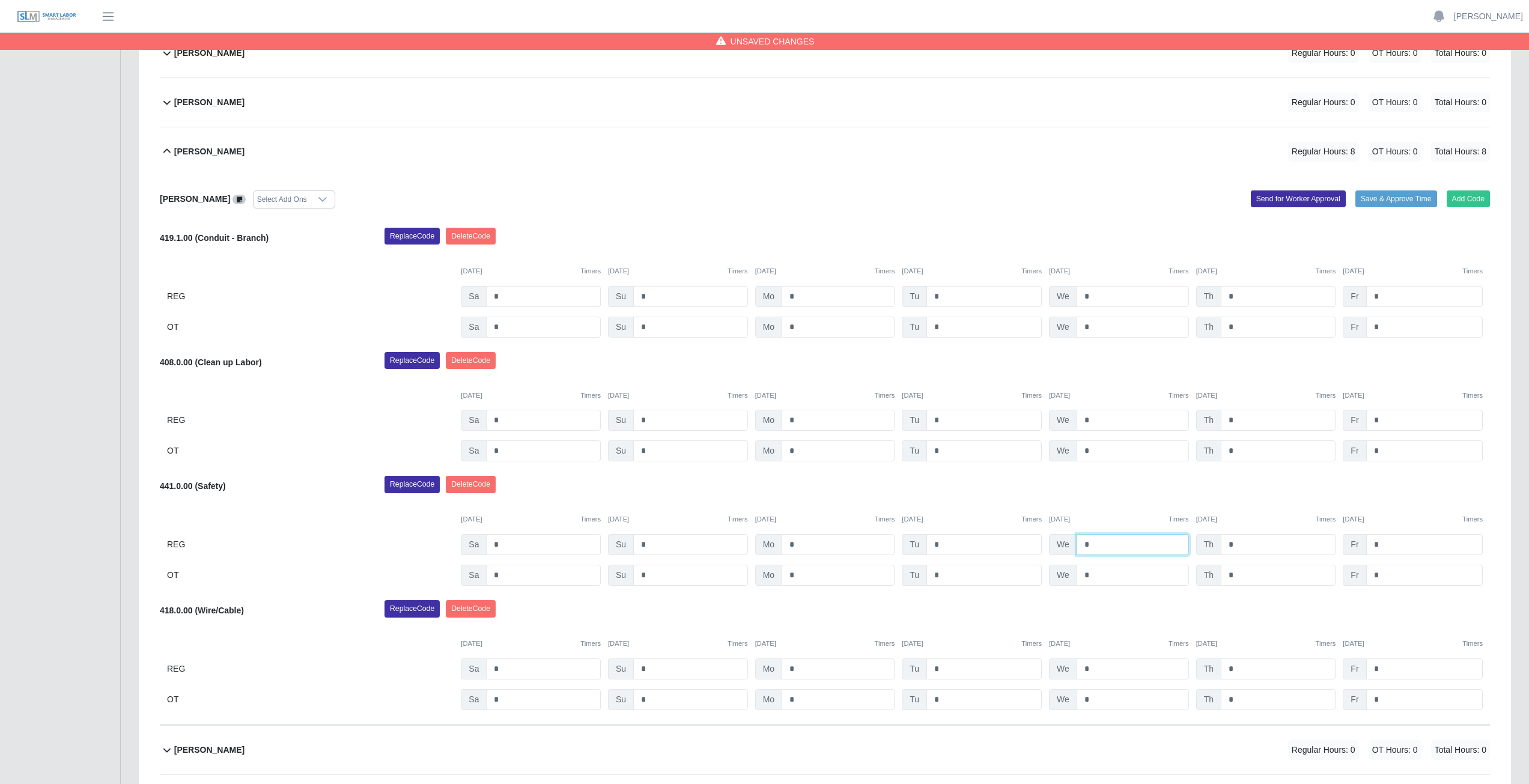
type input "*"
drag, startPoint x: 1237, startPoint y: 546, endPoint x: 1235, endPoint y: 537, distance: 9.2
click at [1237, 543] on input "*" at bounding box center [1279, 544] width 115 height 21
type input "*"
click at [1380, 545] on input "*" at bounding box center [1425, 544] width 117 height 21
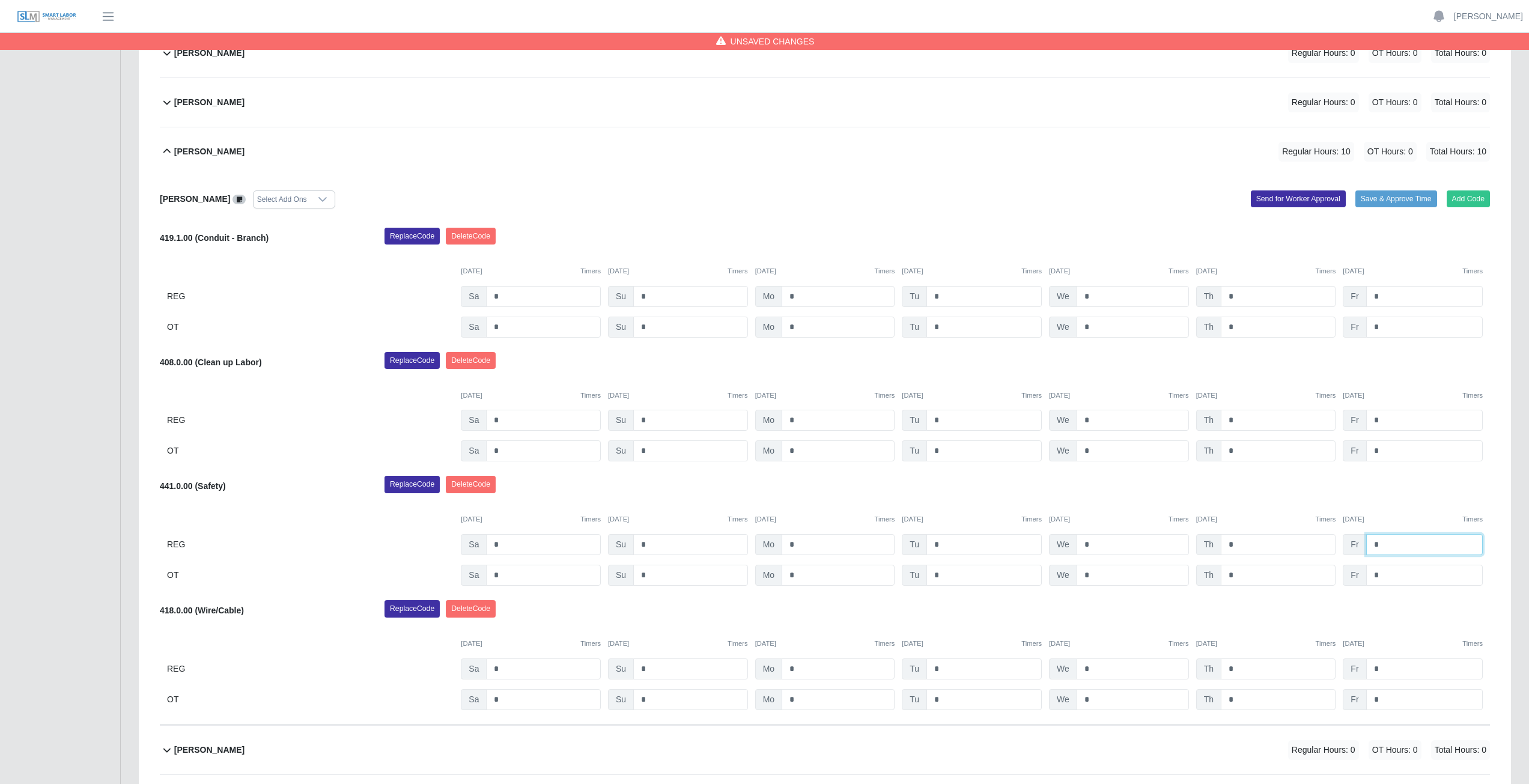
type input "*"
click at [1317, 490] on div "Replace Code [GEOGRAPHIC_DATA] Code" at bounding box center [937, 487] width 1123 height 24
click at [803, 297] on input "*" at bounding box center [838, 296] width 113 height 21
type input "*"
click at [947, 575] on input "*" at bounding box center [984, 575] width 115 height 21
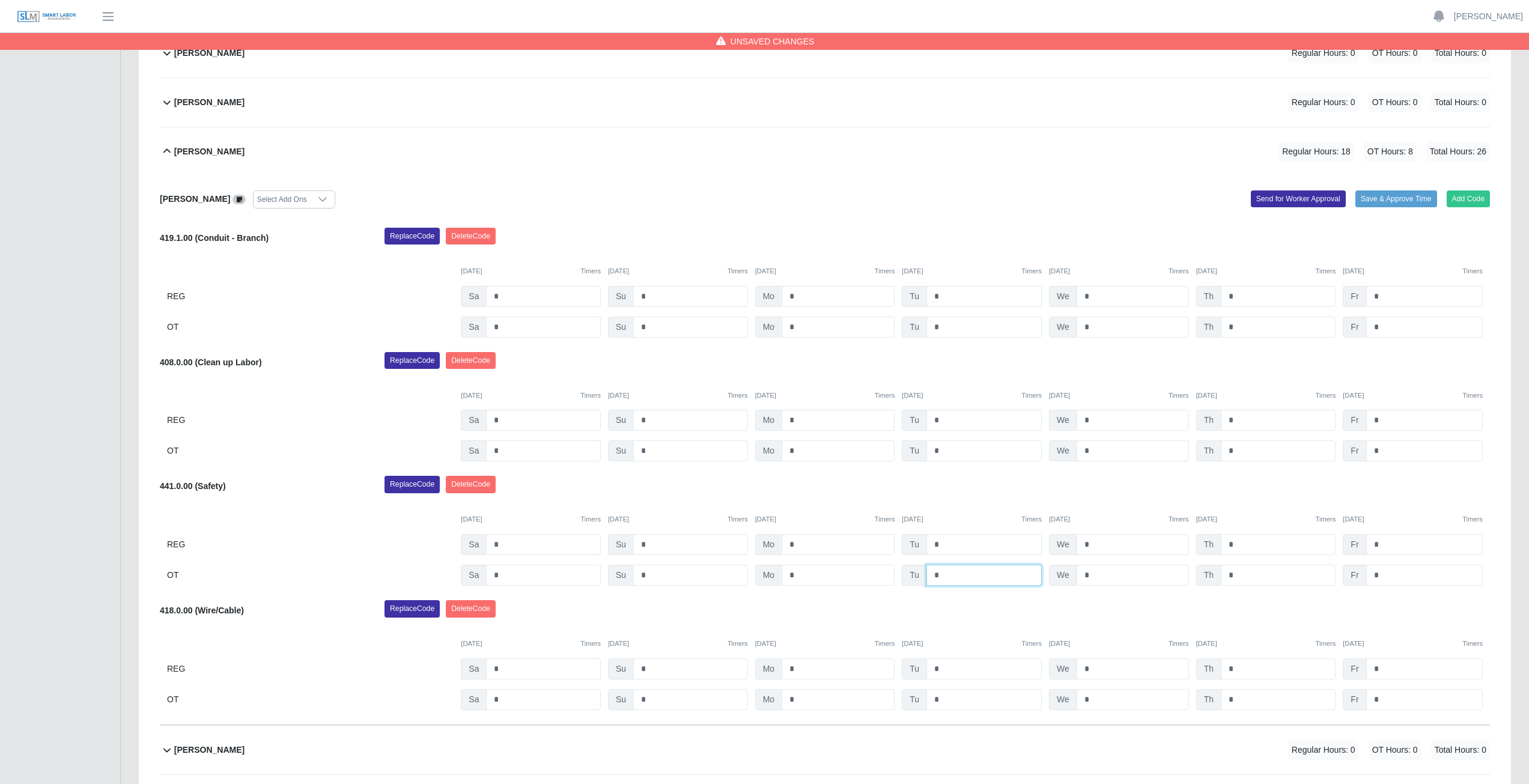
type input "*"
click at [1101, 297] on input "*" at bounding box center [1133, 296] width 112 height 21
type input "*"
click at [1149, 214] on div "[PERSON_NAME] Select Add Ons Add Code Save & Approve Time Send for Worker Appro…" at bounding box center [825, 450] width 1330 height 549
click at [167, 153] on icon at bounding box center [167, 151] width 15 height 15
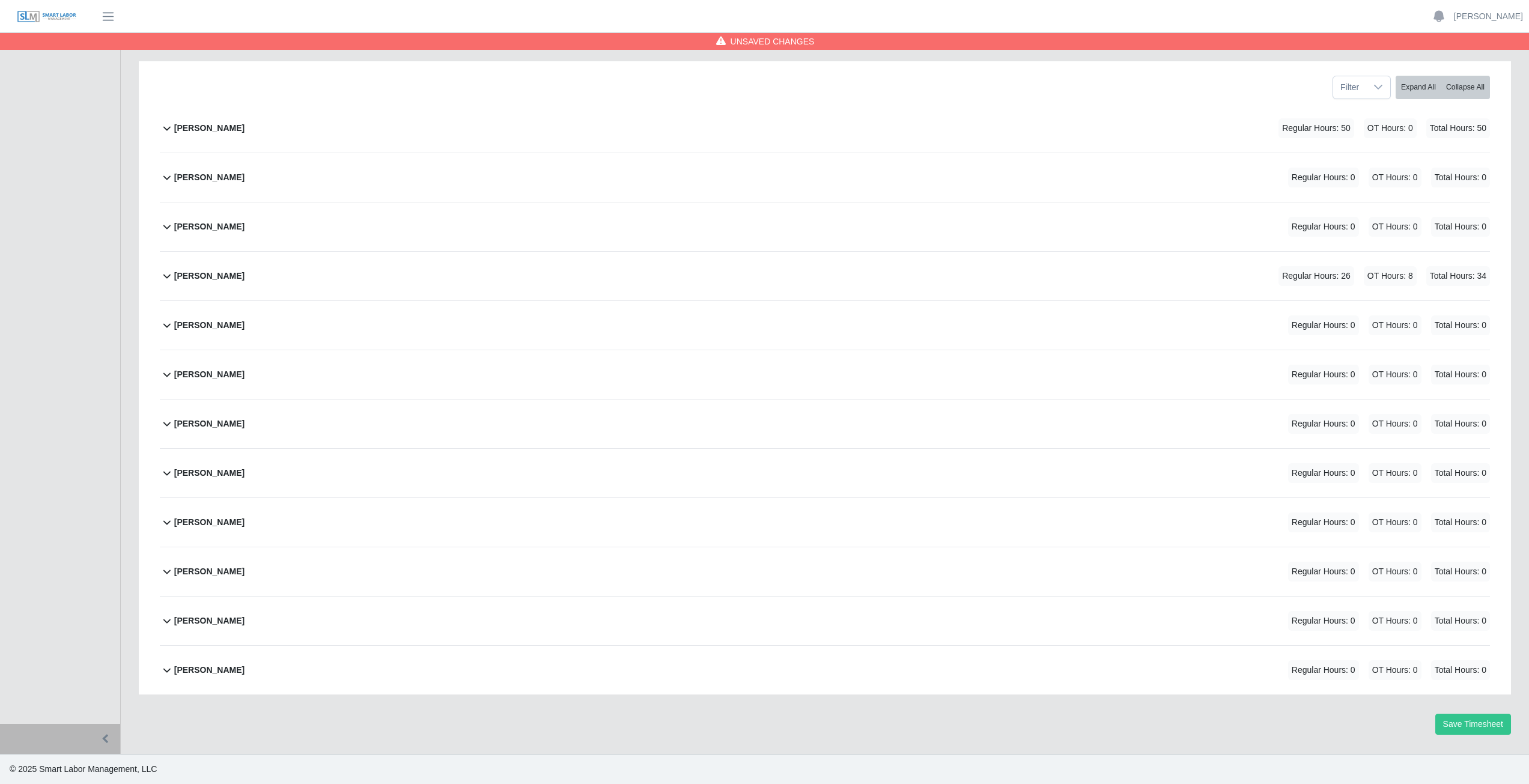
scroll to position [151, 0]
click at [166, 278] on icon at bounding box center [167, 276] width 15 height 15
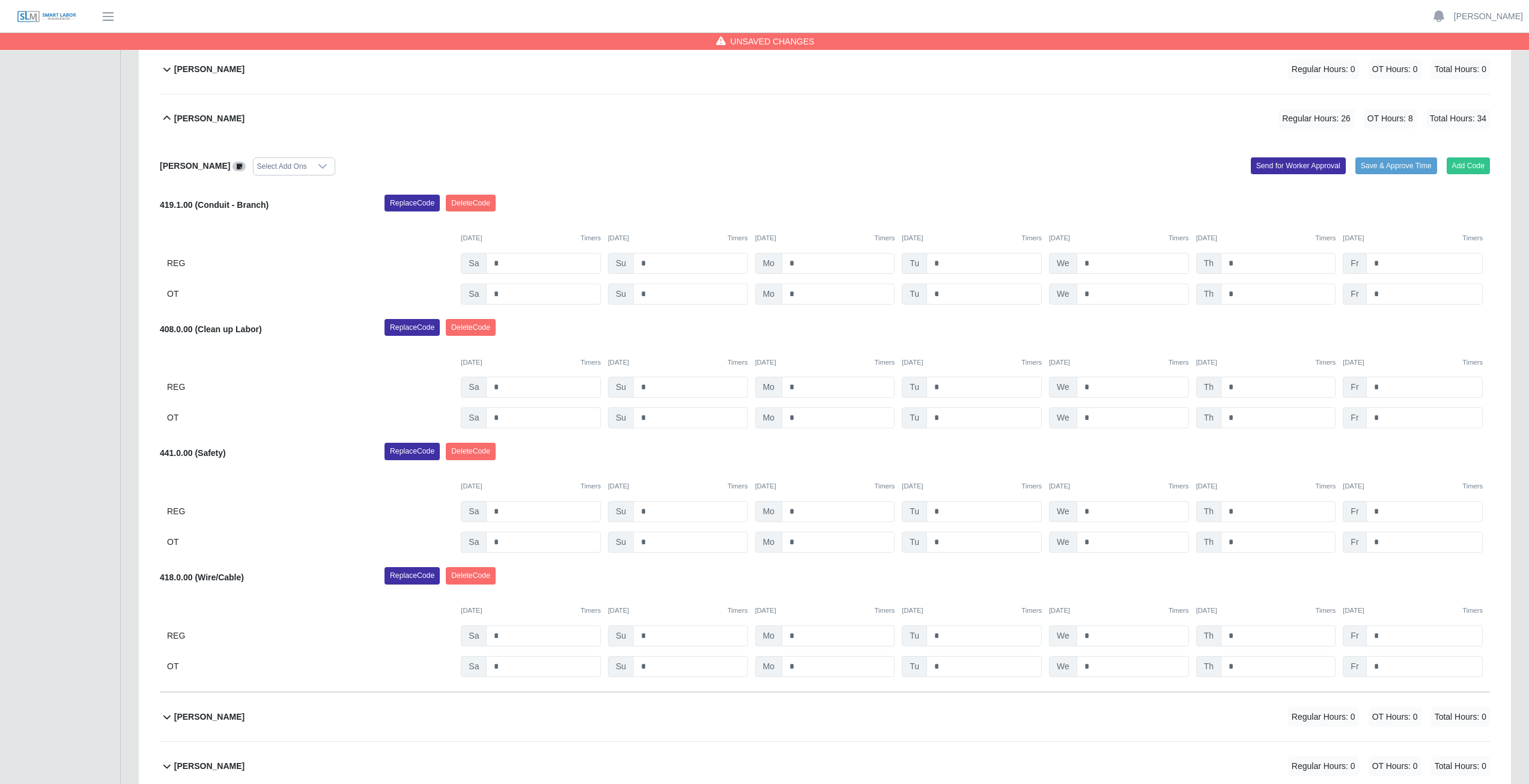
scroll to position [240, 0]
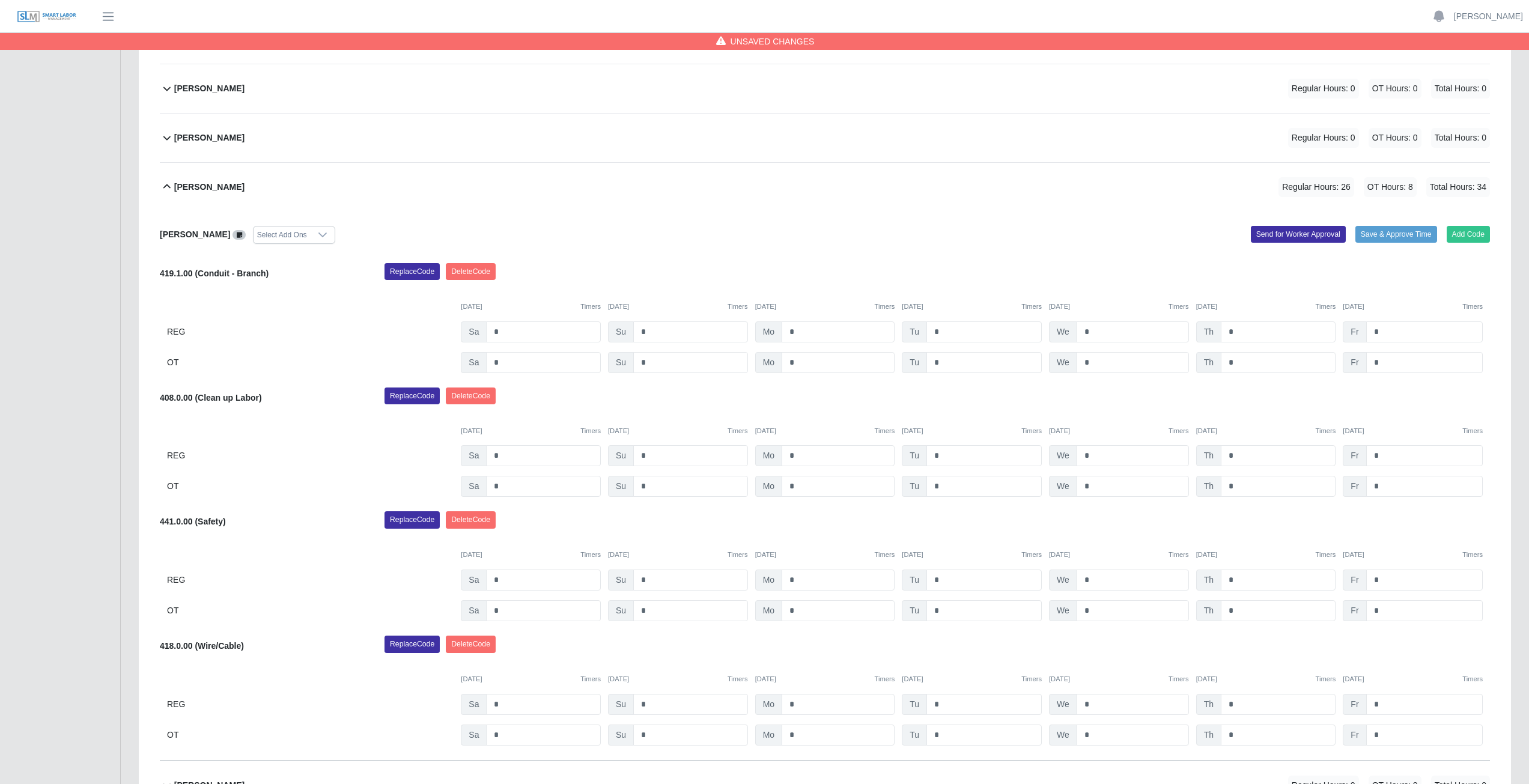
click at [167, 190] on icon at bounding box center [167, 187] width 15 height 15
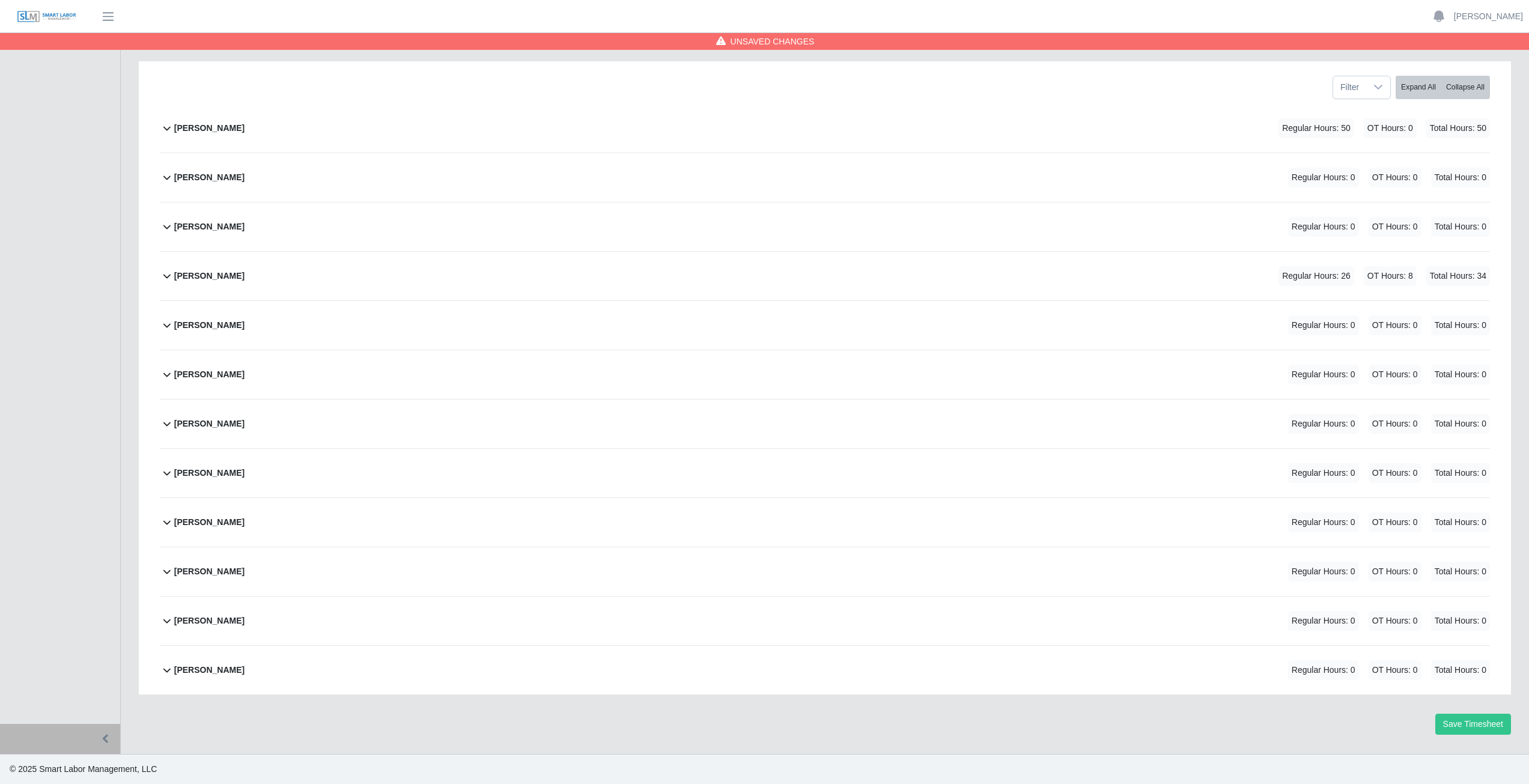
scroll to position [151, 0]
click at [167, 332] on icon at bounding box center [167, 325] width 15 height 15
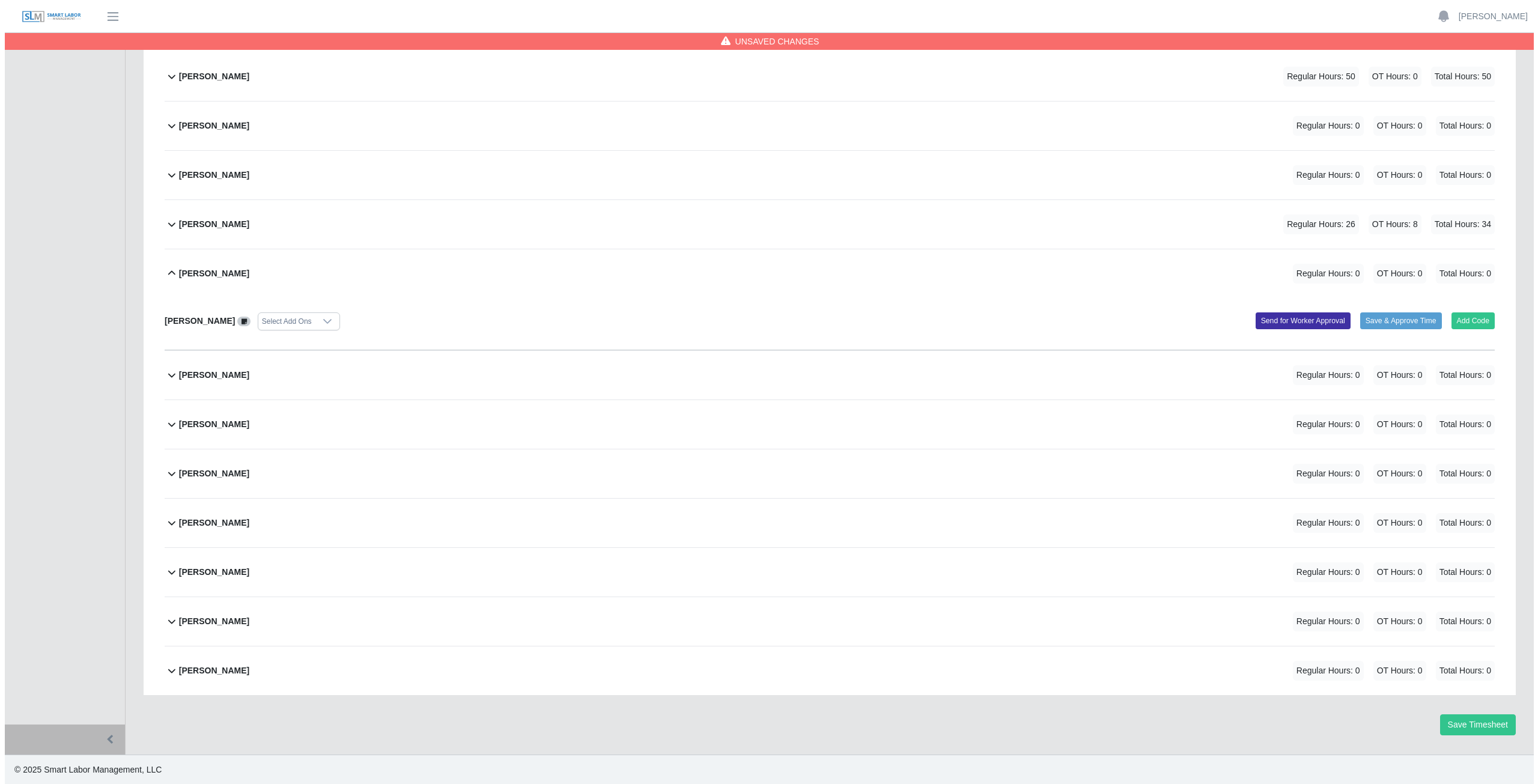
scroll to position [203, 0]
click at [1473, 324] on button "Add Code" at bounding box center [1469, 320] width 44 height 17
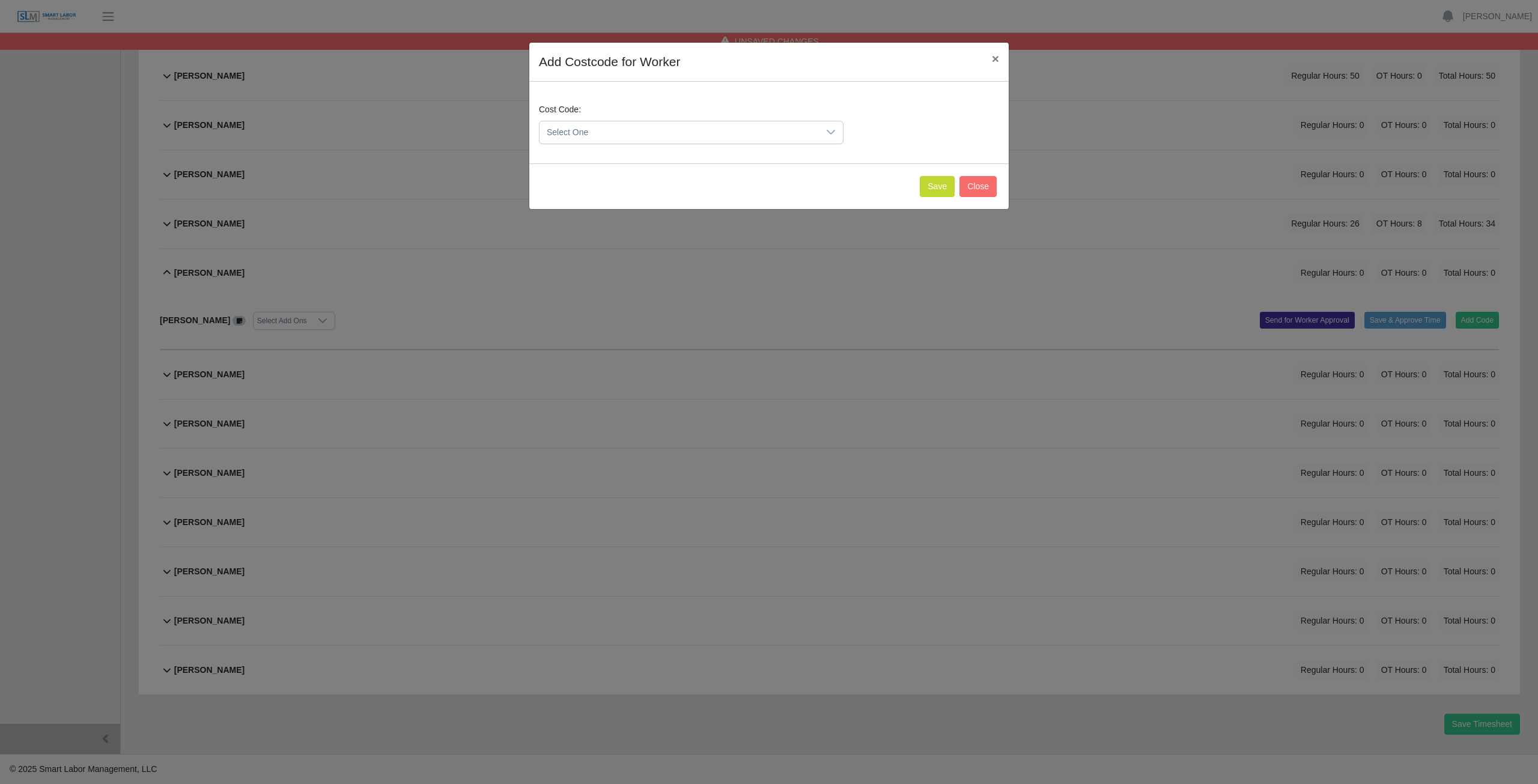
click at [591, 131] on span "Select One" at bounding box center [679, 132] width 279 height 22
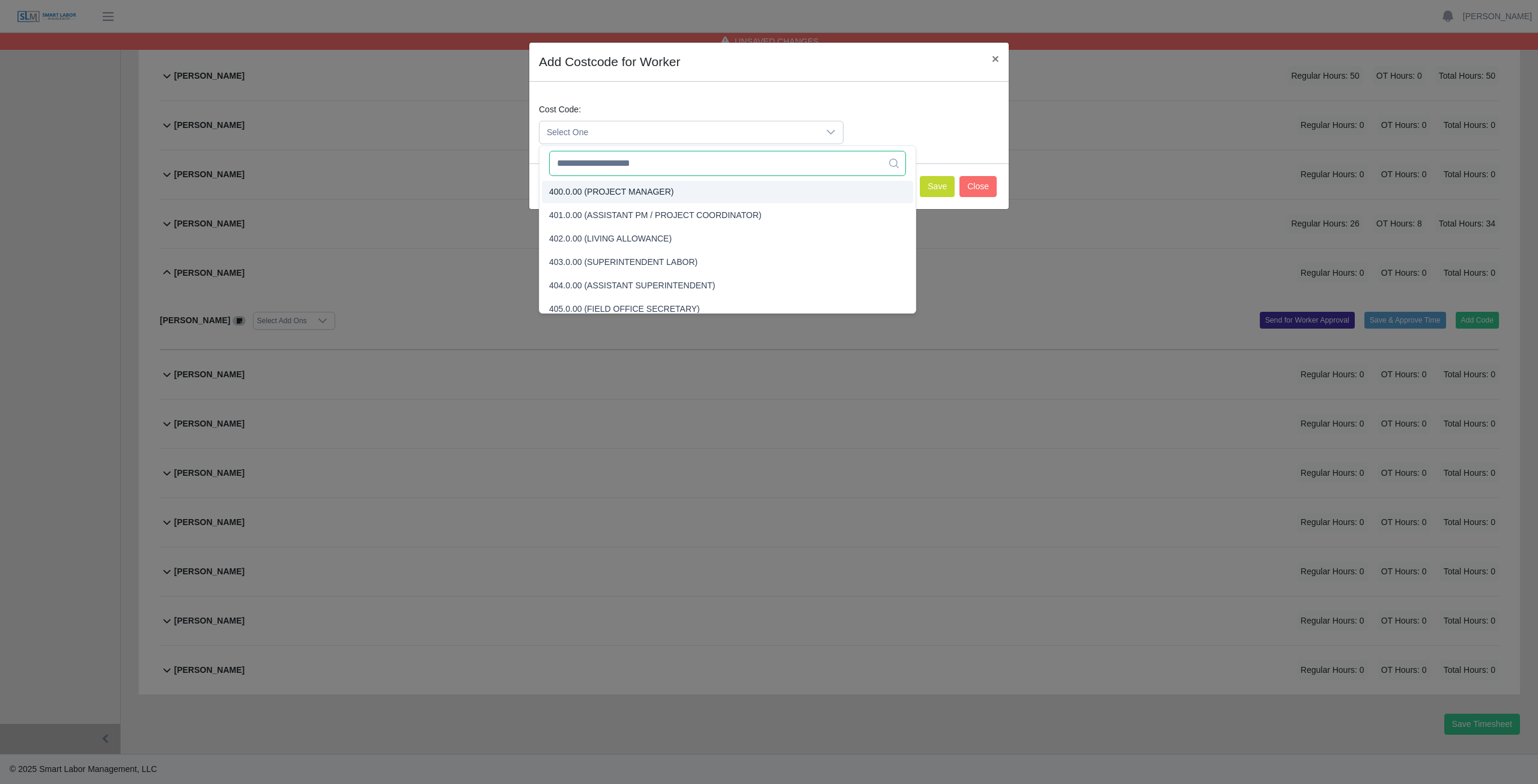
click at [596, 165] on input "text" at bounding box center [727, 163] width 357 height 25
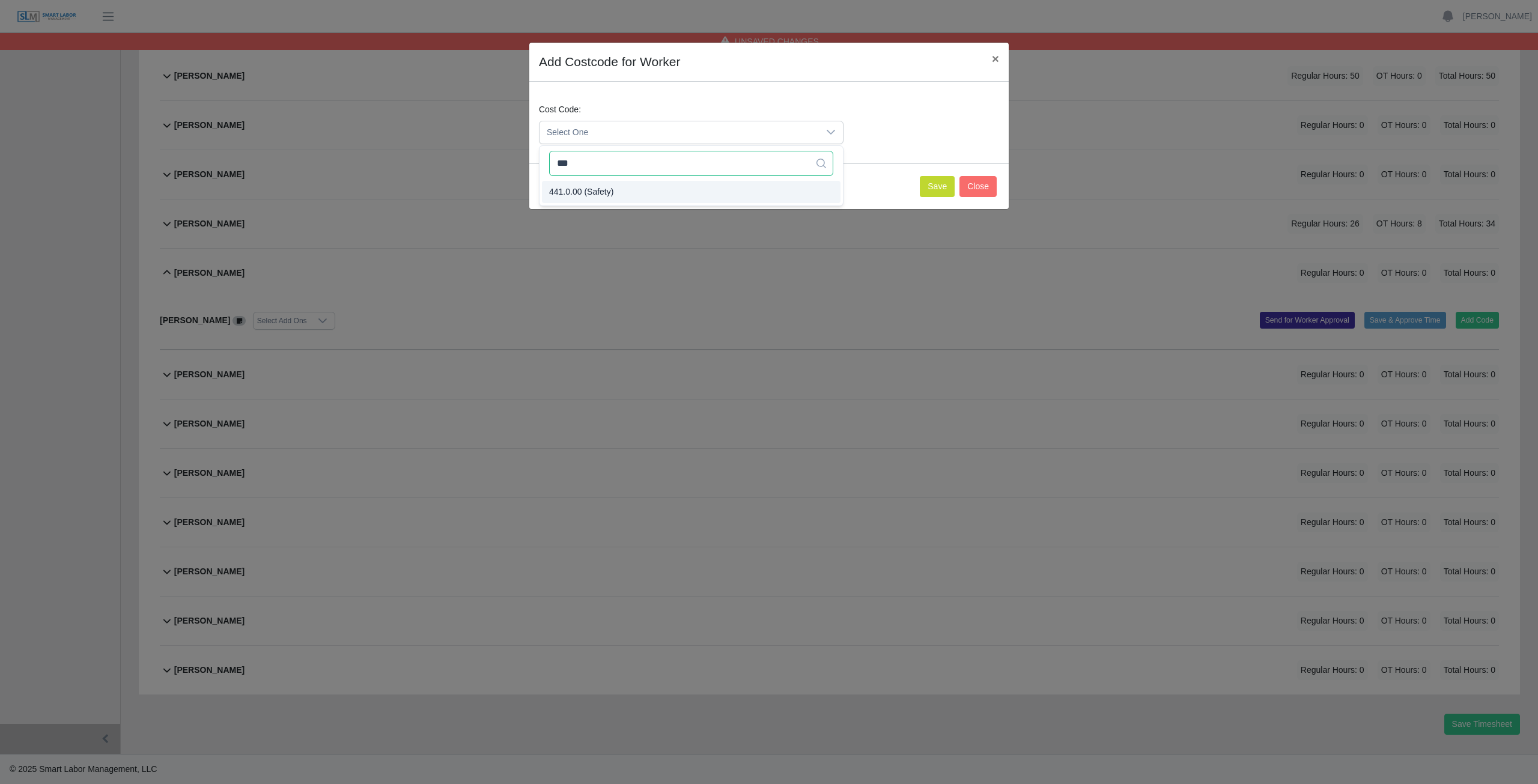
type input "***"
click at [596, 193] on span "441.0.00 (Safety)" at bounding box center [581, 192] width 64 height 13
click at [942, 194] on button "Save" at bounding box center [937, 186] width 35 height 21
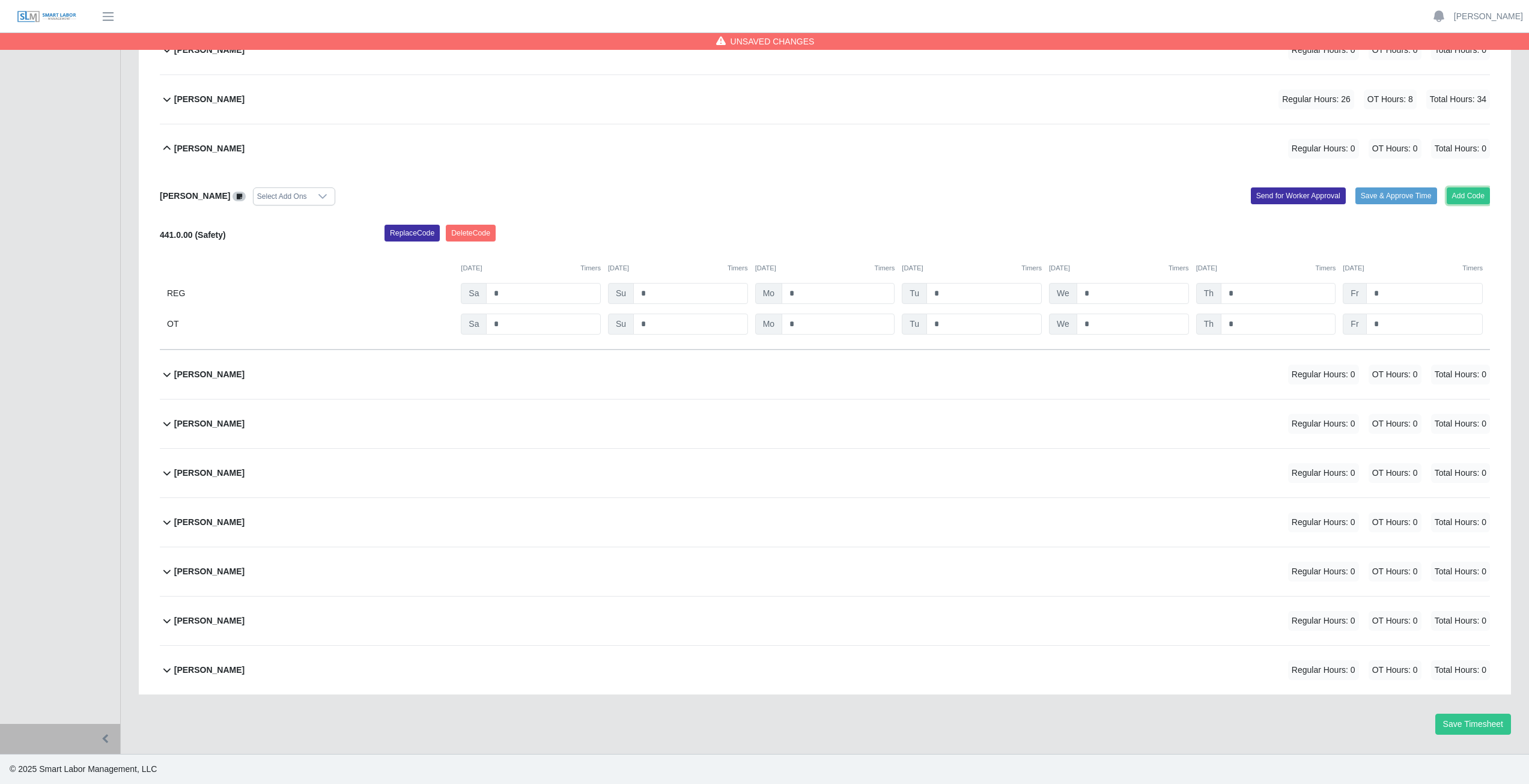
drag, startPoint x: 1470, startPoint y: 200, endPoint x: 1057, endPoint y: 220, distance: 413.5
click at [1442, 201] on div "Add Code Save & Approve Time Send for Worker Approval" at bounding box center [1162, 197] width 674 height 18
click at [1467, 193] on button "Add Code" at bounding box center [1469, 196] width 44 height 17
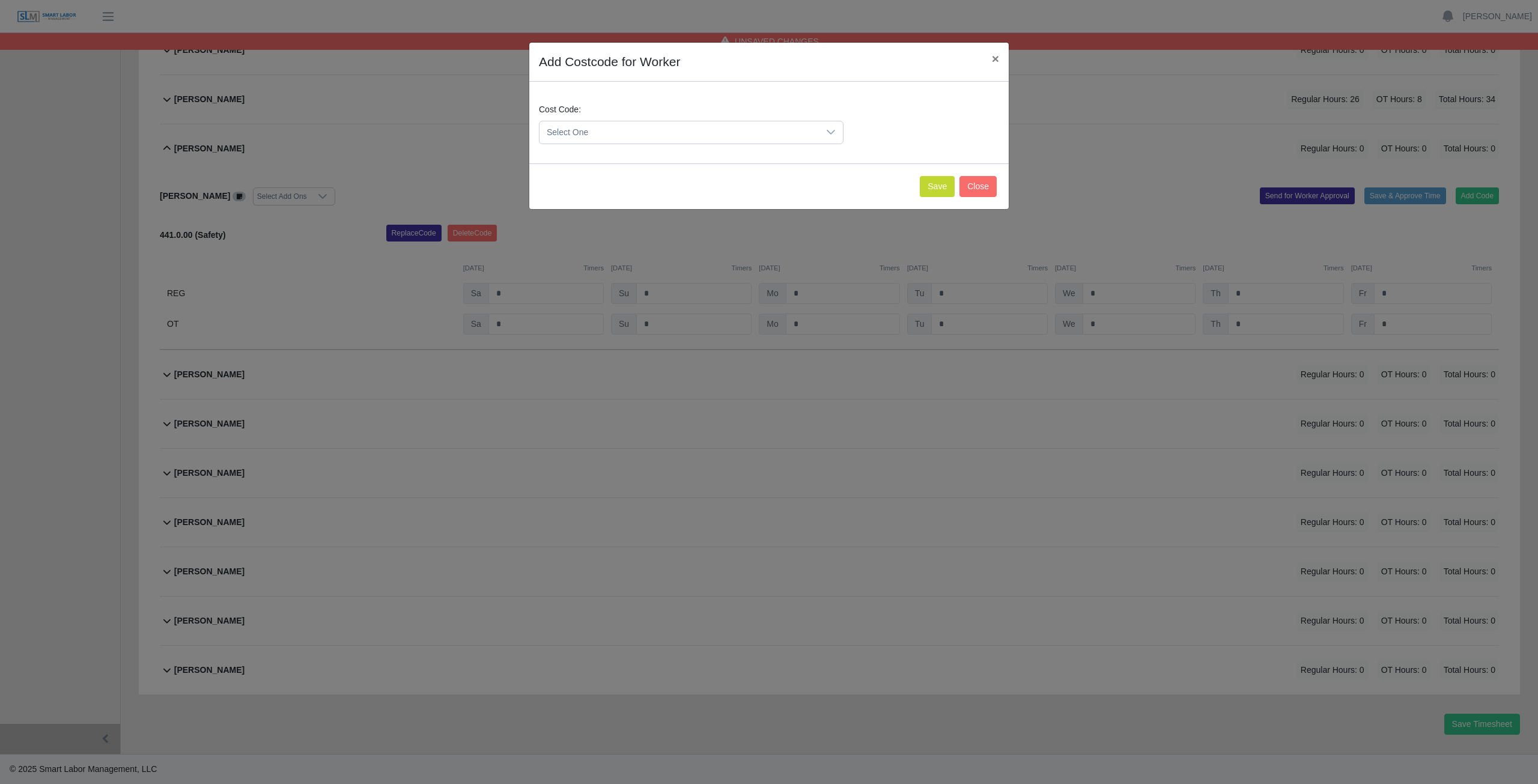
click at [611, 131] on span "Select One" at bounding box center [679, 132] width 279 height 22
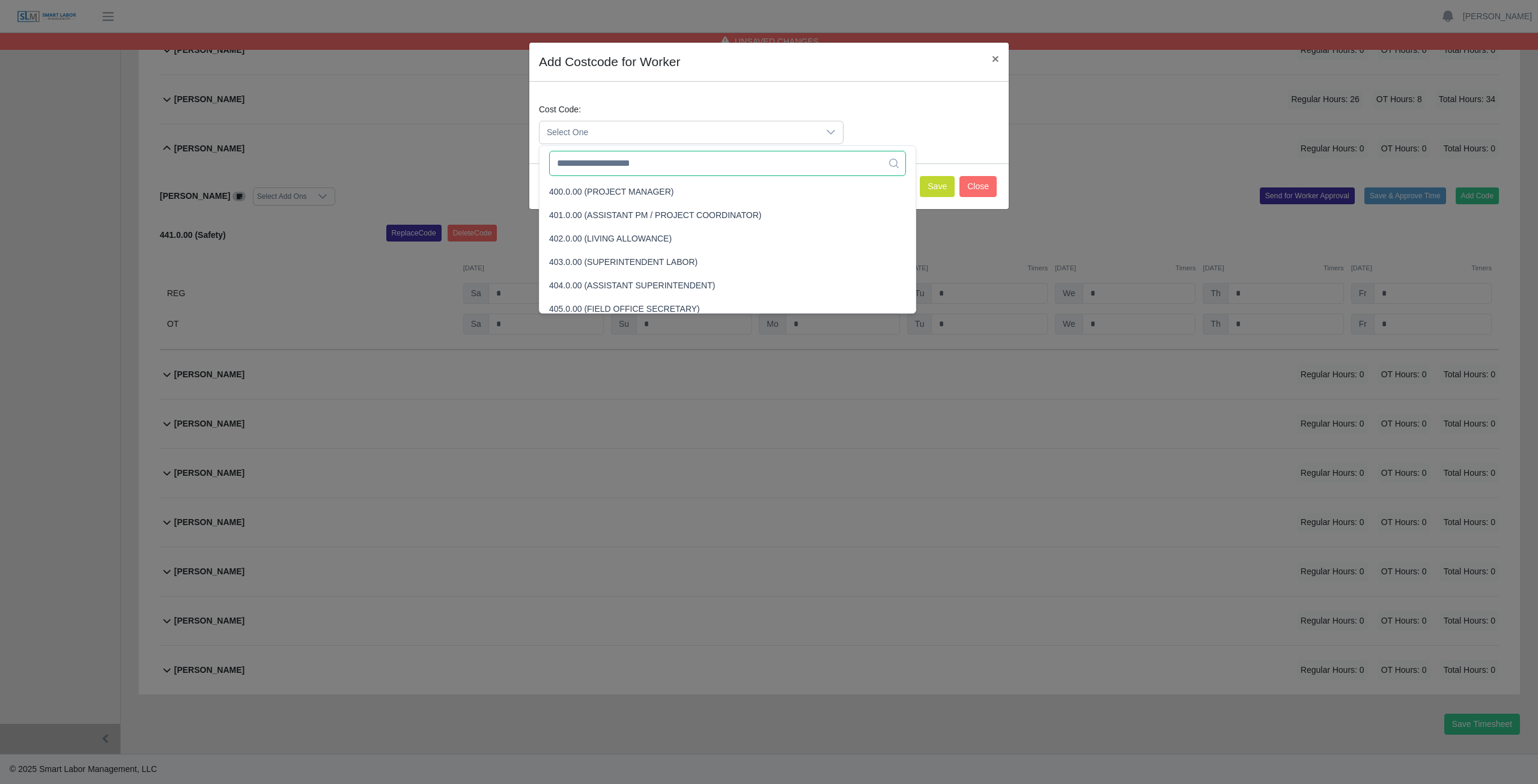
click at [610, 170] on input "text" at bounding box center [727, 163] width 357 height 25
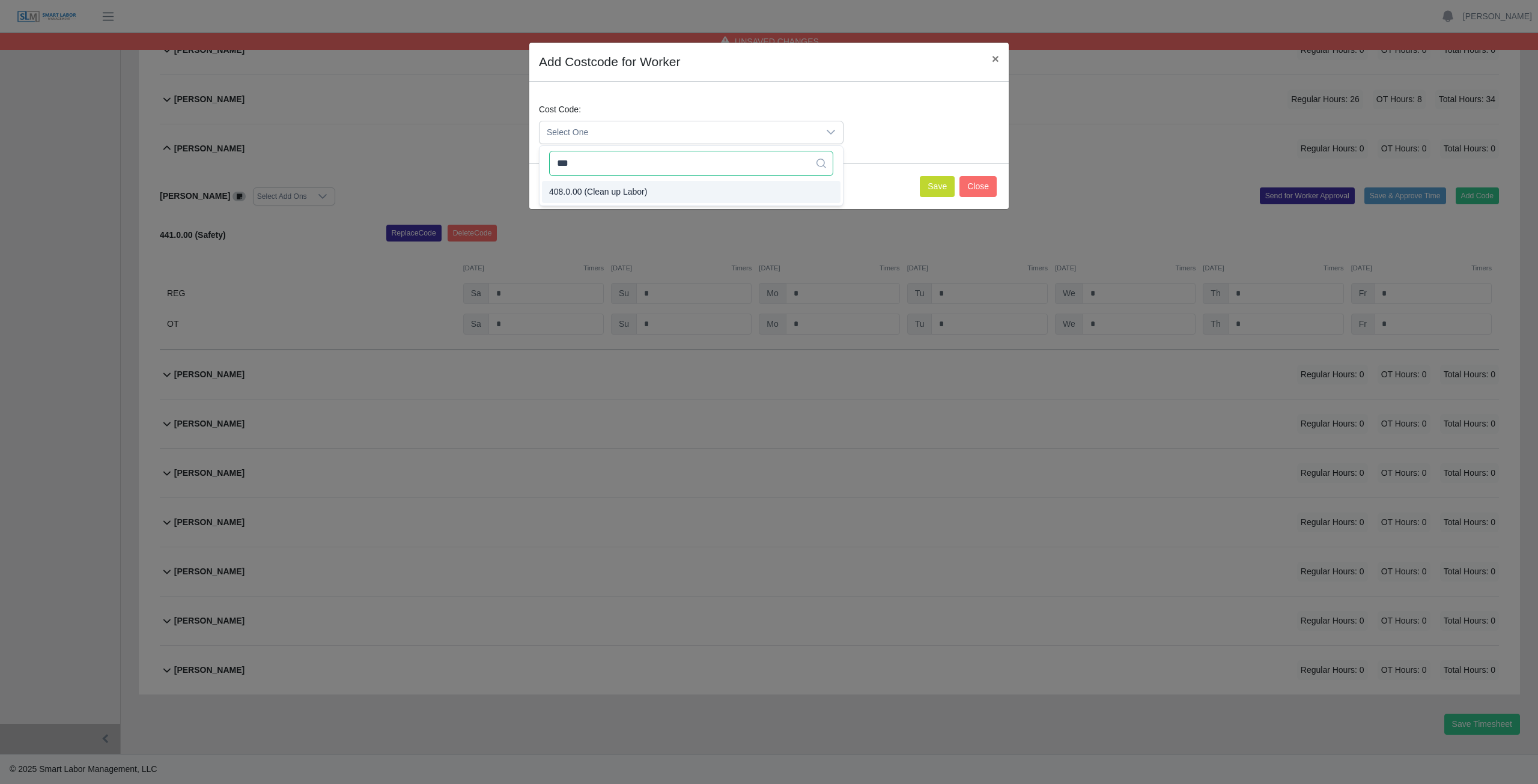
type input "***"
click at [619, 194] on span "408.0.00 (Clean up Labor)" at bounding box center [598, 192] width 98 height 13
click at [940, 188] on button "Save" at bounding box center [937, 186] width 35 height 21
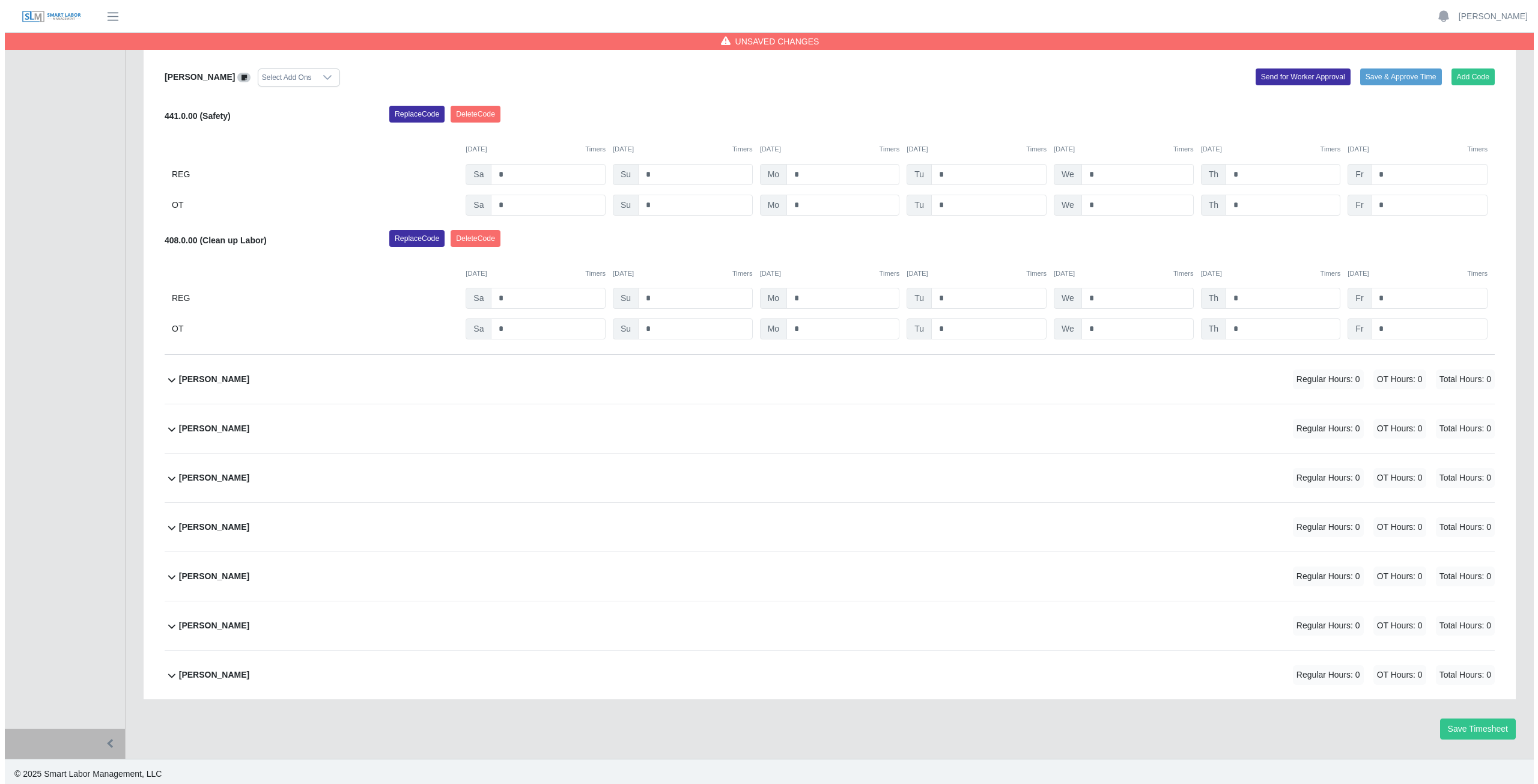
scroll to position [452, 0]
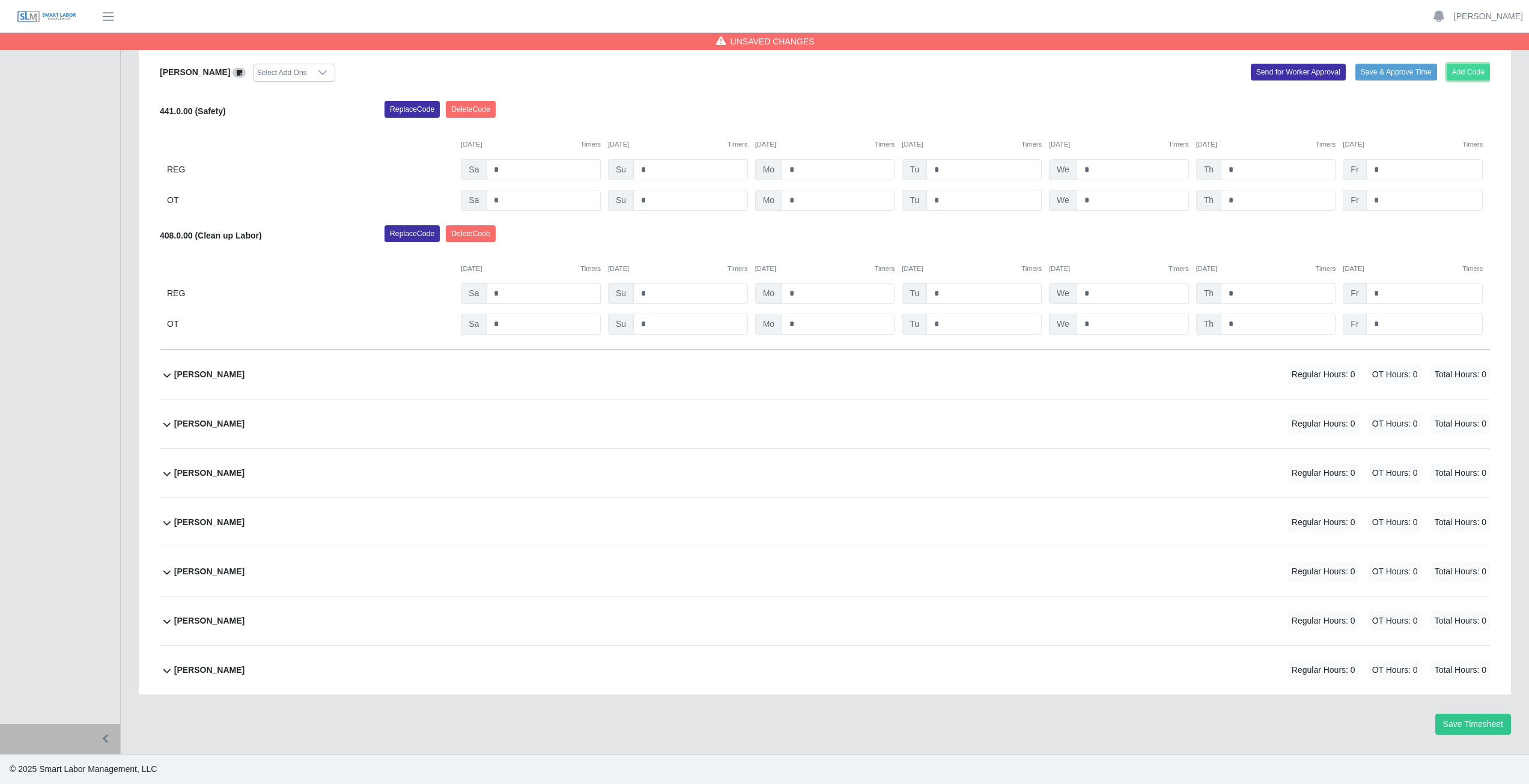
click at [1468, 74] on button "Add Code" at bounding box center [1469, 72] width 44 height 17
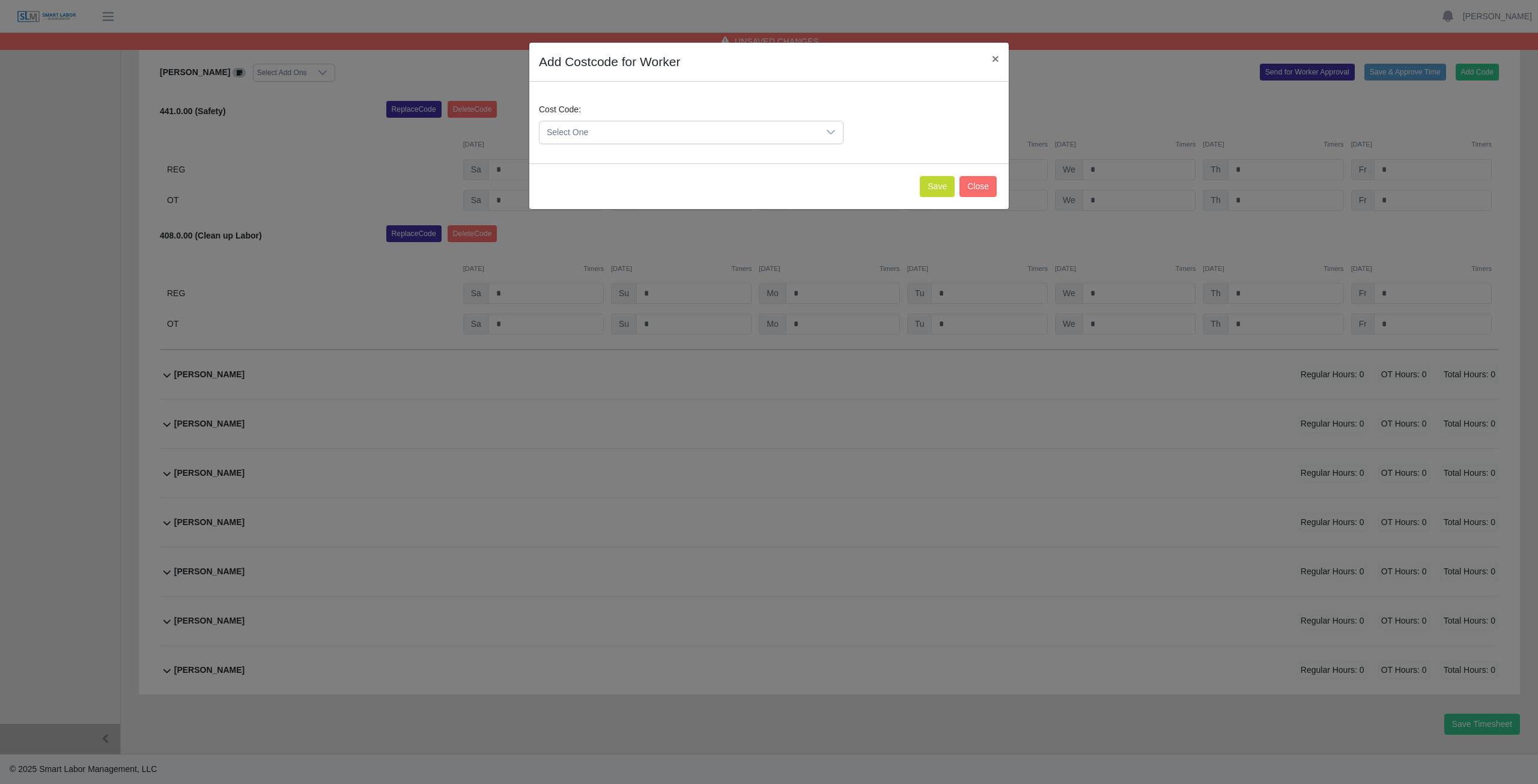
click at [605, 128] on span "Select One" at bounding box center [679, 132] width 279 height 22
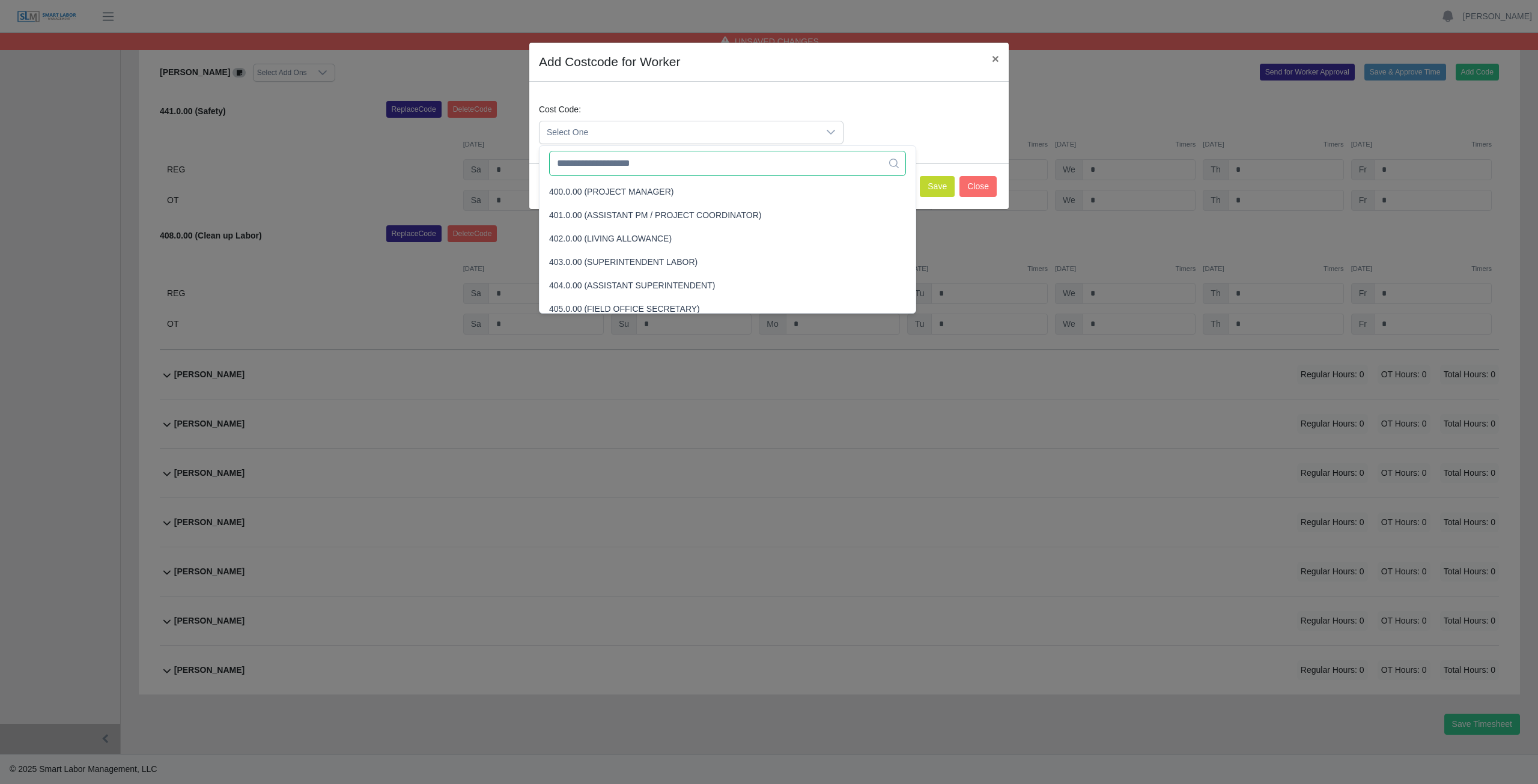
click at [644, 166] on input "text" at bounding box center [727, 163] width 357 height 25
